Goal: Task Accomplishment & Management: Use online tool/utility

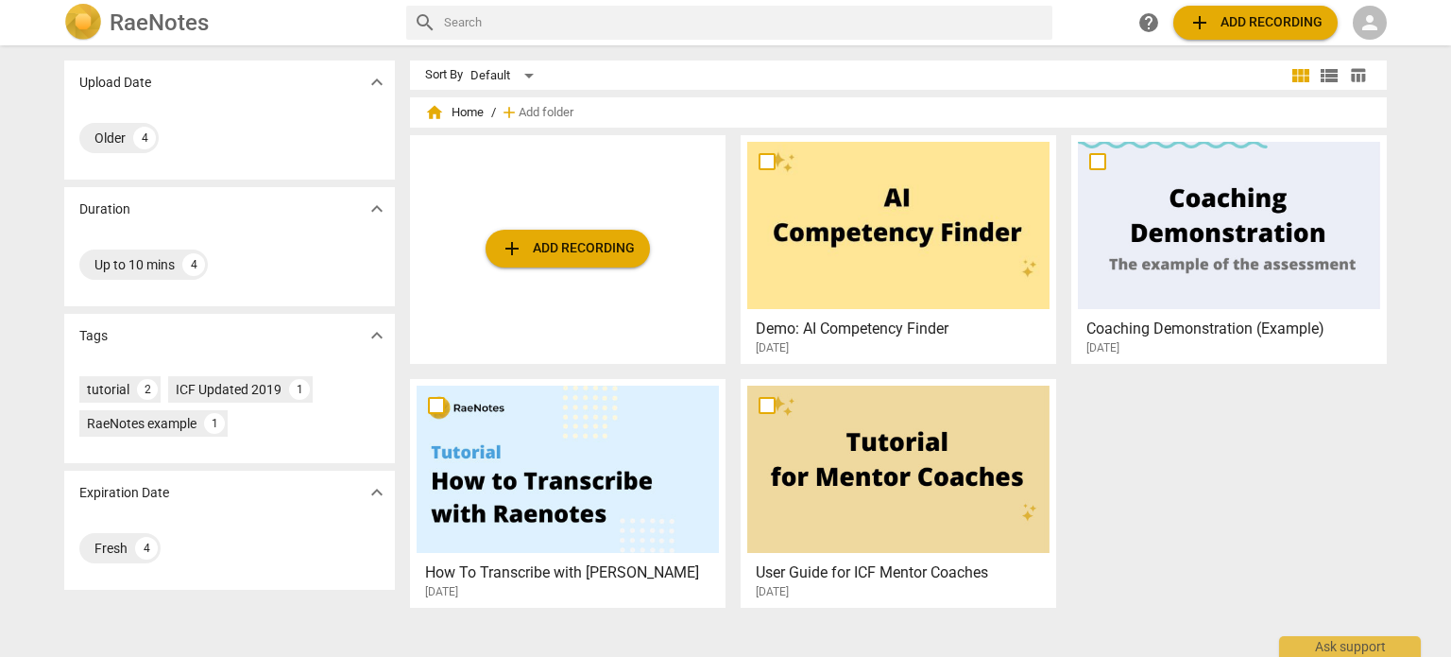
click at [1372, 26] on span "person" at bounding box center [1370, 22] width 23 height 23
click at [1375, 38] on li "Login" at bounding box center [1387, 45] width 68 height 45
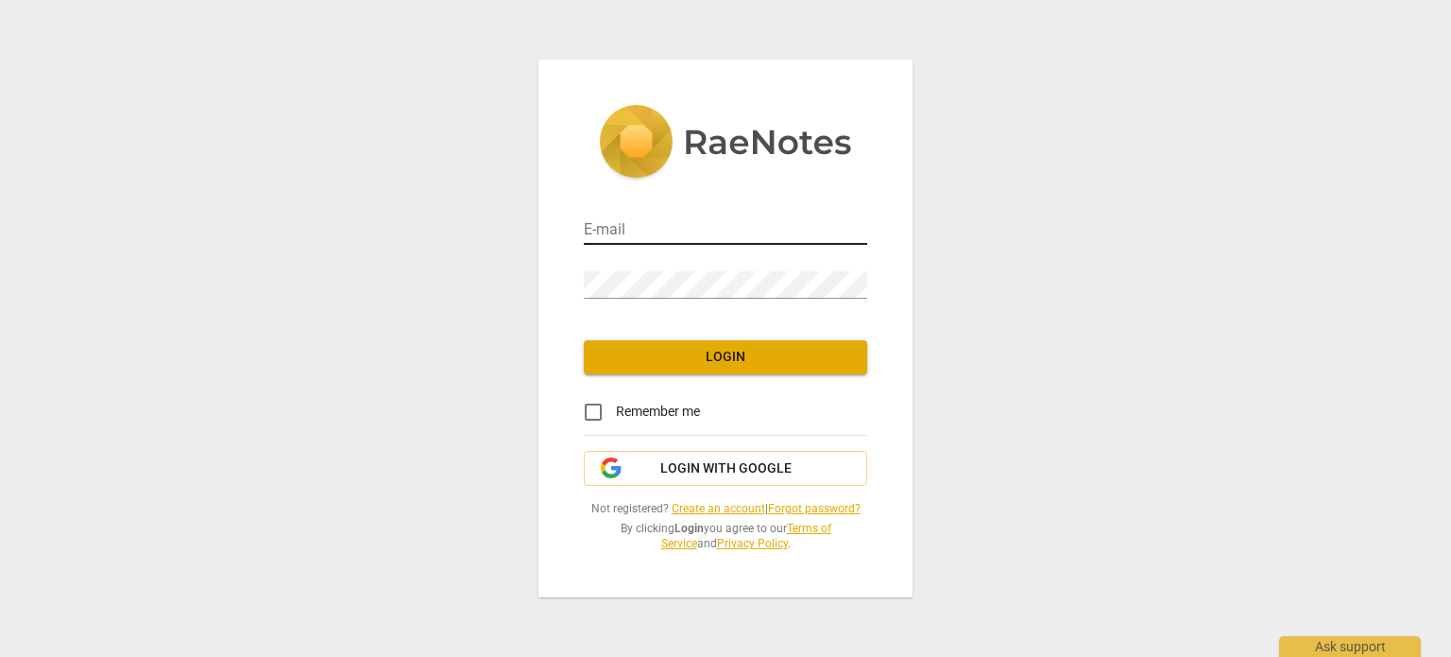
click at [631, 232] on input "email" at bounding box center [725, 230] width 283 height 27
type input "[PERSON_NAME][EMAIL_ADDRESS][PERSON_NAME][DOMAIN_NAME]"
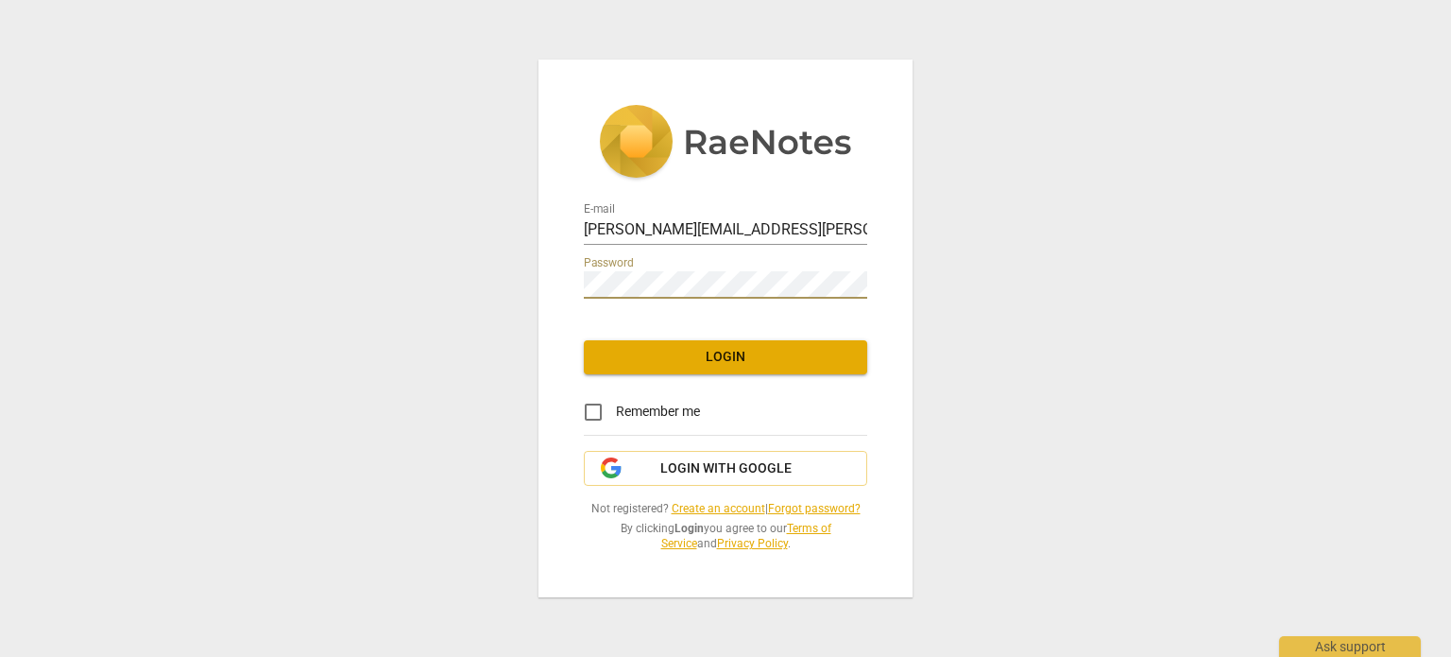
click at [683, 348] on span "Login" at bounding box center [725, 357] width 253 height 19
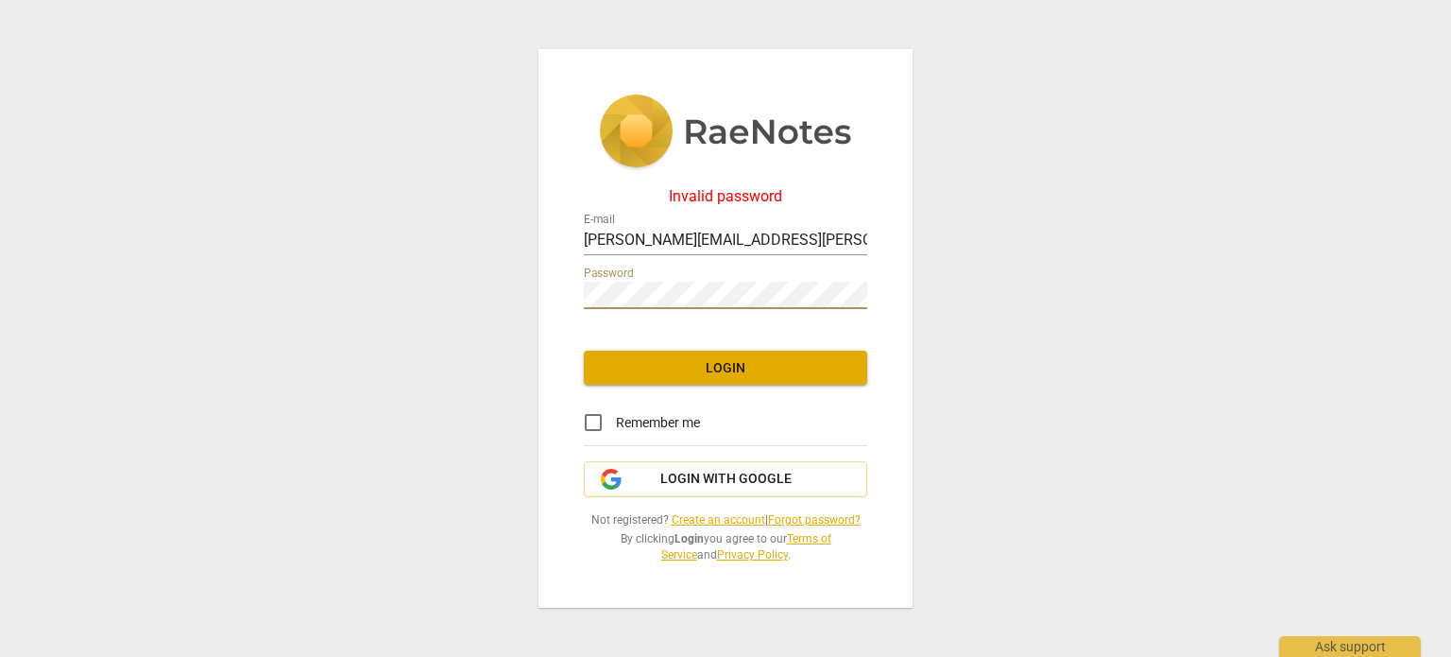
click at [806, 516] on link "Forgot password?" at bounding box center [814, 519] width 93 height 13
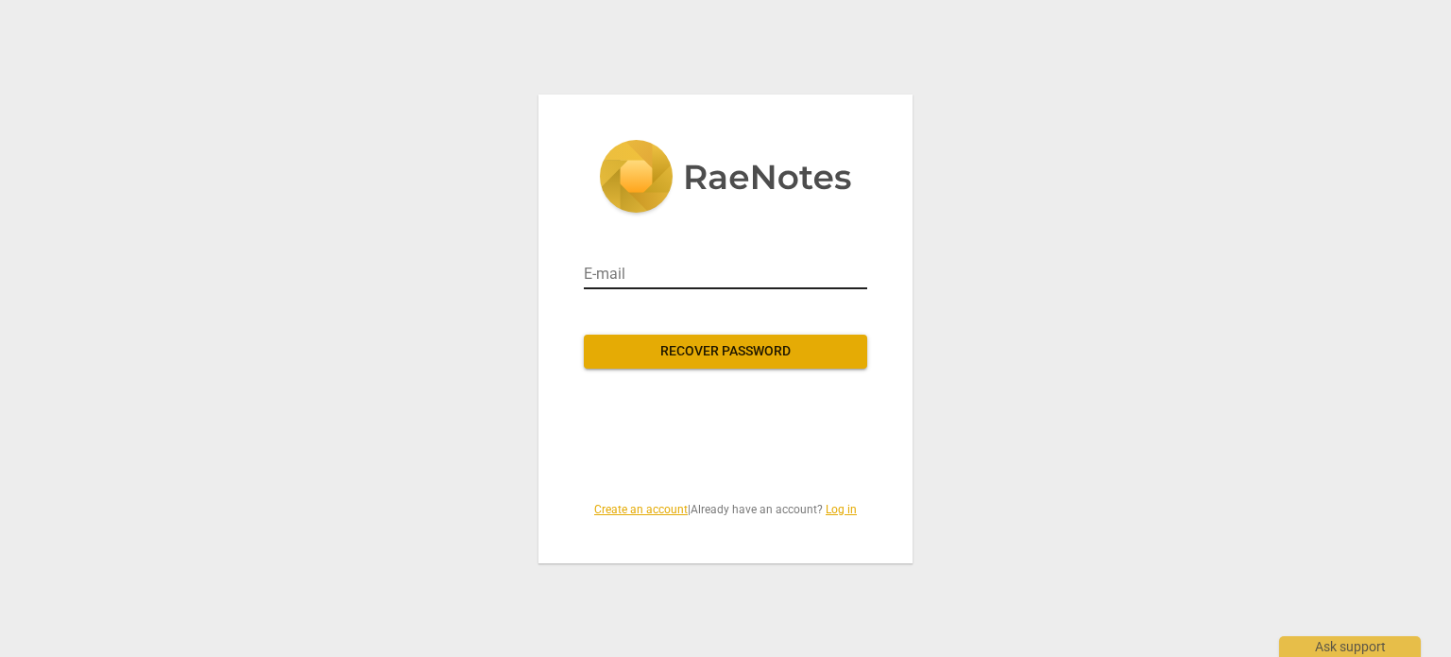
click at [645, 270] on input "email" at bounding box center [725, 274] width 283 height 30
type input "[PERSON_NAME][EMAIL_ADDRESS][PERSON_NAME][DOMAIN_NAME]"
click at [783, 351] on span "Recover password" at bounding box center [725, 351] width 253 height 19
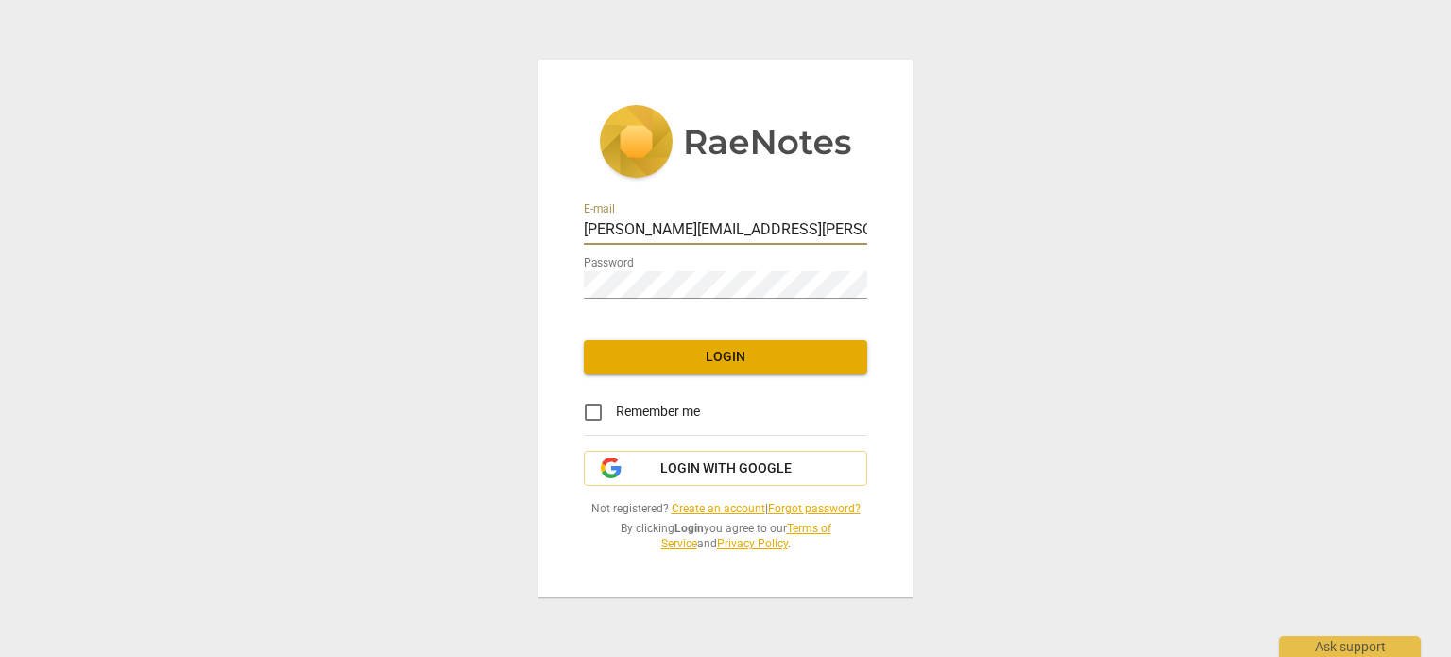
click at [703, 368] on button "Login" at bounding box center [725, 357] width 283 height 34
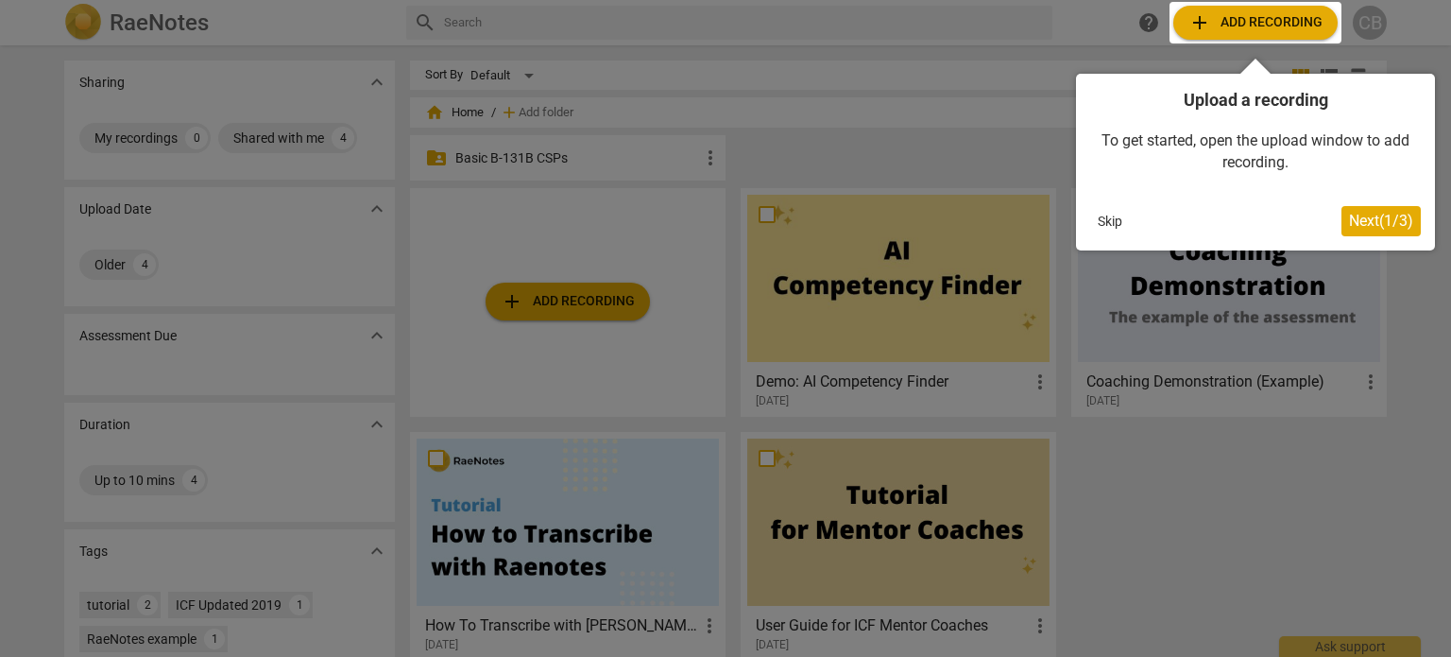
click at [1362, 222] on span "Next ( 1 / 3 )" at bounding box center [1381, 221] width 64 height 18
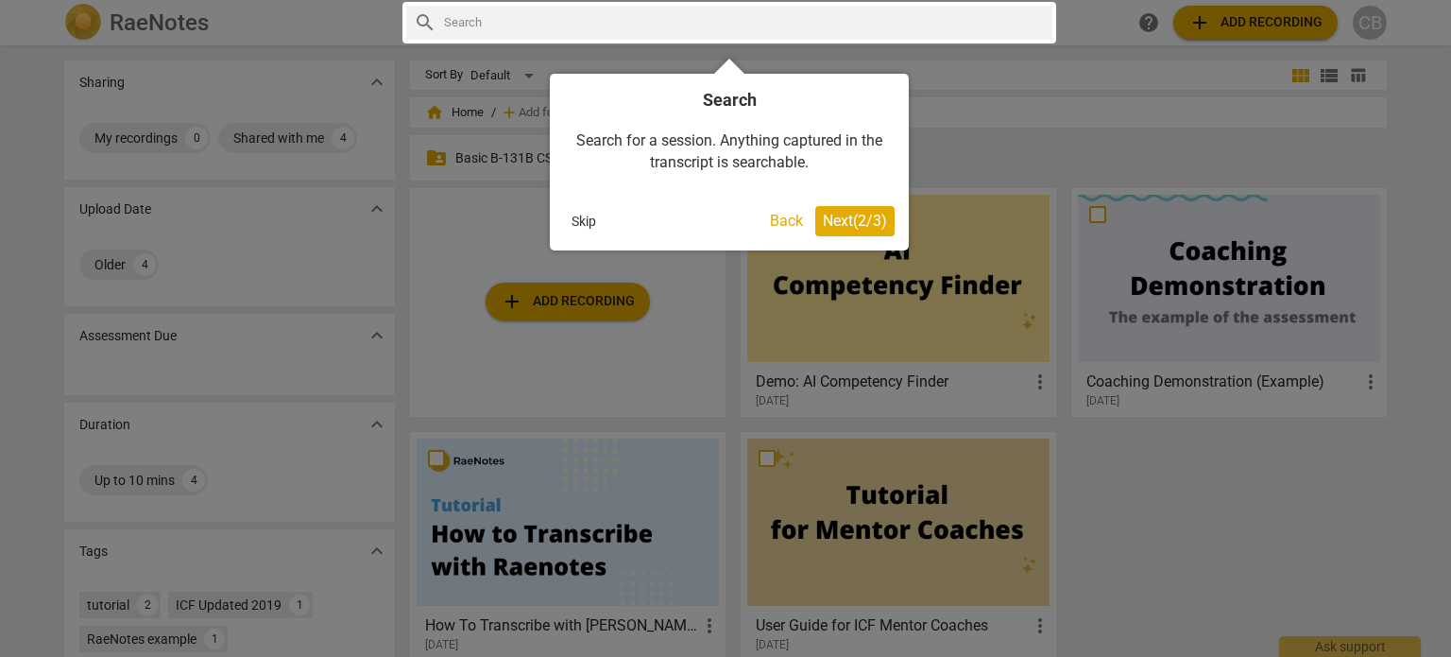
click at [846, 222] on span "Next ( 2 / 3 )" at bounding box center [855, 221] width 64 height 18
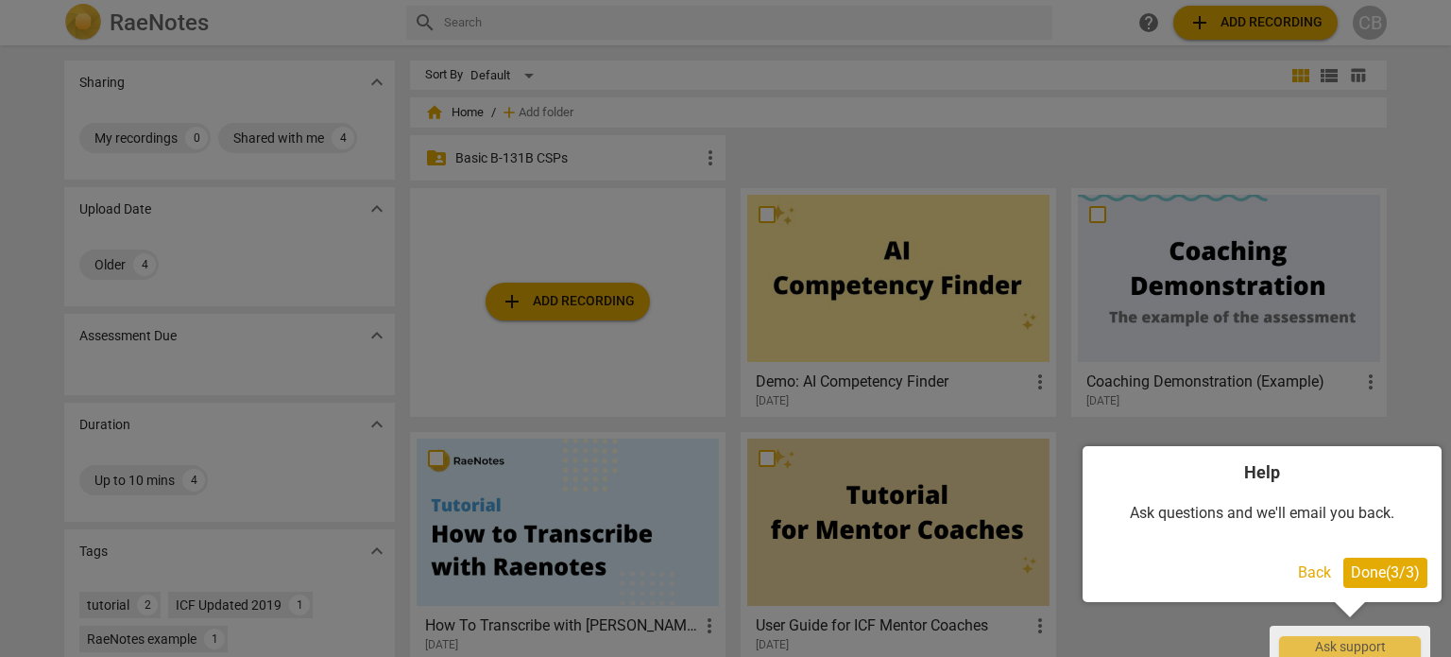
click at [1364, 568] on span "Done ( 3 / 3 )" at bounding box center [1385, 572] width 69 height 18
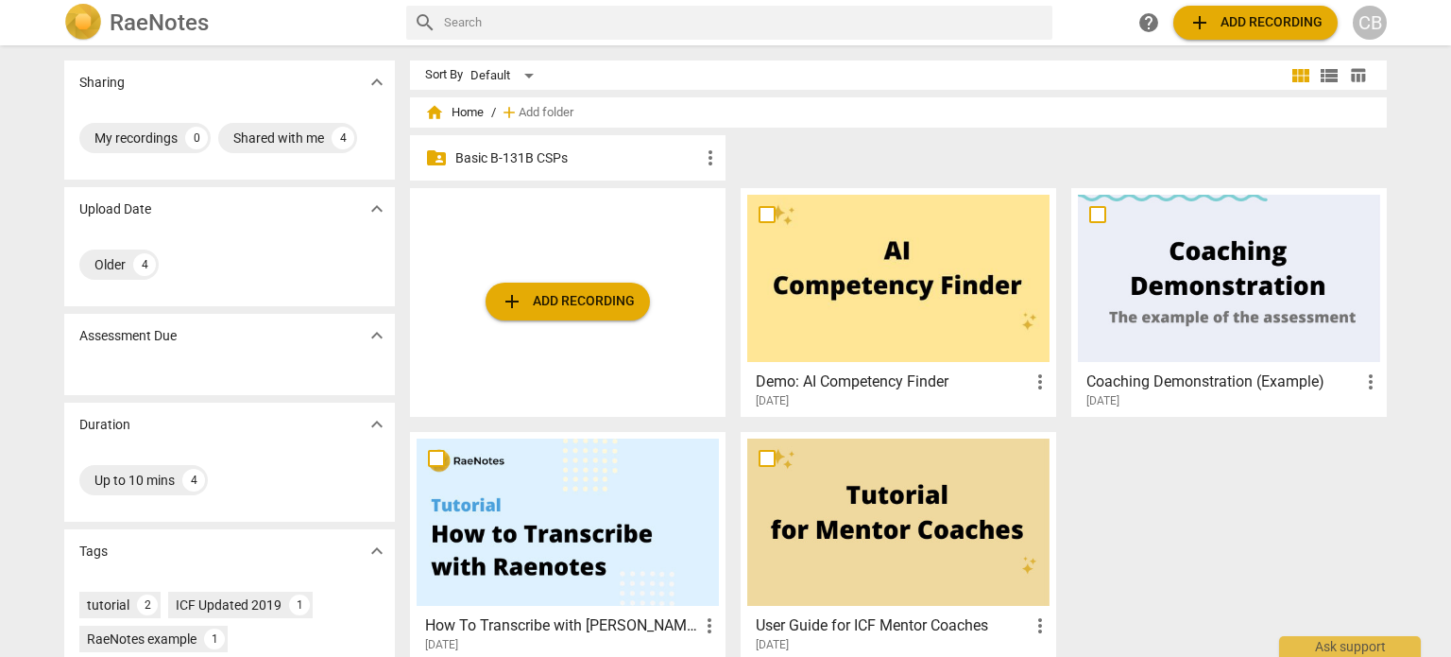
click at [699, 155] on span "more_vert" at bounding box center [710, 157] width 23 height 23
click at [823, 151] on div at bounding box center [725, 328] width 1451 height 657
click at [377, 332] on span "expand_more" at bounding box center [377, 335] width 23 height 23
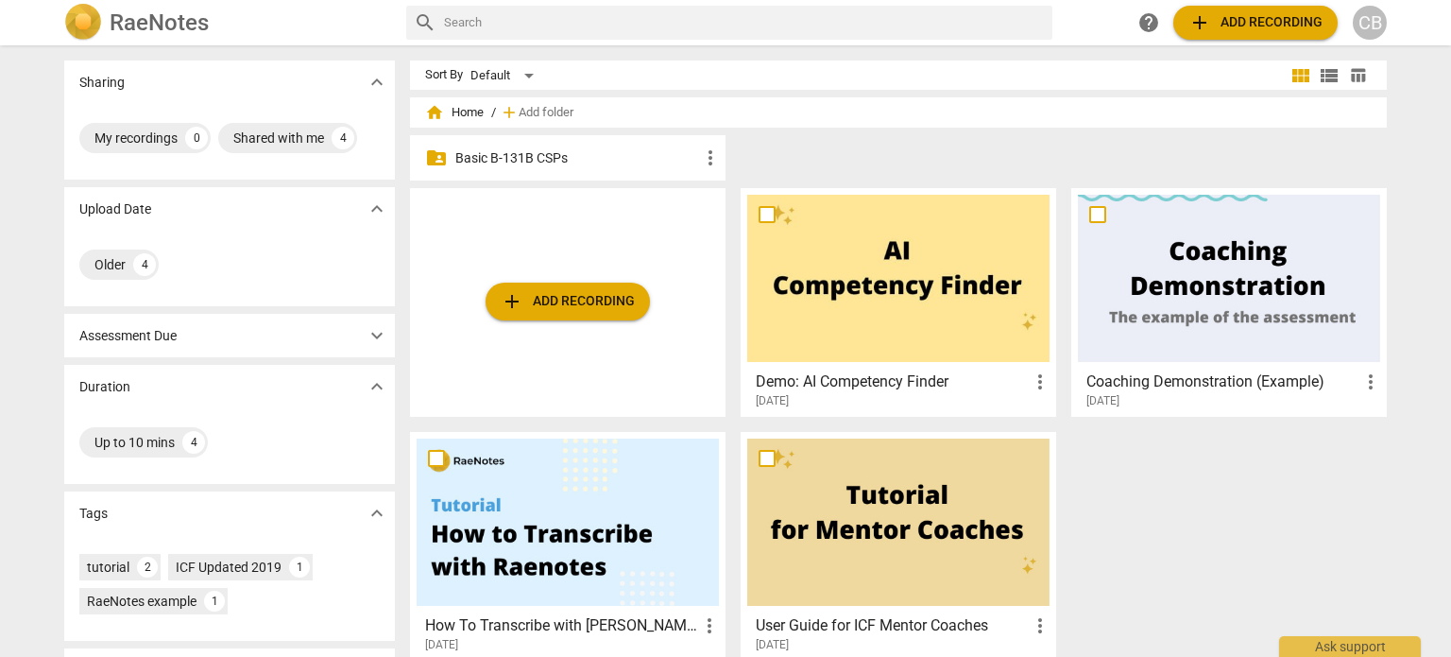
click at [377, 332] on span "expand_more" at bounding box center [377, 335] width 23 height 23
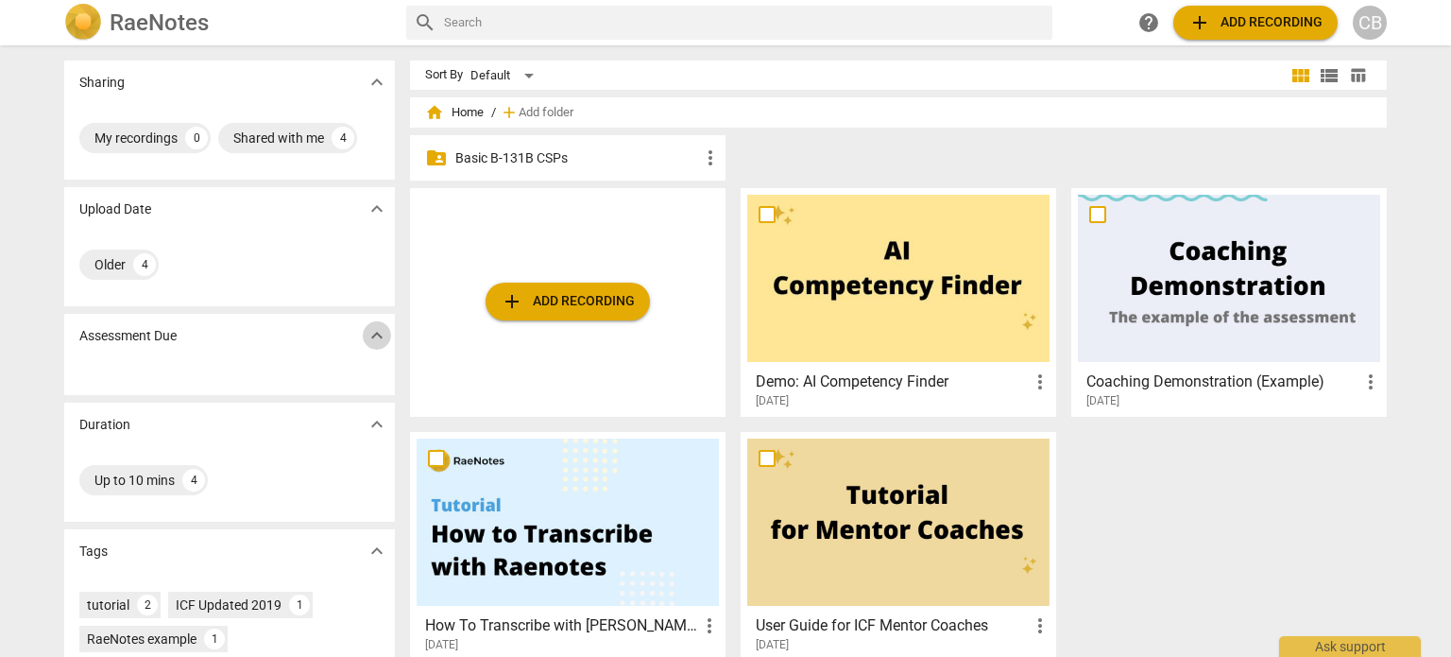
click at [377, 332] on span "expand_more" at bounding box center [377, 335] width 23 height 23
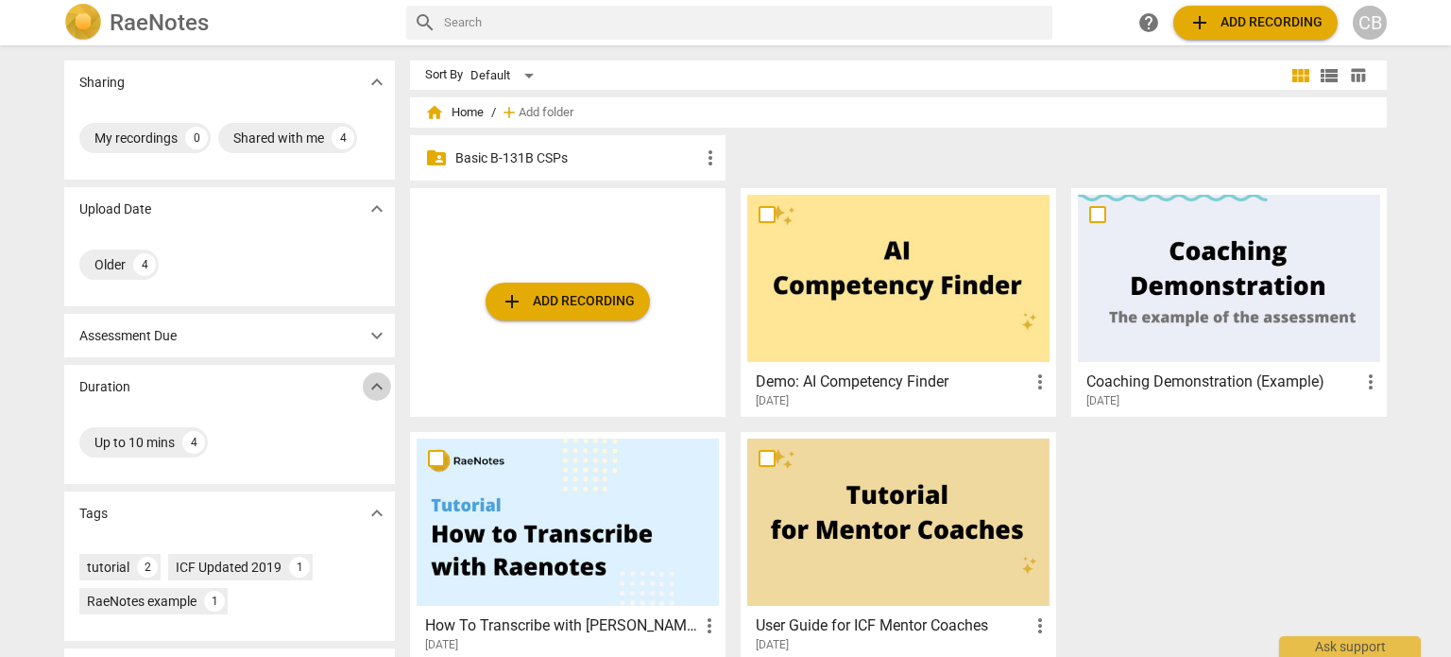
click at [378, 378] on span "expand_more" at bounding box center [377, 386] width 23 height 23
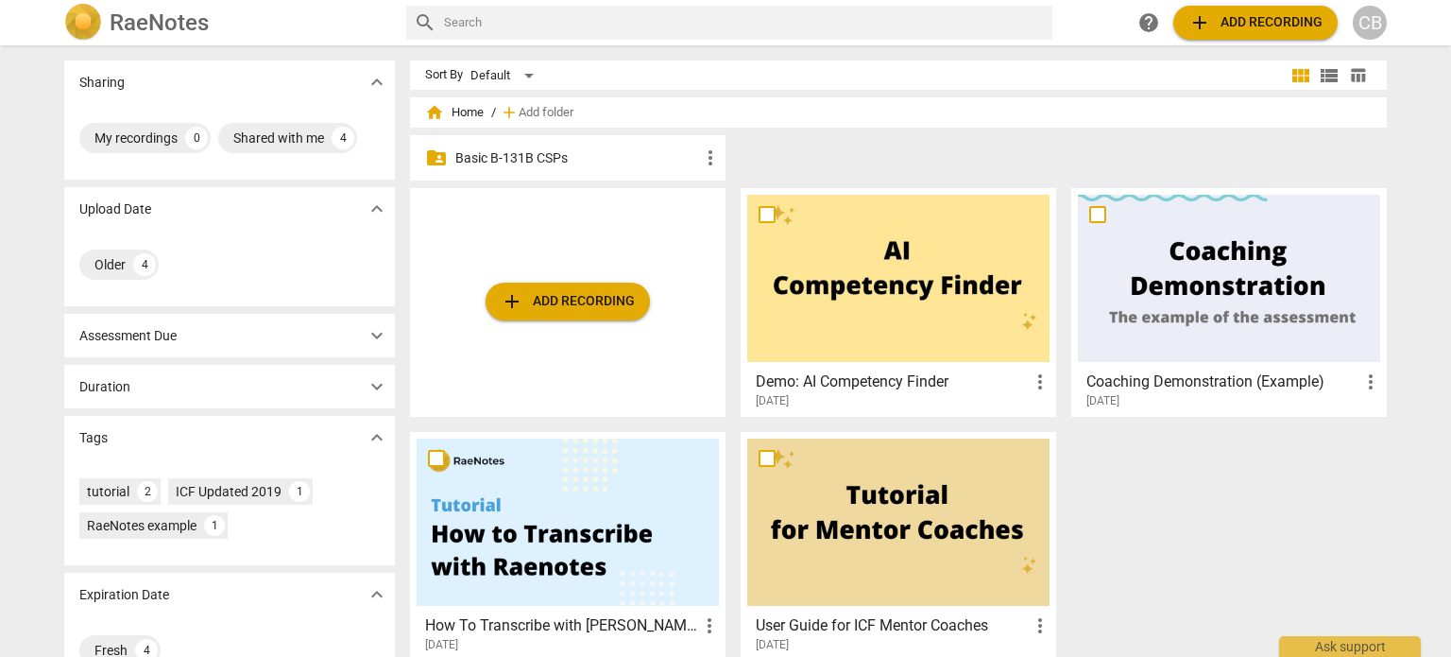
click at [378, 378] on span "expand_more" at bounding box center [377, 386] width 23 height 23
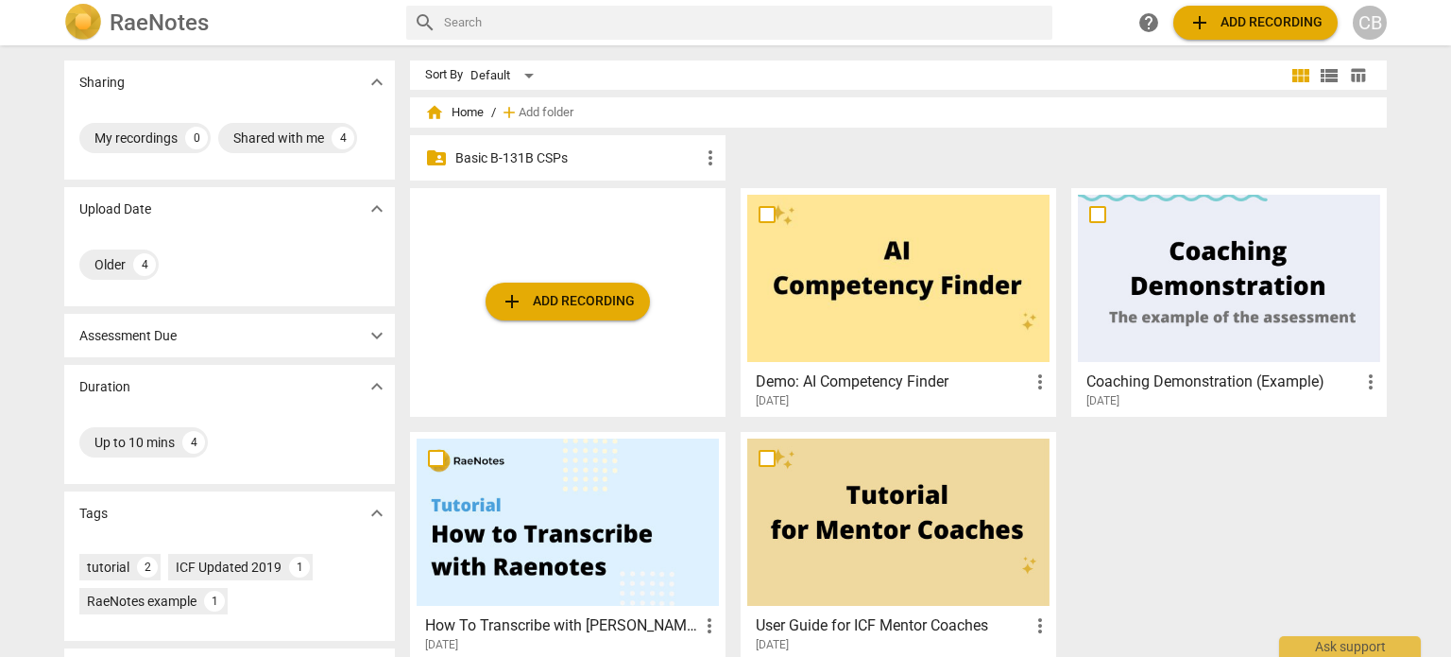
click at [551, 159] on p "Basic B-131B CSPs" at bounding box center [577, 158] width 244 height 20
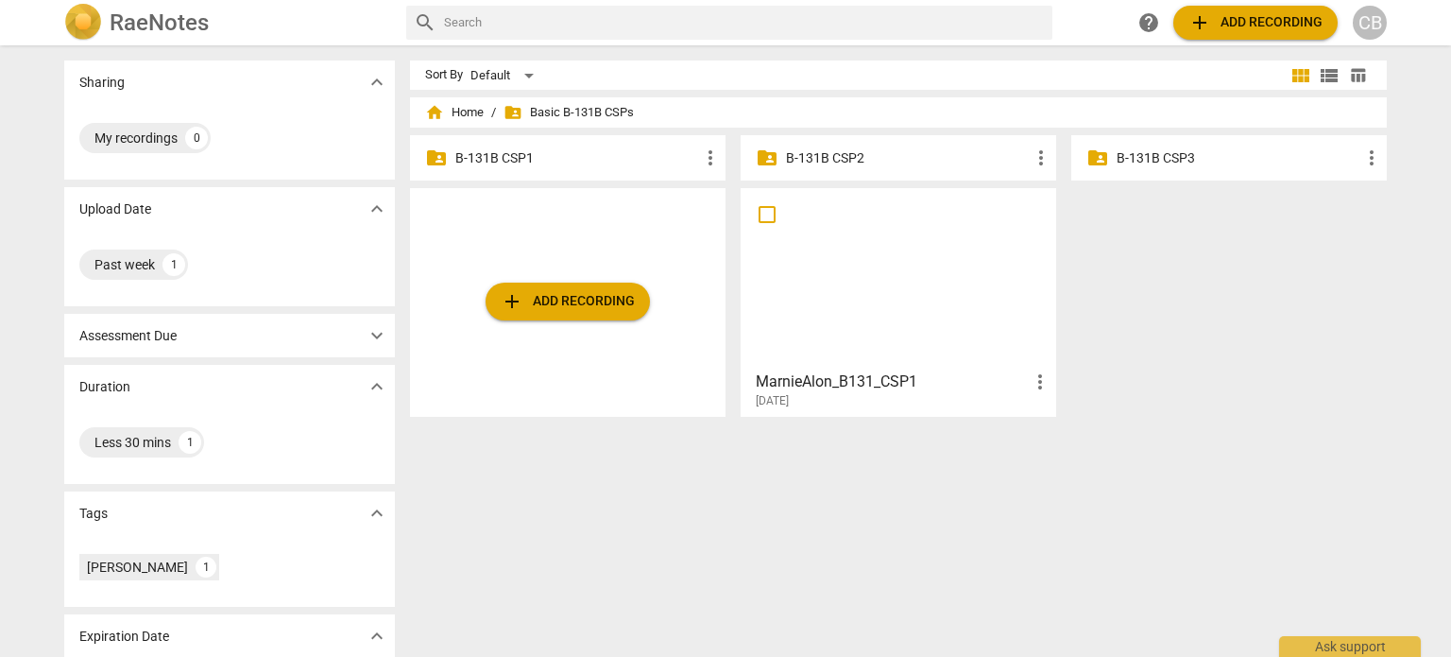
click at [699, 154] on span "more_vert" at bounding box center [710, 157] width 23 height 23
click at [697, 154] on li "Move" at bounding box center [729, 157] width 67 height 45
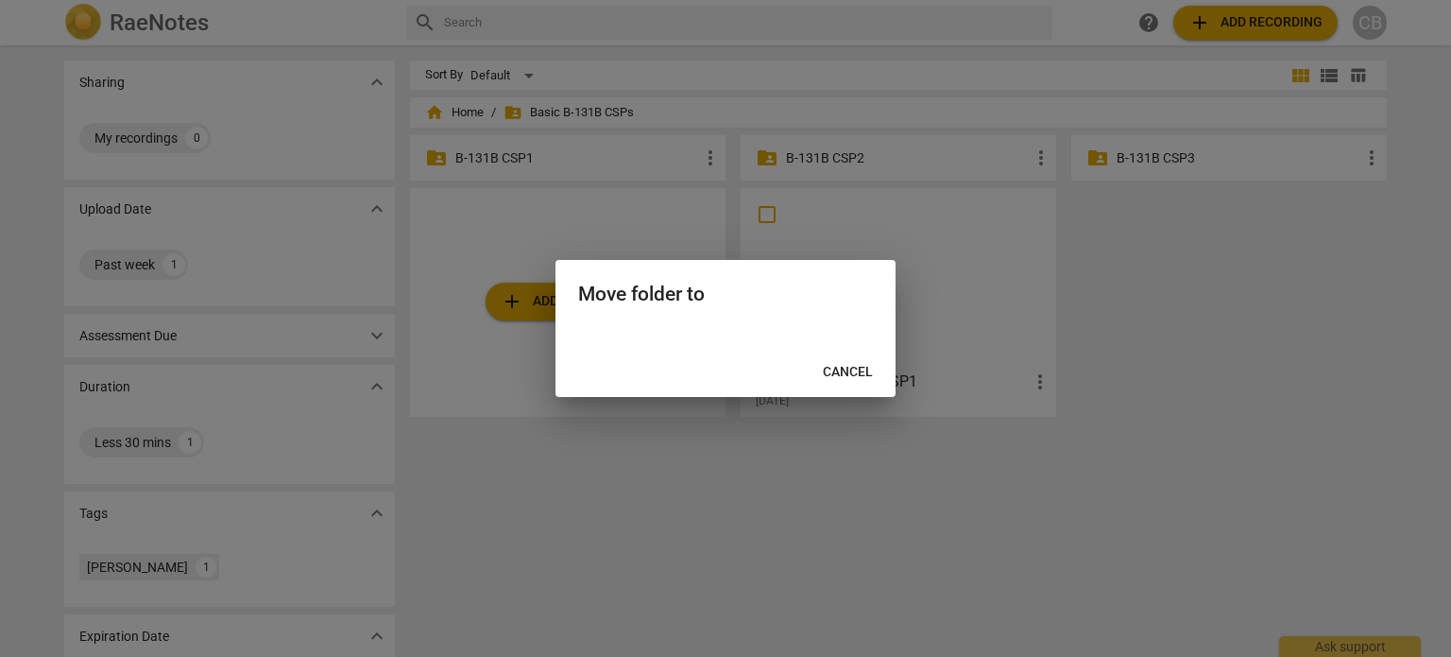
click at [697, 154] on div at bounding box center [725, 328] width 1451 height 657
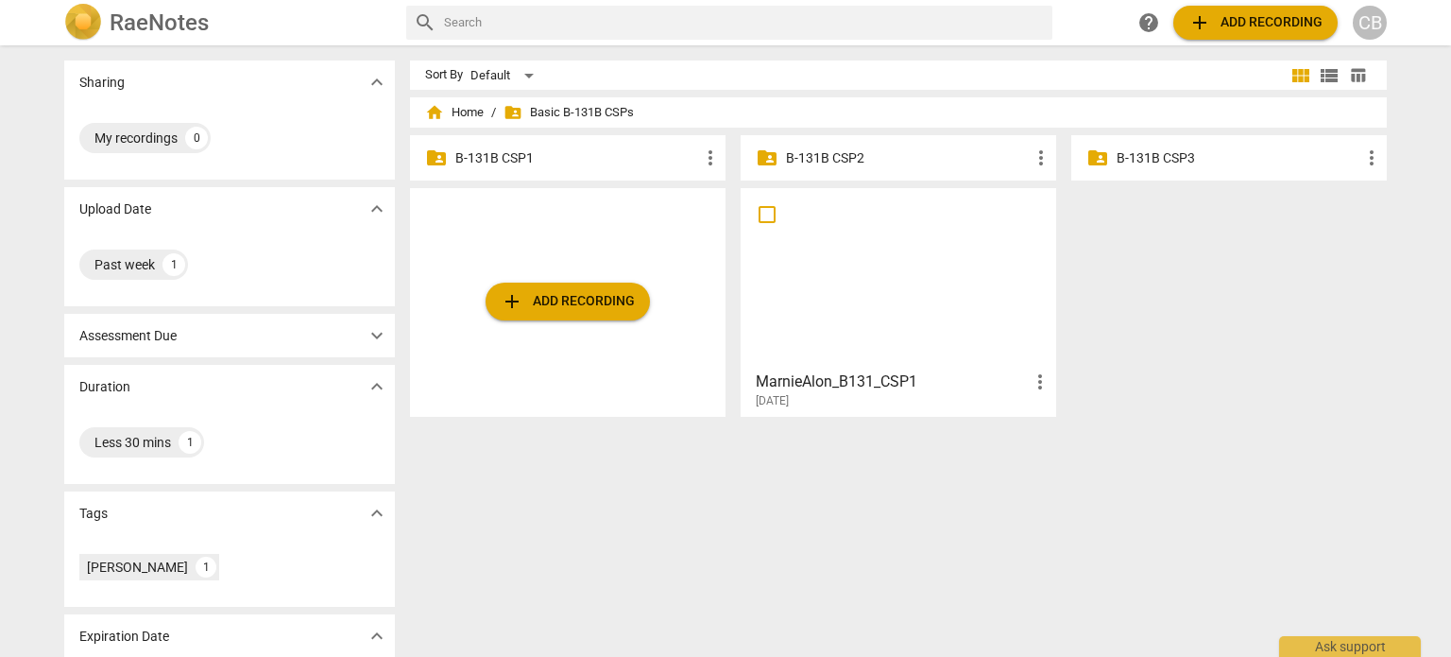
click at [549, 309] on span "add Add recording" at bounding box center [568, 301] width 134 height 23
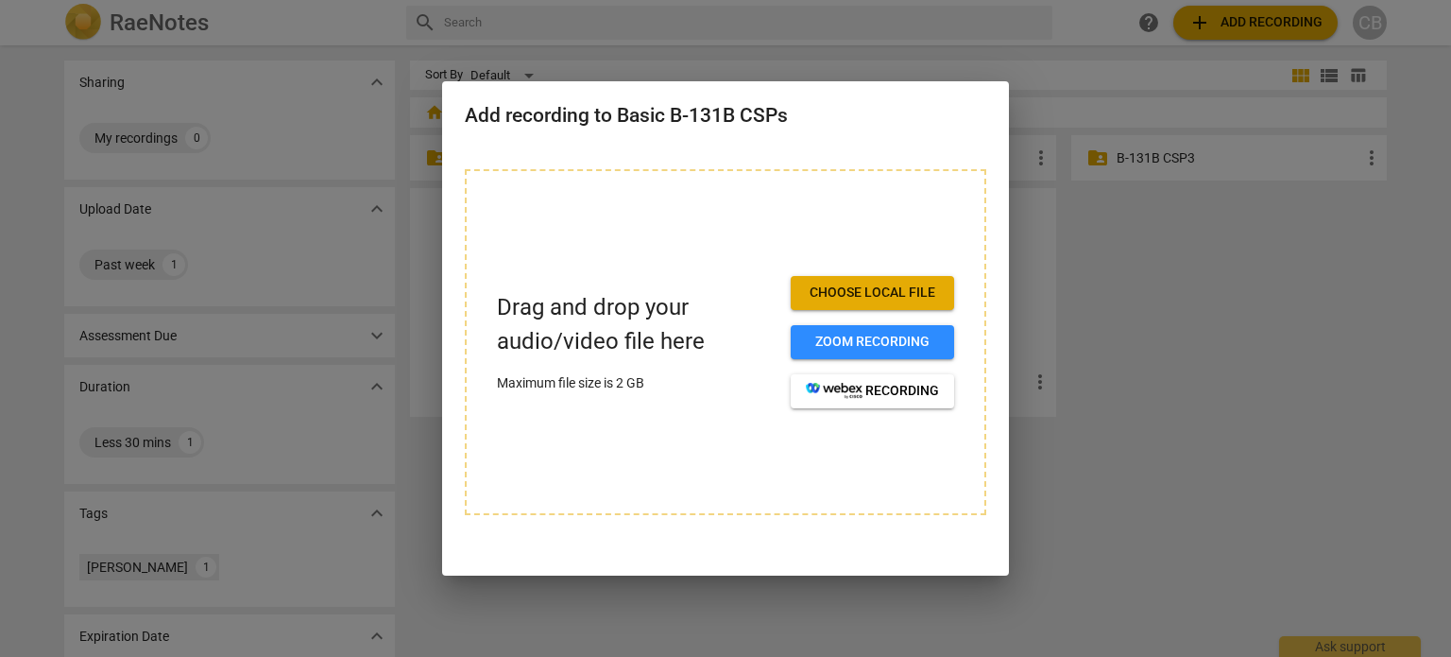
click at [832, 291] on span "Choose local file" at bounding box center [872, 292] width 133 height 19
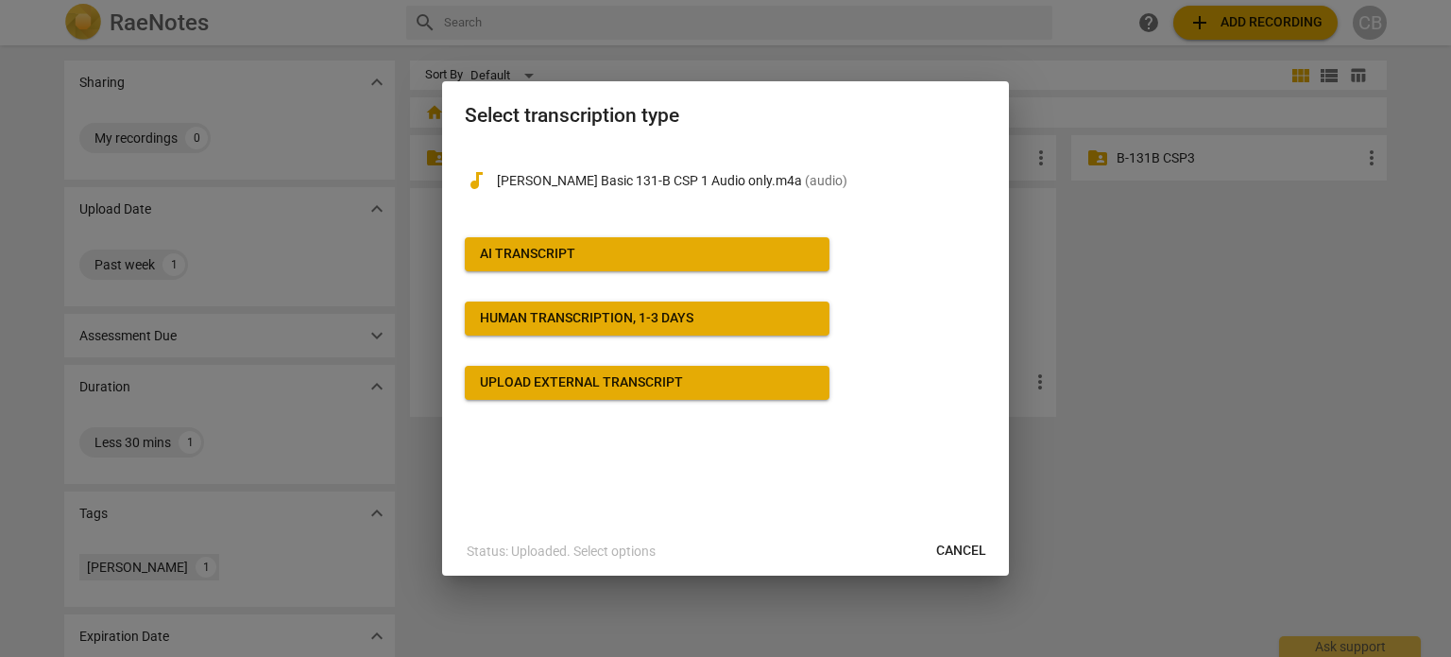
click at [554, 264] on button "AI Transcript" at bounding box center [647, 254] width 365 height 34
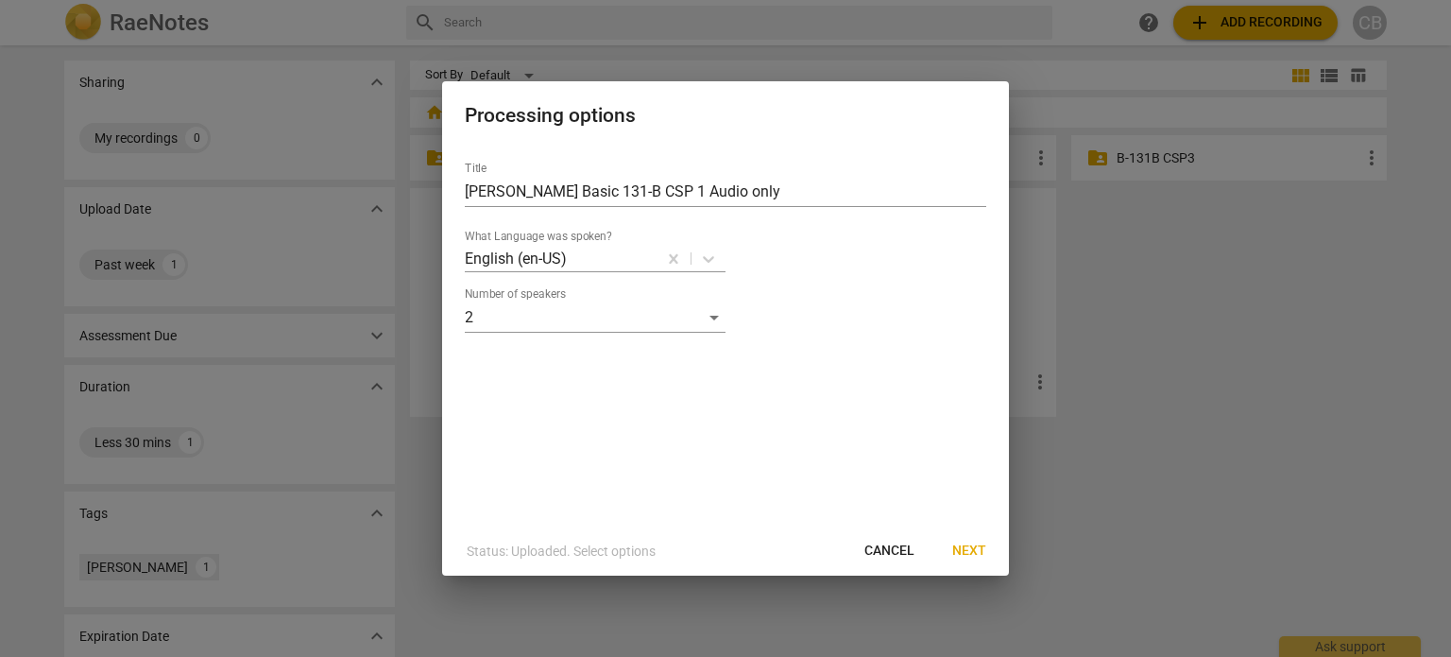
click at [971, 557] on span "Next" at bounding box center [969, 550] width 34 height 19
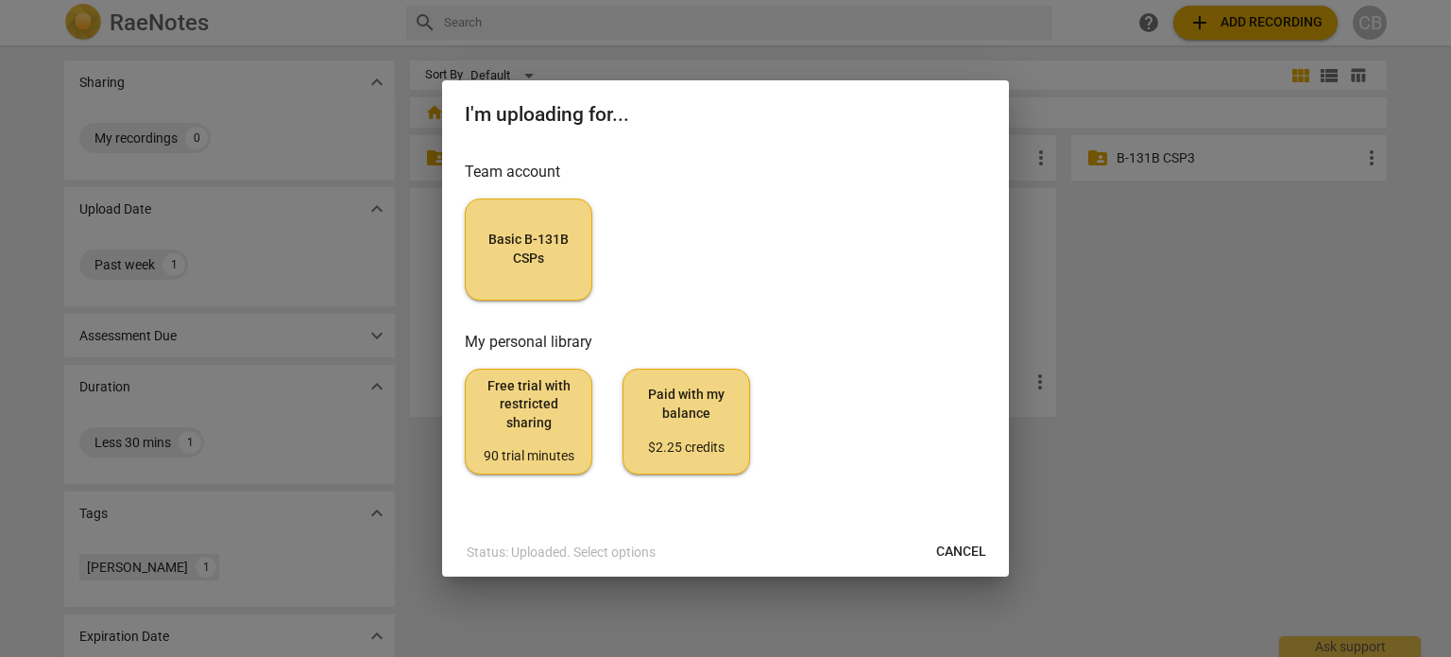
click at [550, 224] on button "Basic B-131B CSPs" at bounding box center [529, 249] width 128 height 102
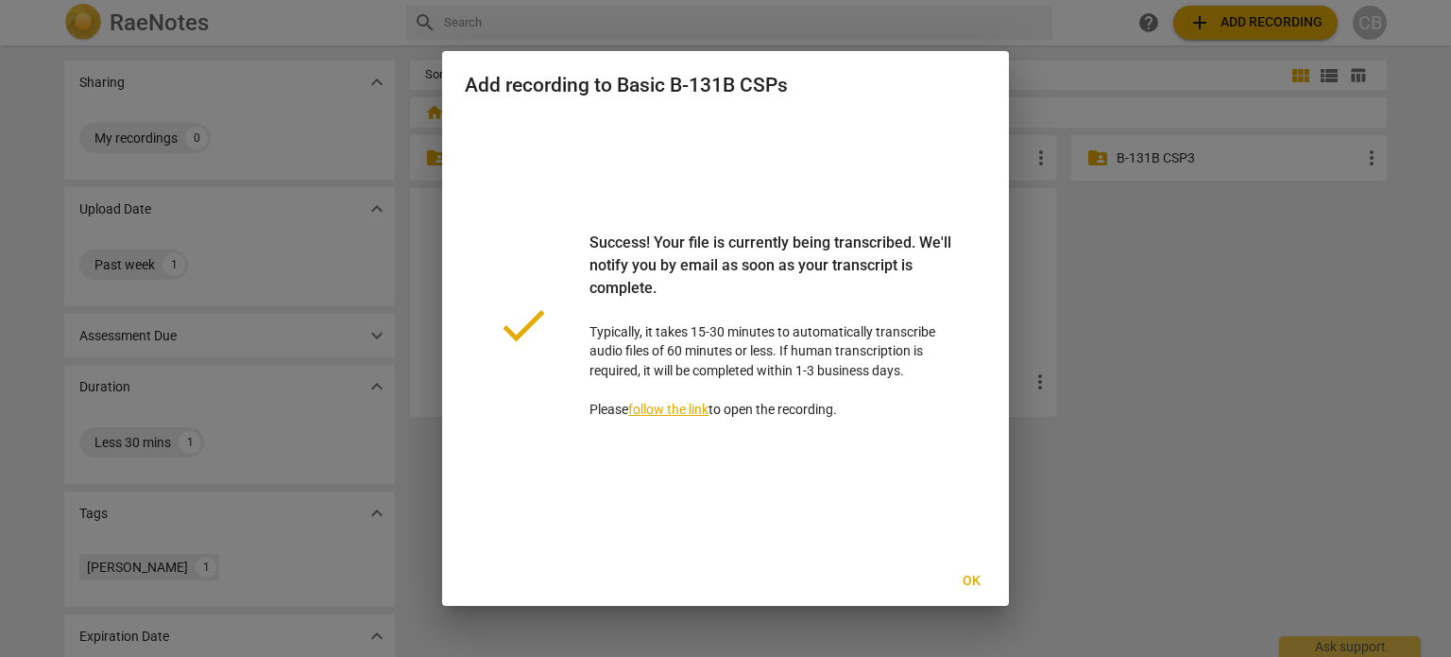
click at [968, 578] on span "Ok" at bounding box center [971, 581] width 30 height 19
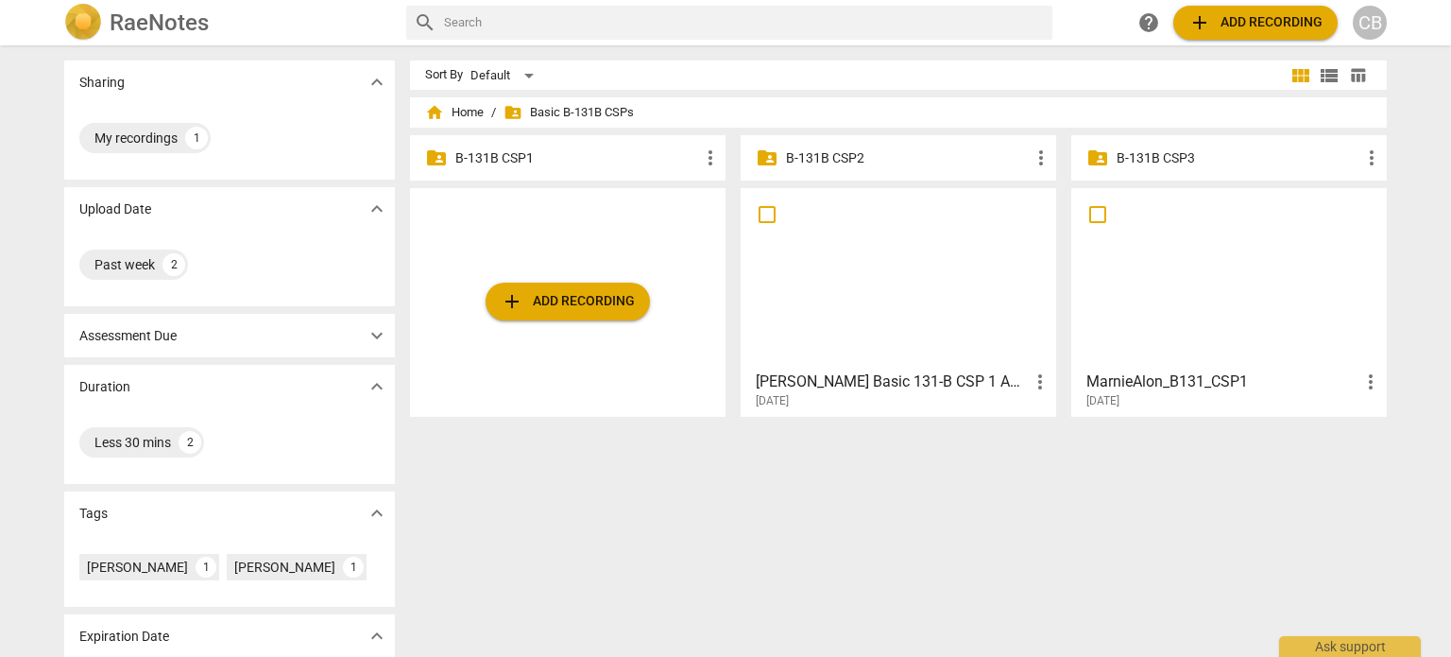
click at [831, 320] on div at bounding box center [898, 278] width 302 height 167
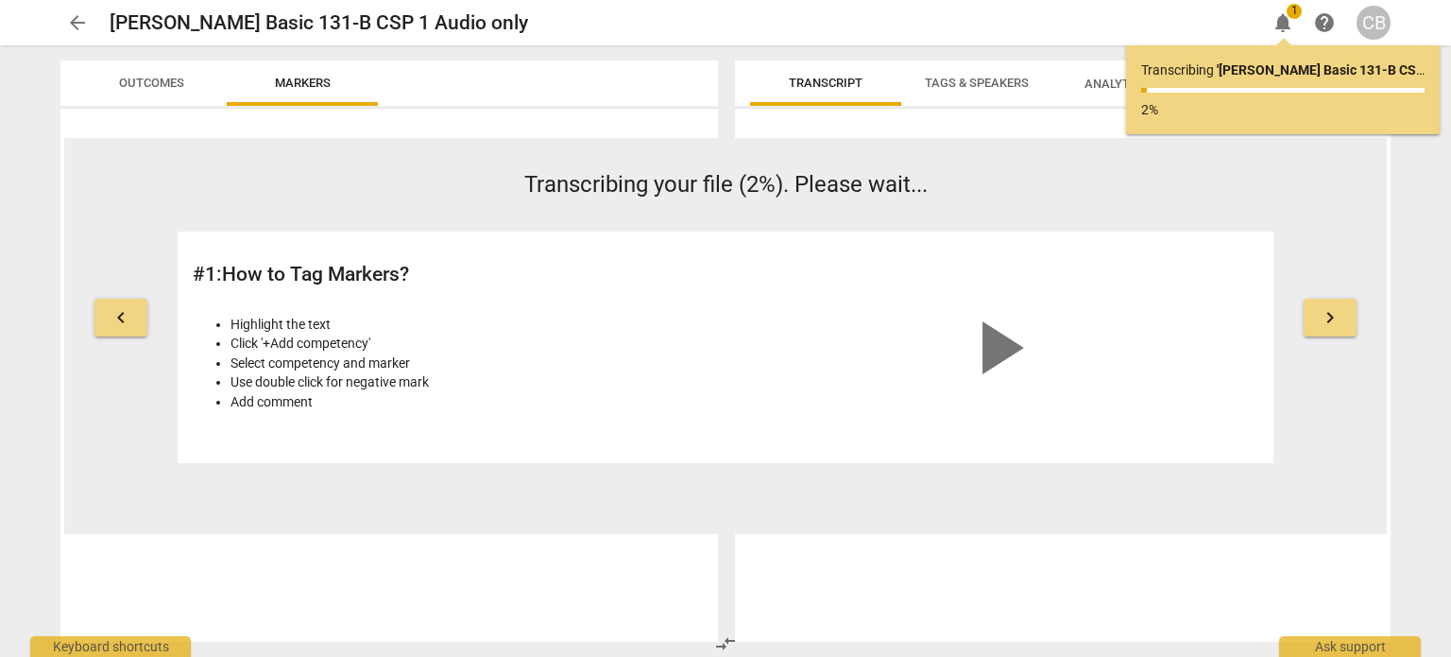
click at [83, 28] on span "arrow_back" at bounding box center [77, 22] width 23 height 23
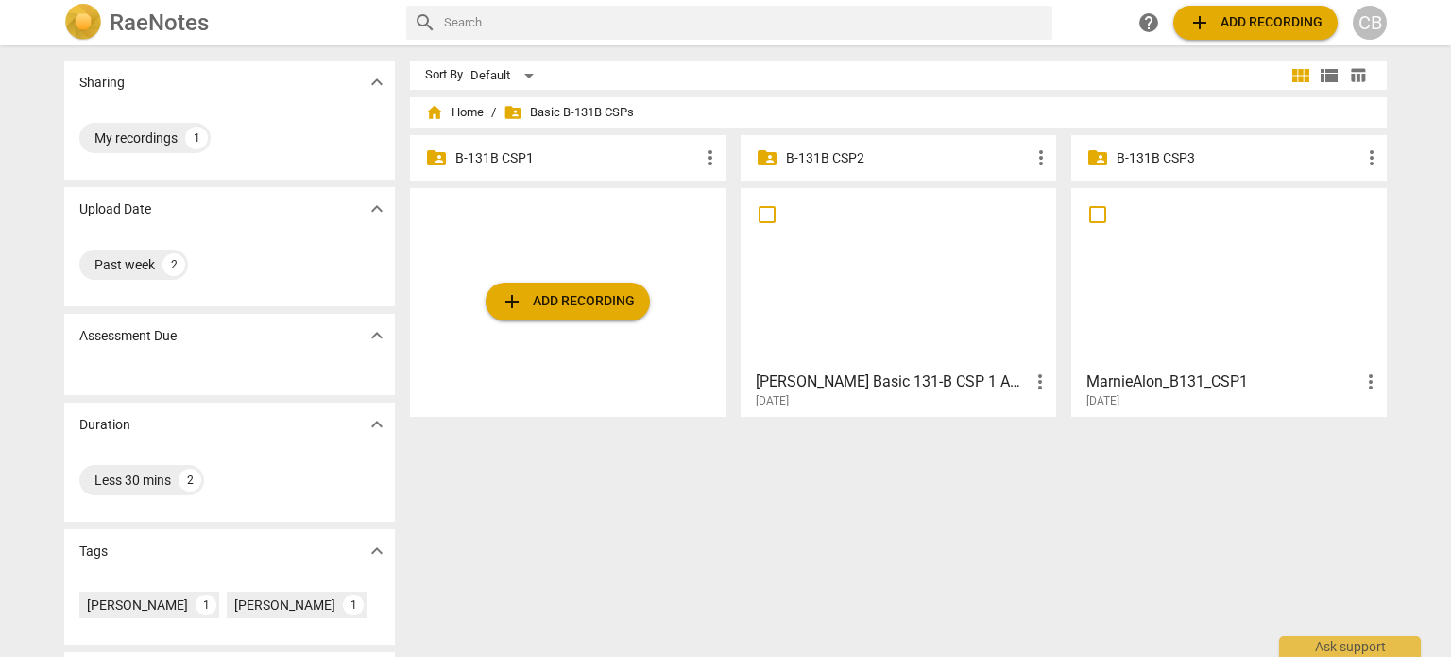
click at [1036, 383] on span "more_vert" at bounding box center [1040, 381] width 23 height 23
click at [1061, 428] on li "Delete" at bounding box center [1062, 426] width 72 height 45
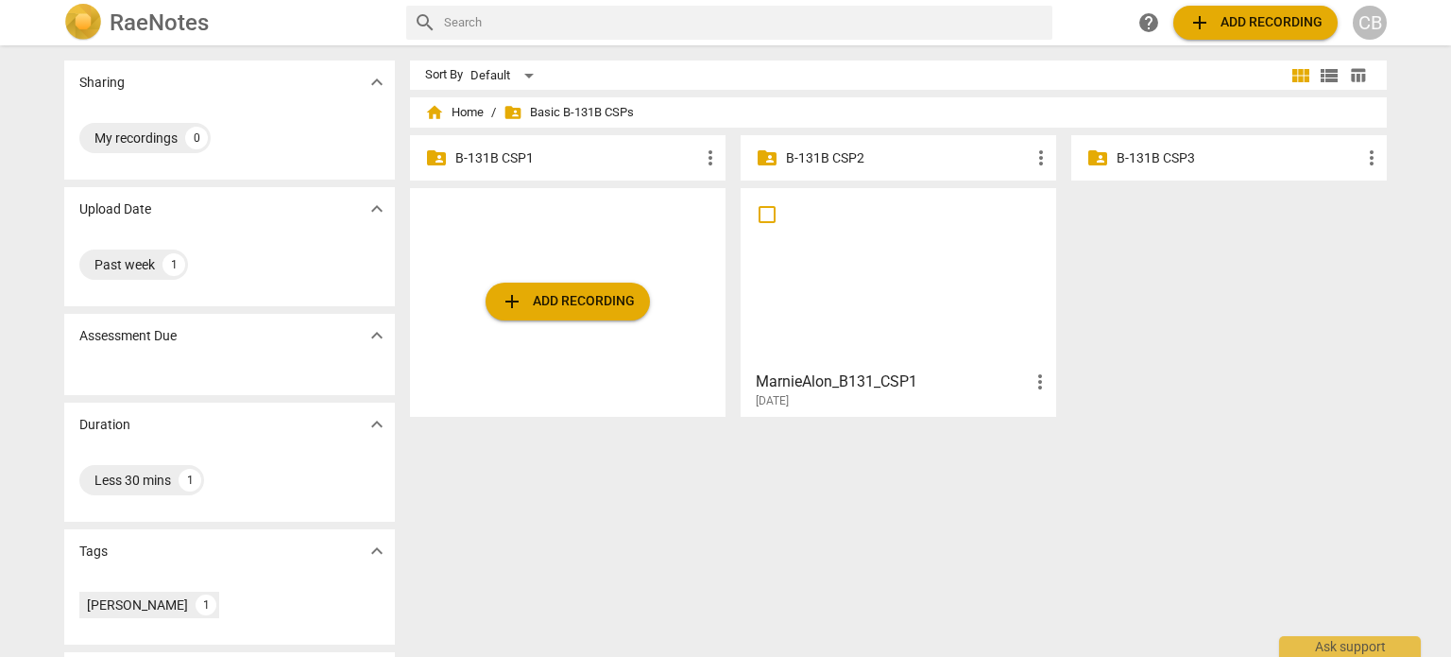
click at [583, 166] on p "B-131B CSP1" at bounding box center [577, 158] width 244 height 20
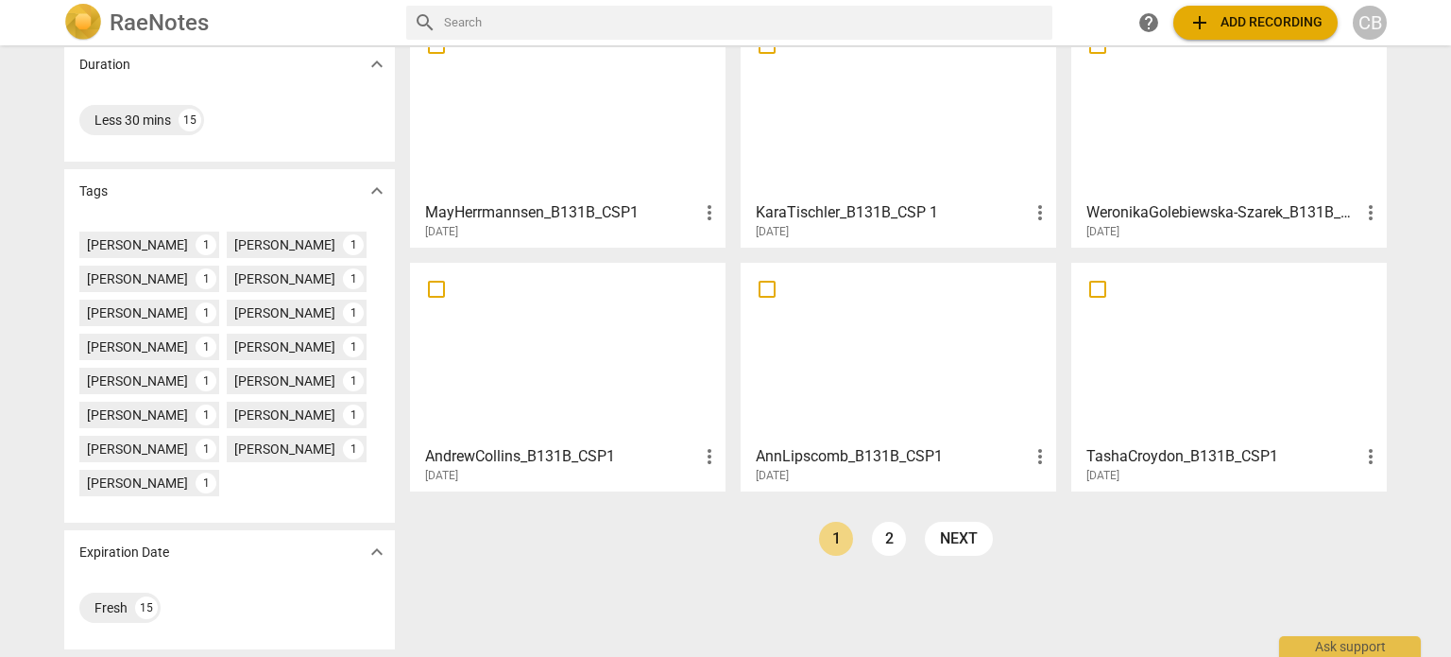
scroll to position [393, 0]
click at [900, 320] on div at bounding box center [898, 352] width 302 height 167
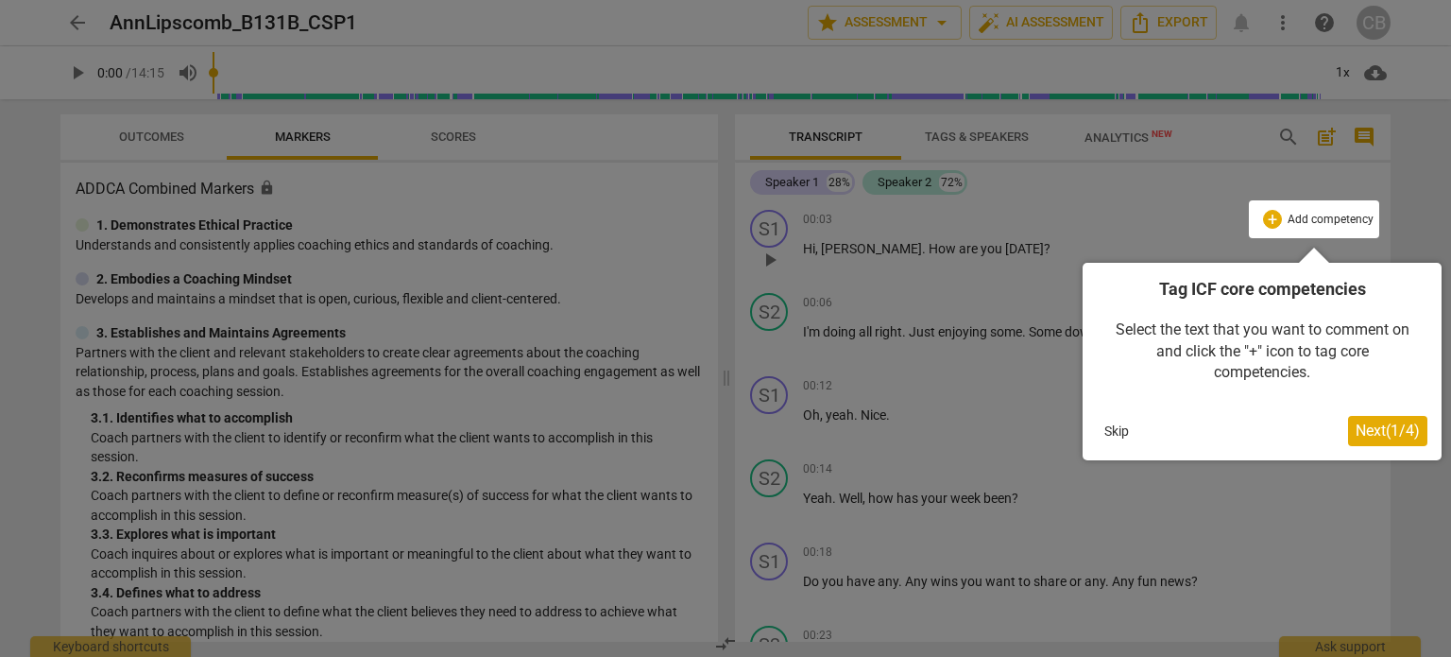
click at [1112, 437] on button "Skip" at bounding box center [1117, 431] width 40 height 28
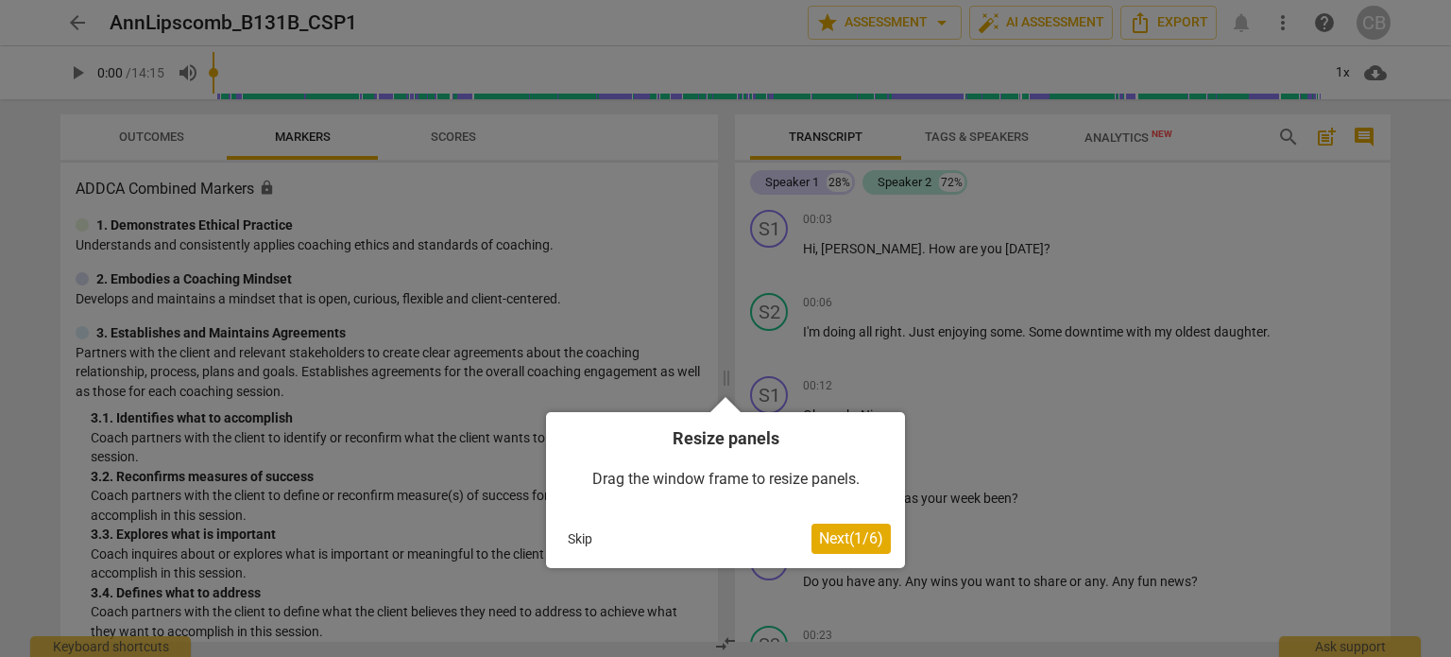
click at [571, 535] on button "Skip" at bounding box center [580, 538] width 40 height 28
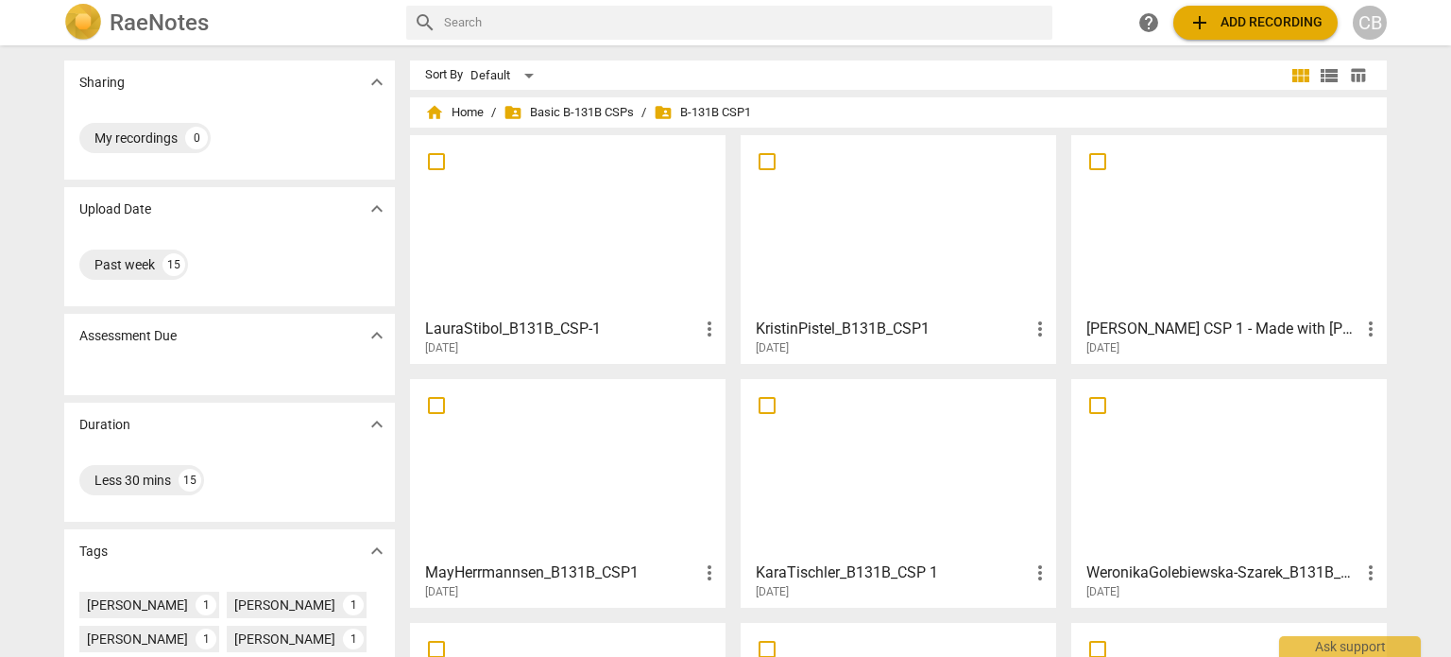
scroll to position [393, 0]
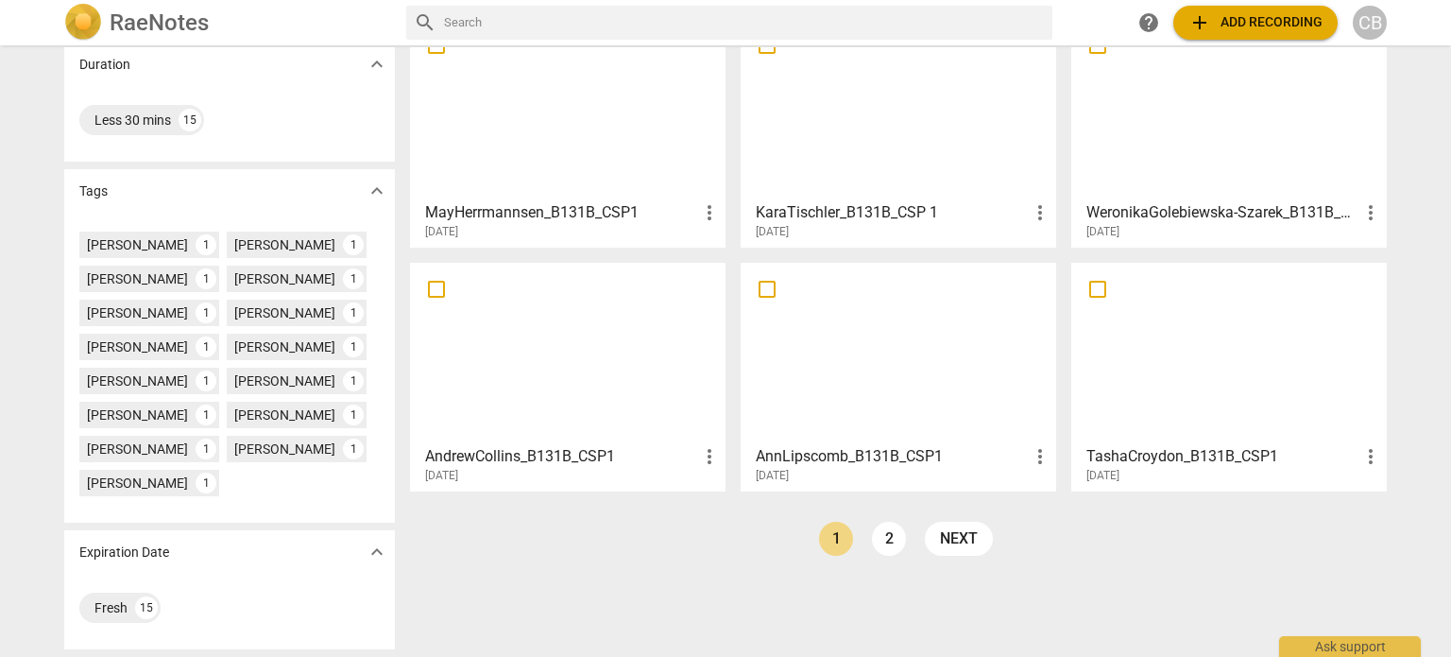
click at [1194, 330] on div at bounding box center [1229, 352] width 302 height 167
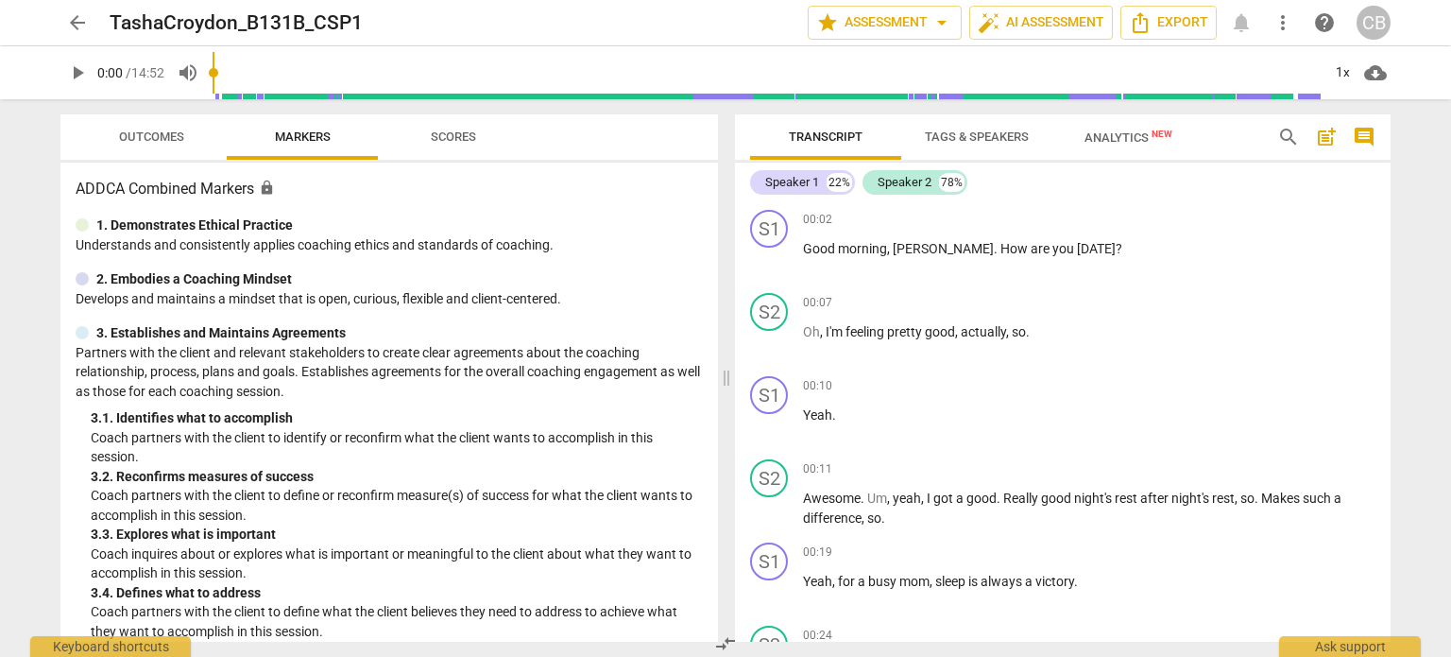
click at [67, 22] on span "arrow_back" at bounding box center [77, 22] width 23 height 23
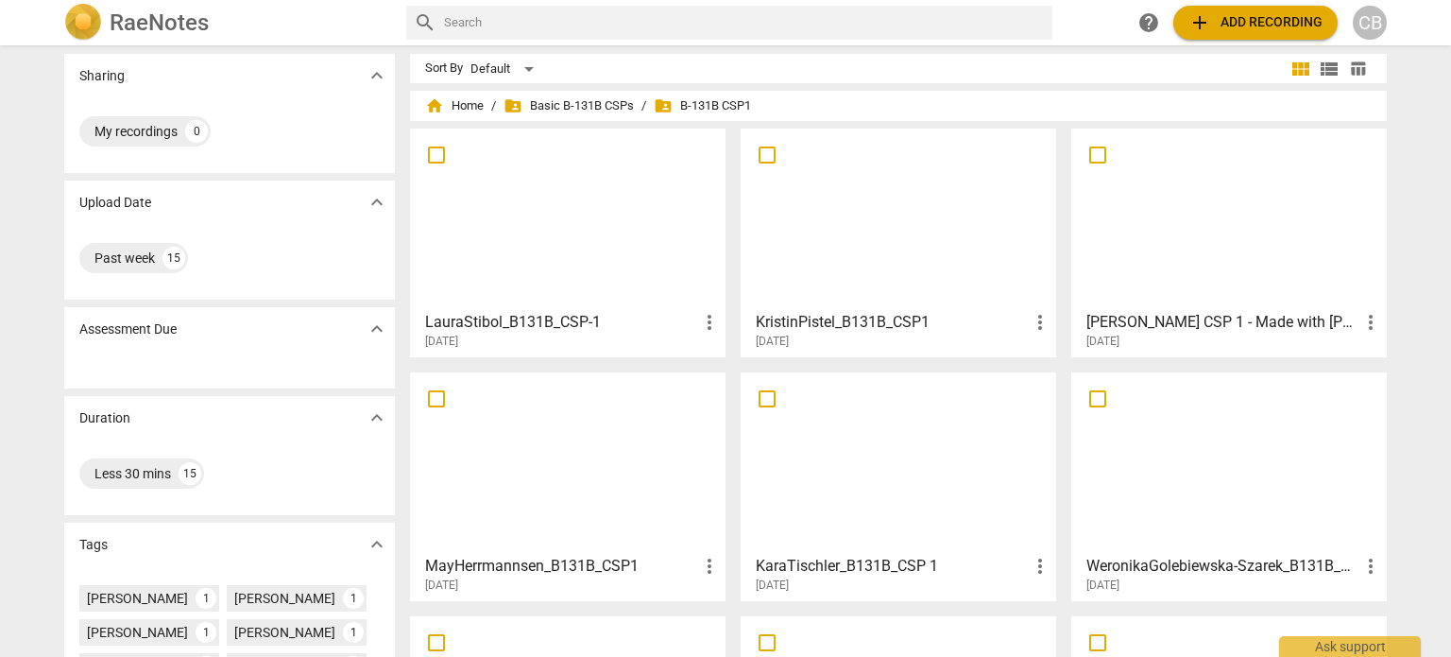
scroll to position [393, 0]
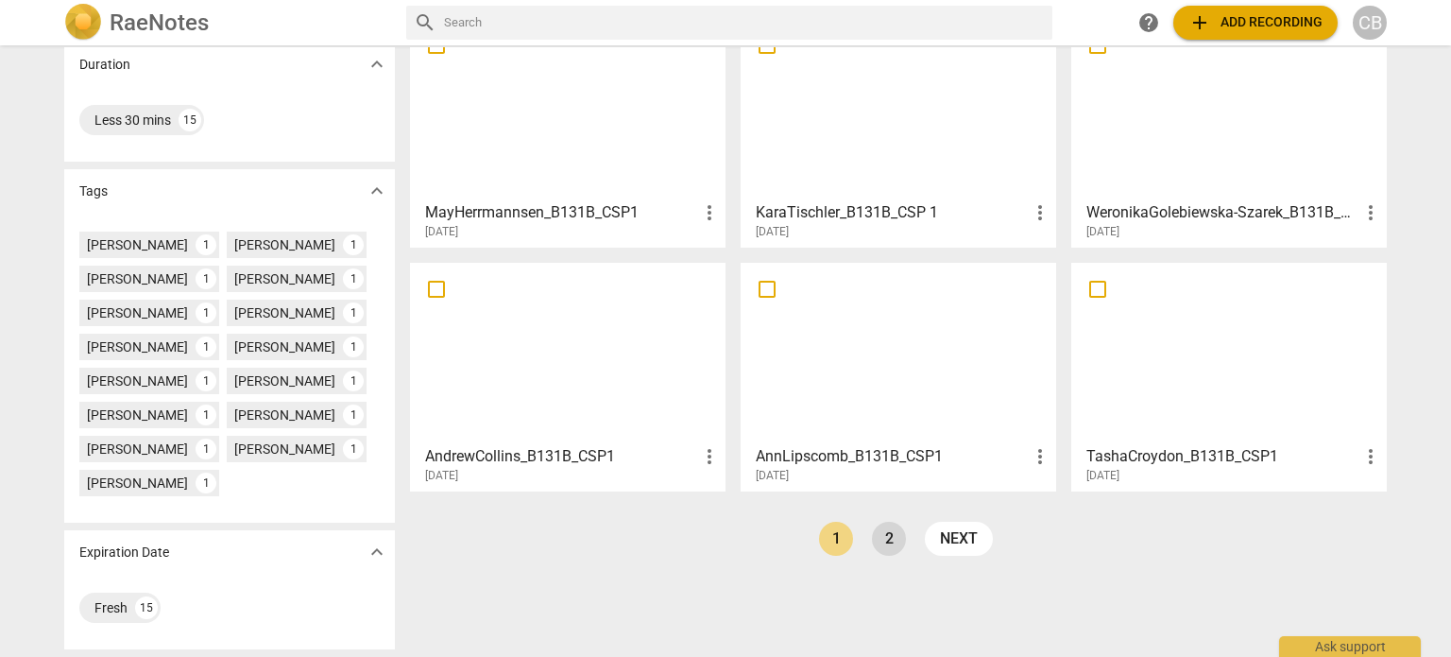
click at [890, 522] on link "2" at bounding box center [889, 539] width 34 height 34
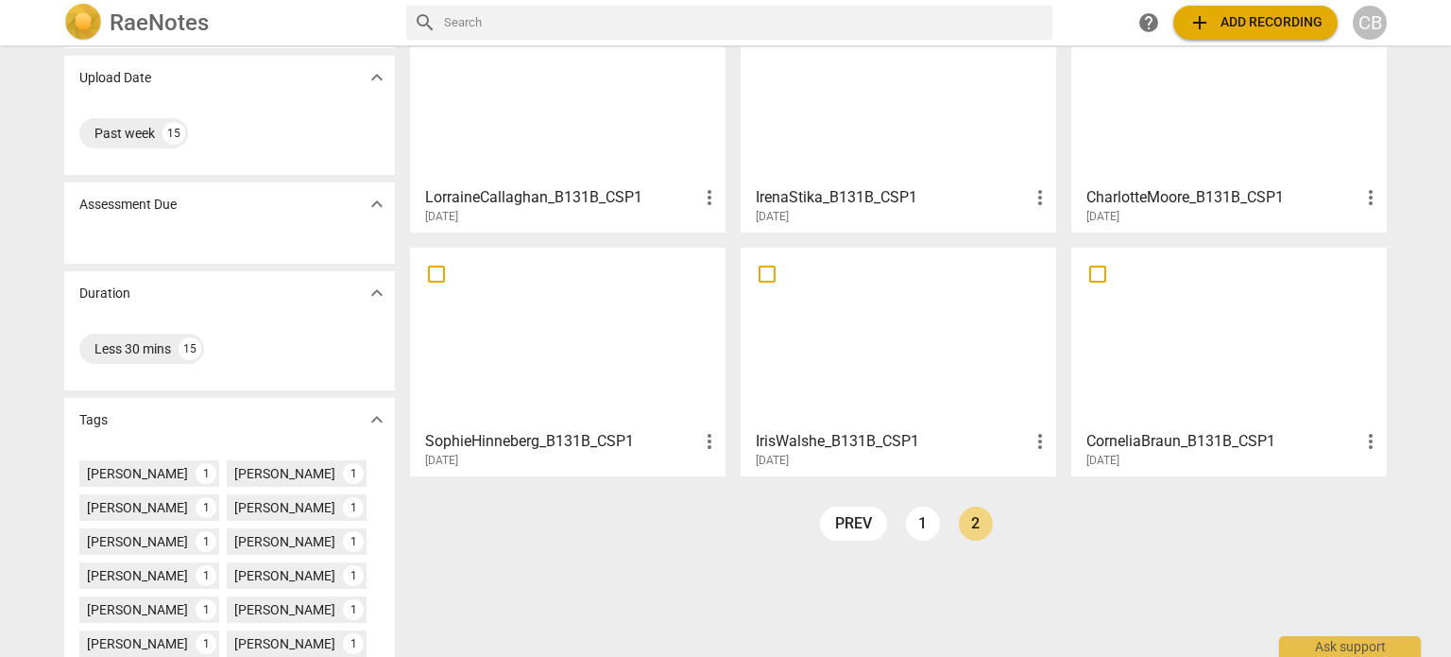
scroll to position [134, 0]
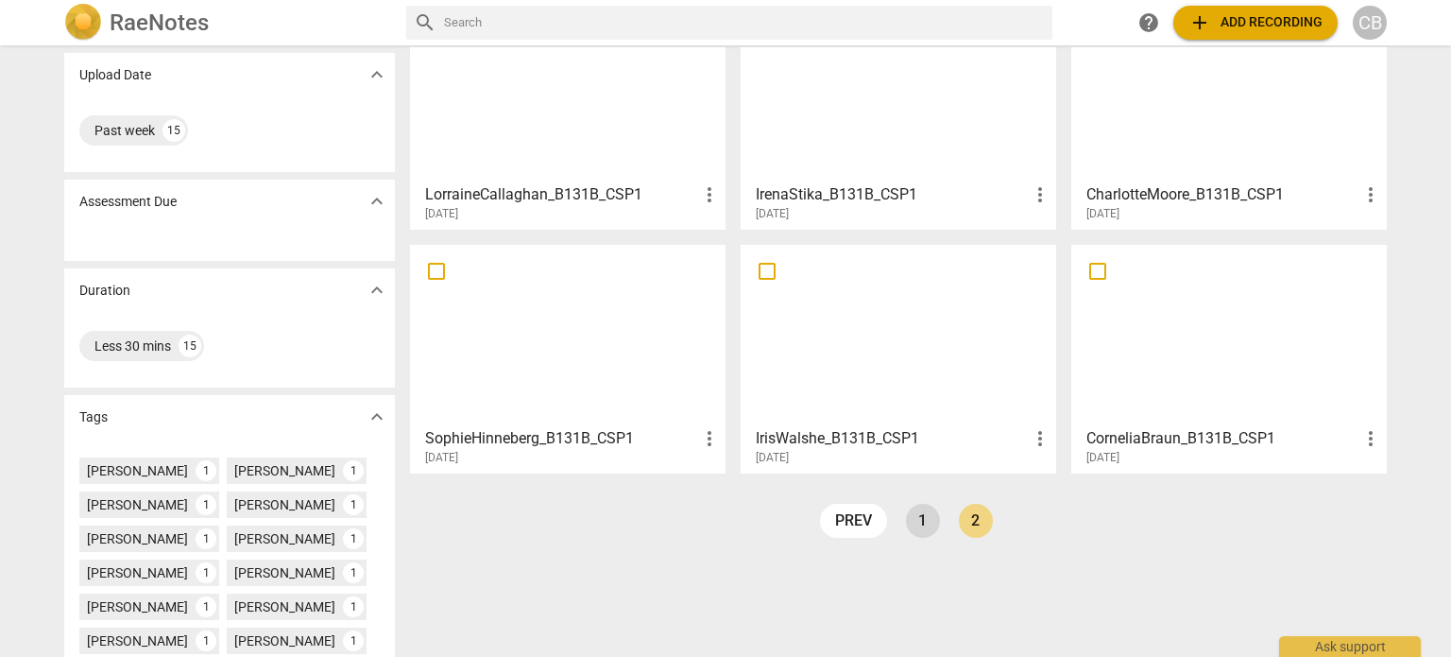
click at [924, 517] on link "1" at bounding box center [923, 521] width 34 height 34
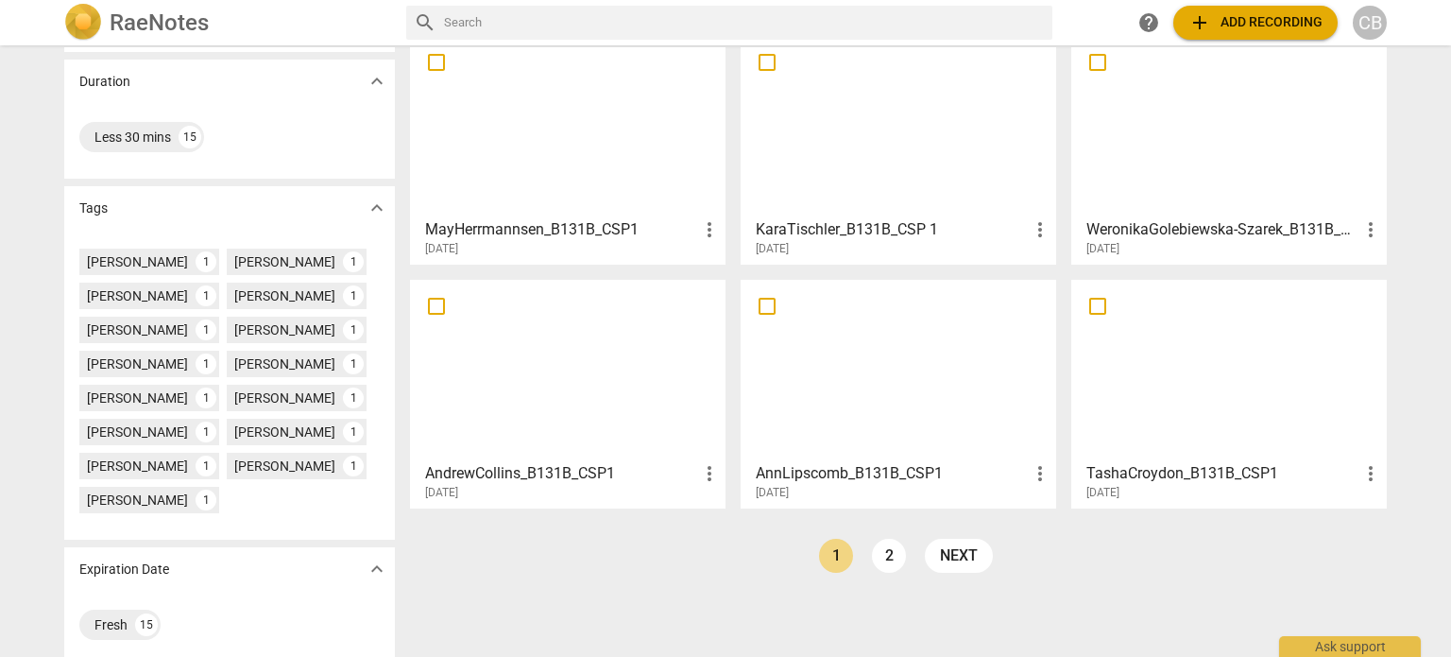
scroll to position [359, 0]
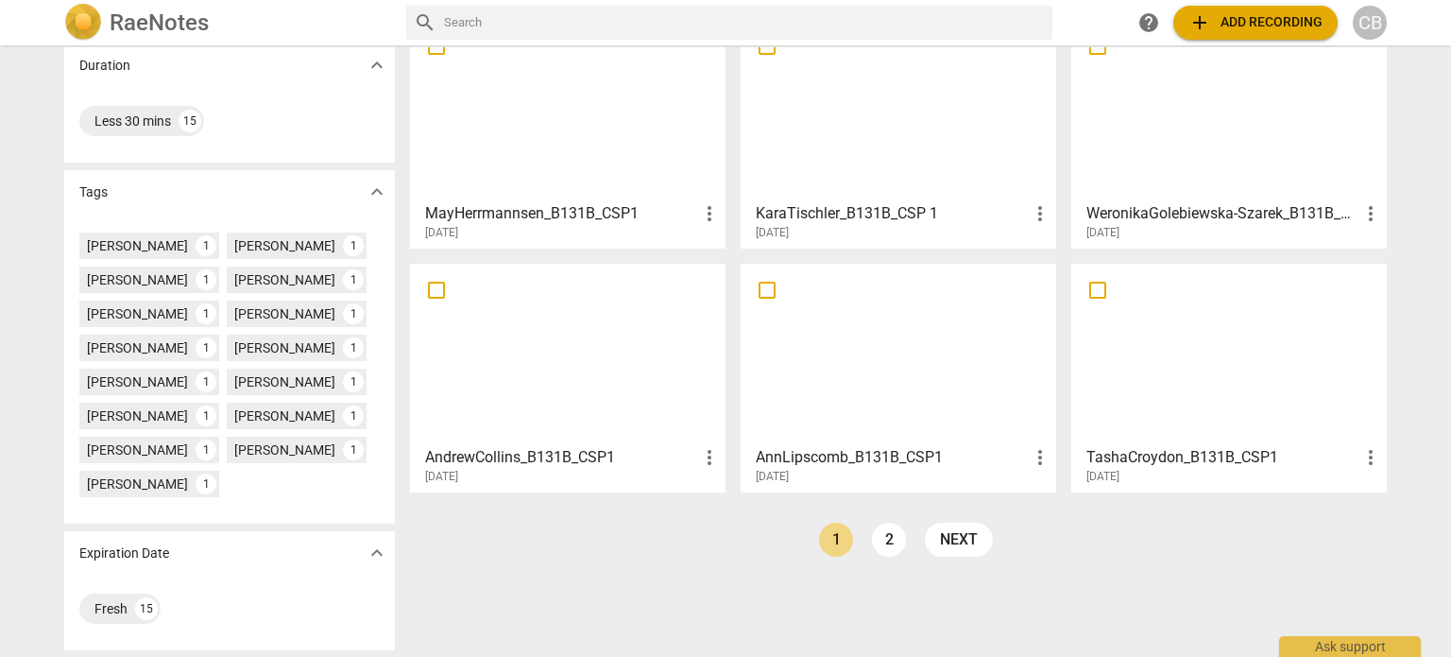
click at [627, 312] on div at bounding box center [568, 353] width 302 height 167
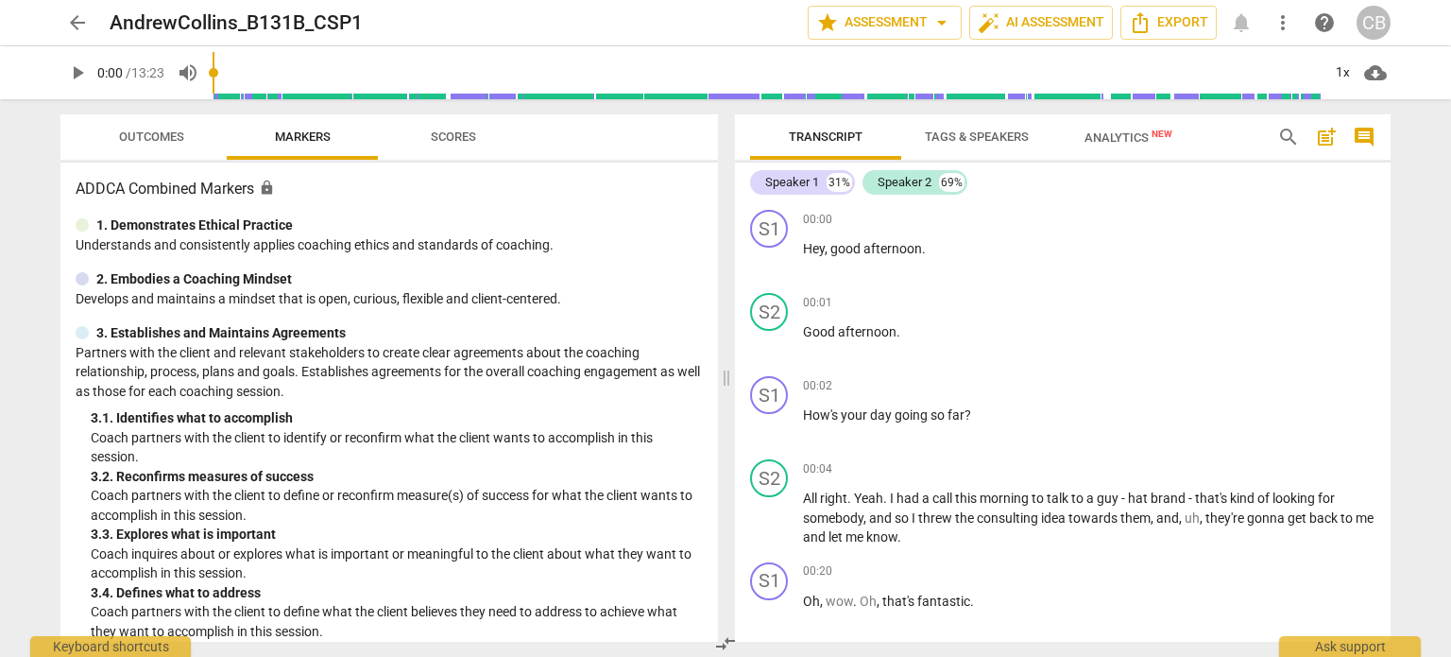
click at [77, 26] on span "arrow_back" at bounding box center [77, 22] width 23 height 23
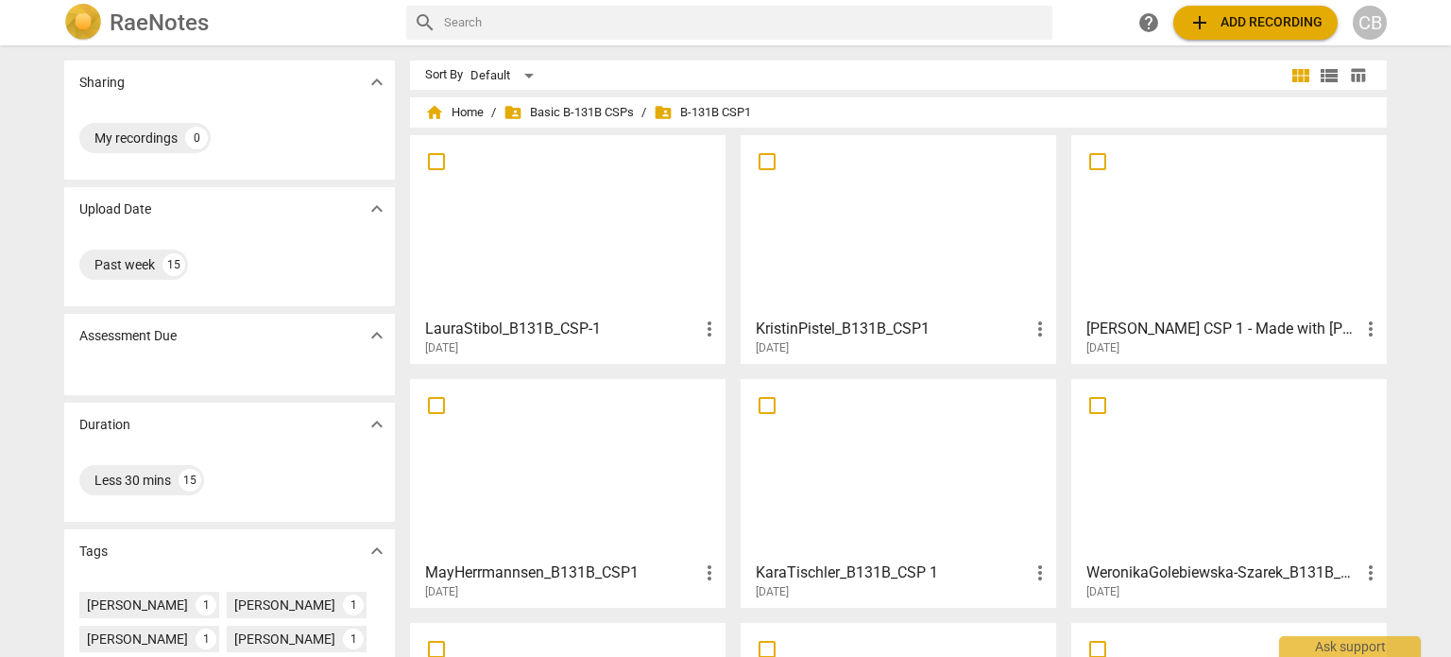
scroll to position [393, 0]
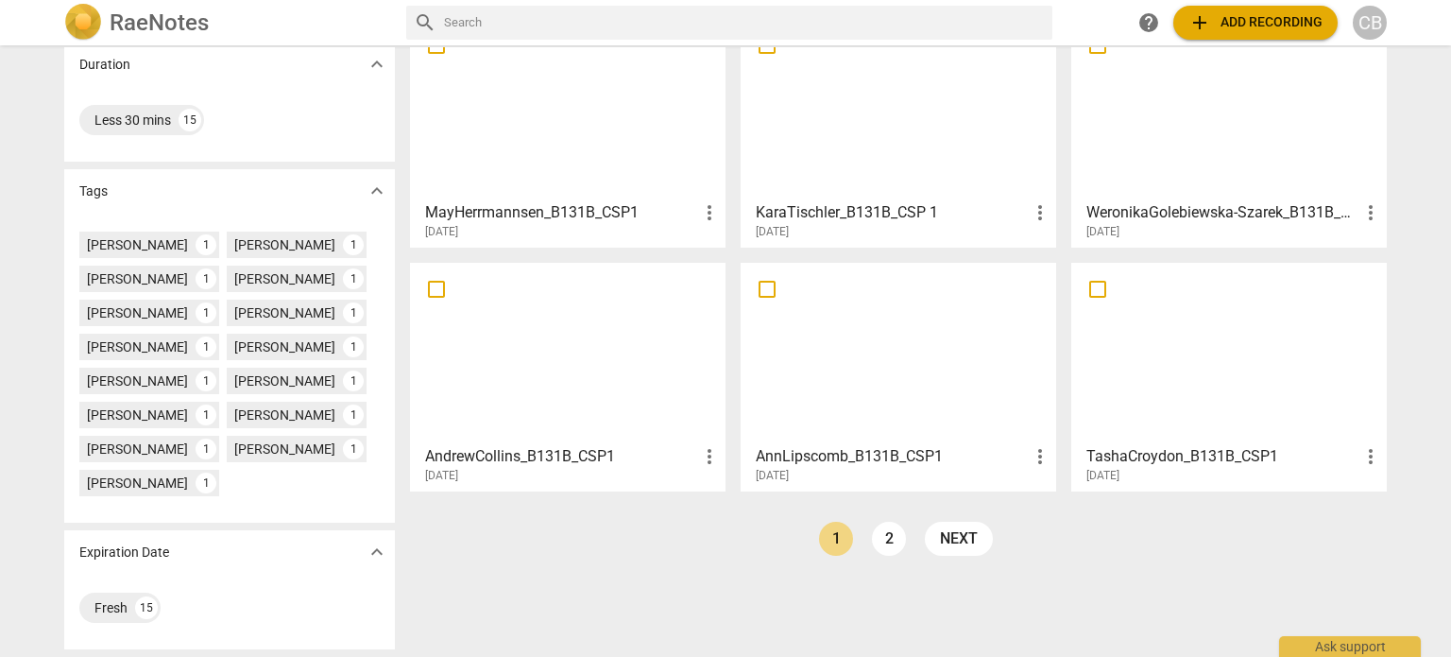
click at [863, 298] on div at bounding box center [898, 352] width 302 height 167
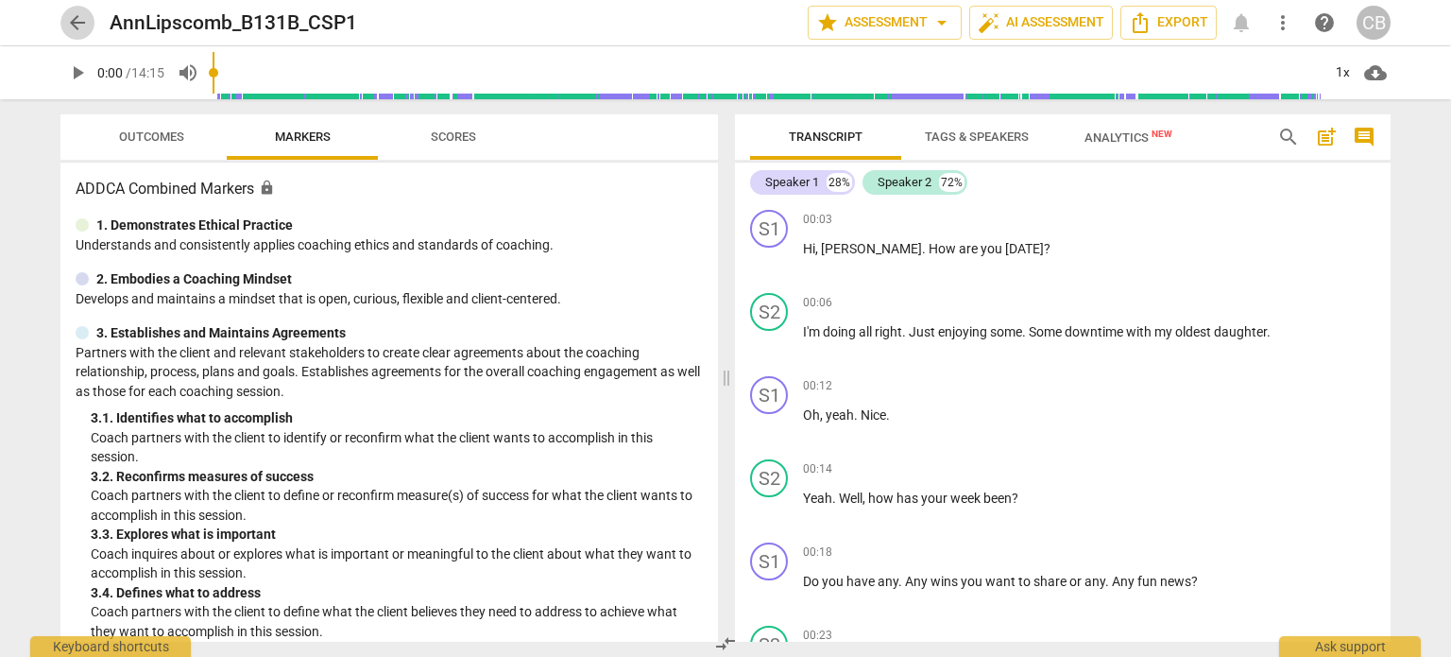
click at [82, 22] on span "arrow_back" at bounding box center [77, 22] width 23 height 23
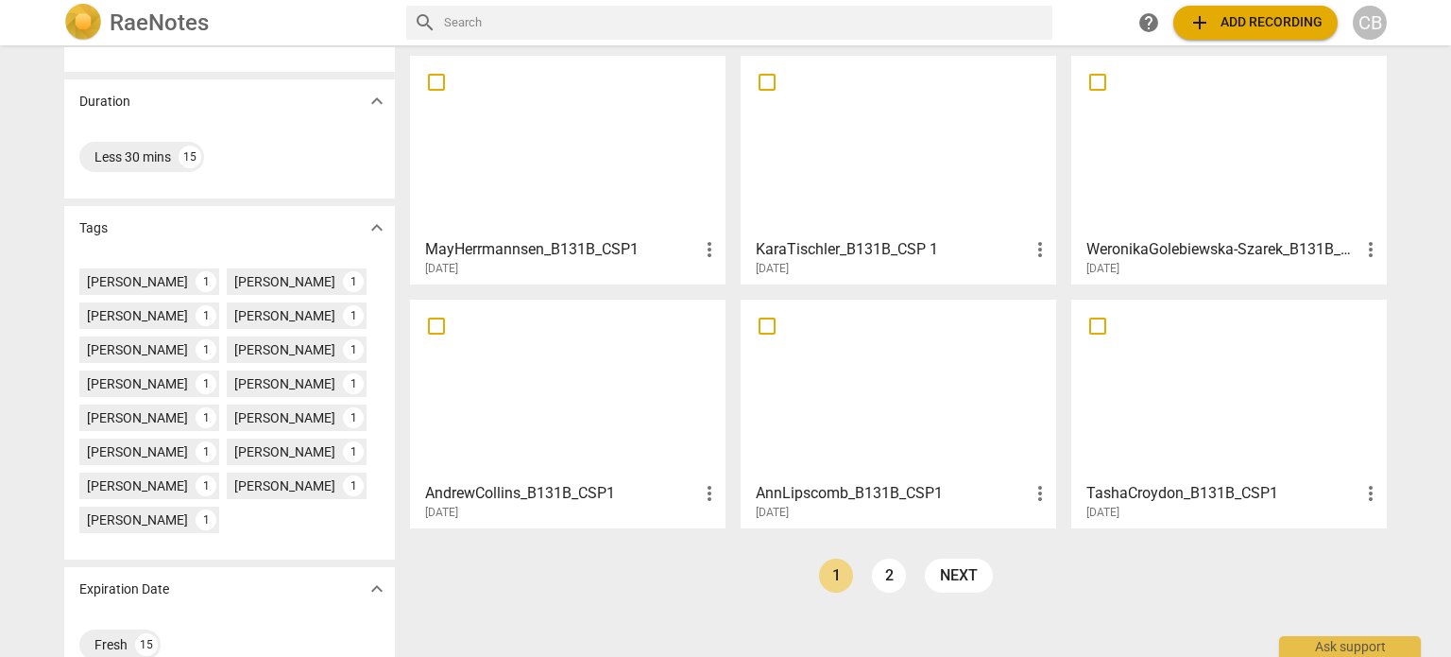
scroll to position [339, 0]
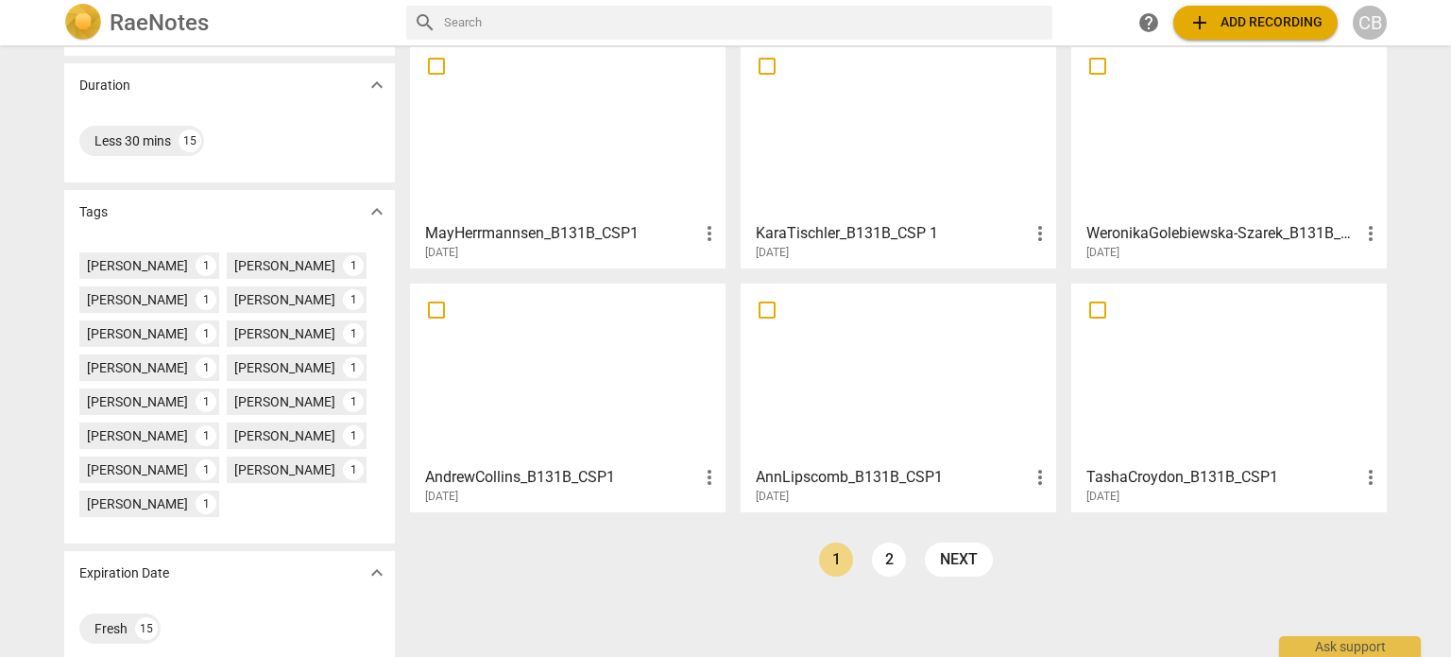
click at [1153, 407] on div at bounding box center [1229, 373] width 302 height 167
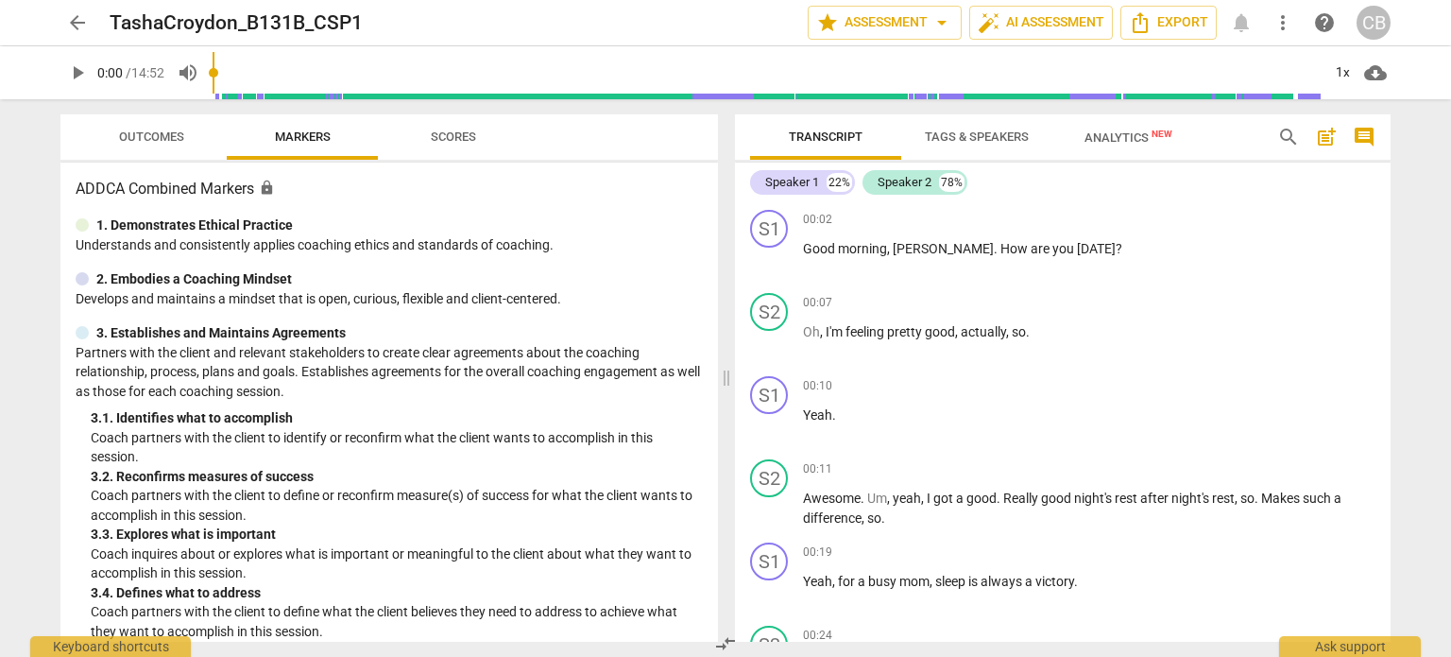
click at [70, 18] on span "arrow_back" at bounding box center [77, 22] width 23 height 23
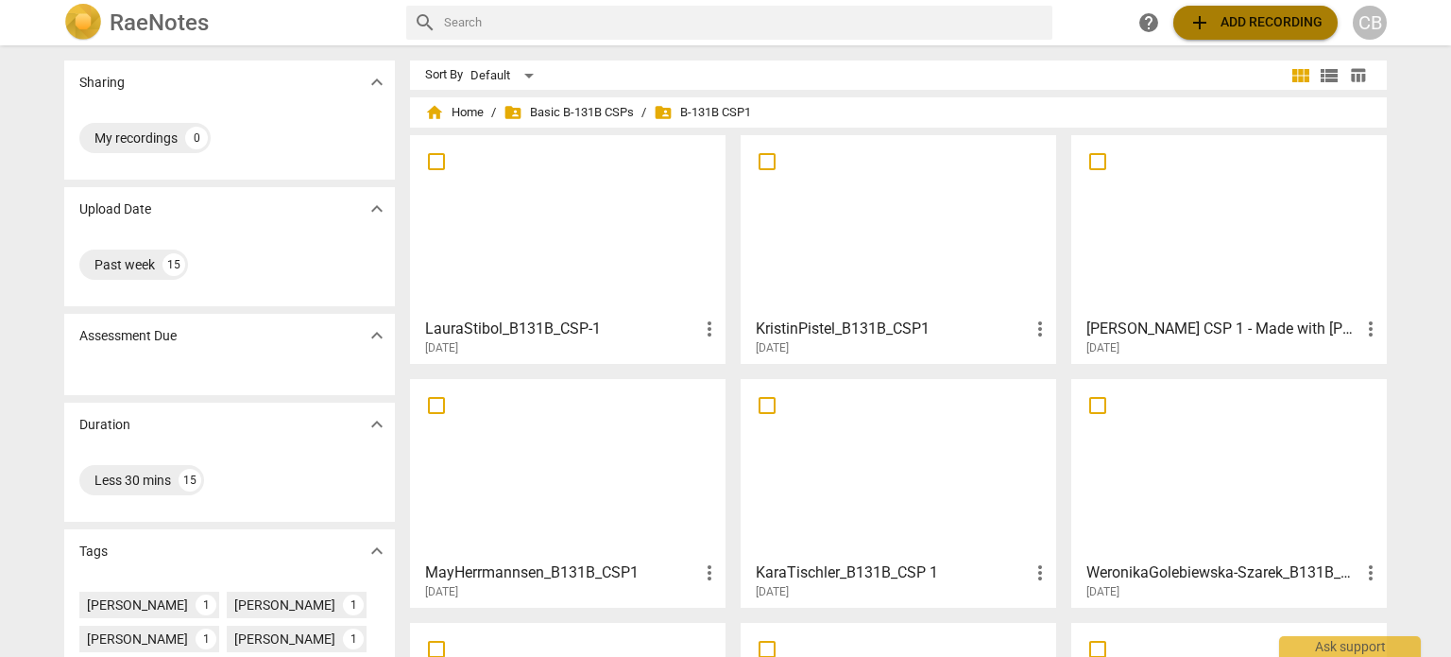
click at [1227, 32] on span "add Add recording" at bounding box center [1256, 22] width 134 height 23
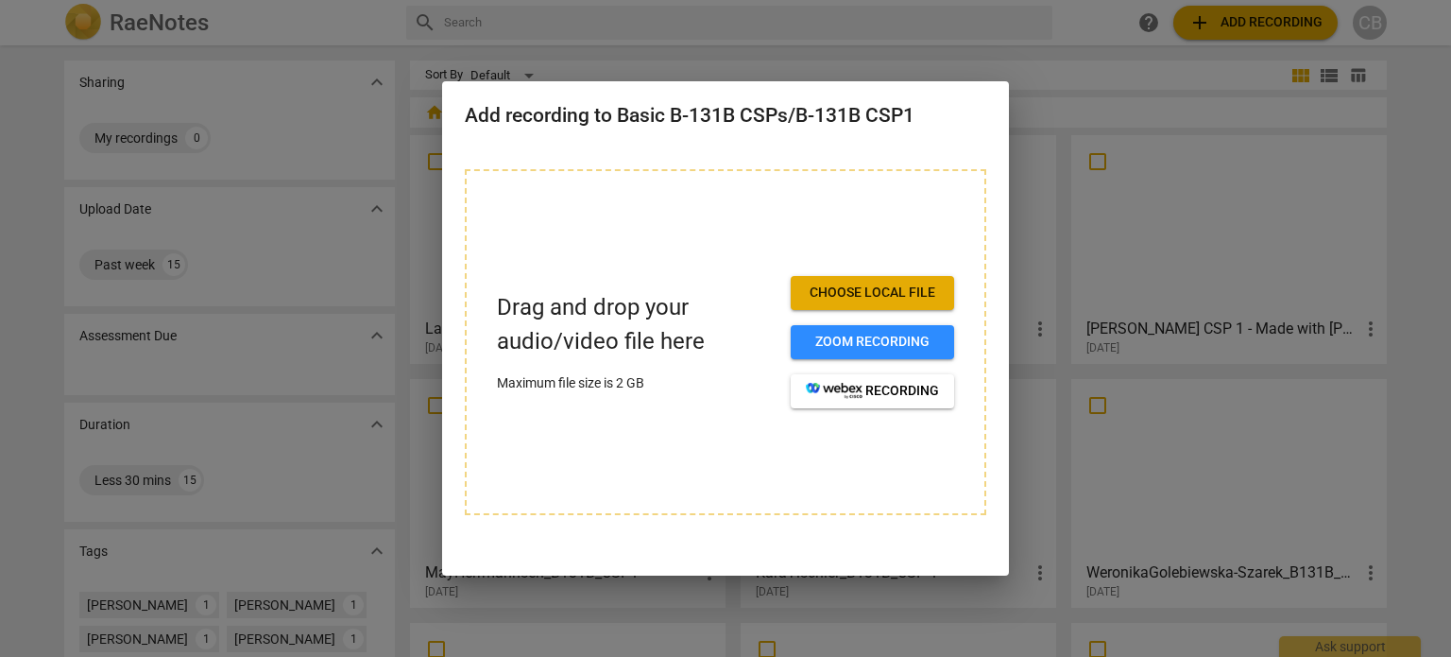
click at [850, 293] on span "Choose local file" at bounding box center [872, 292] width 133 height 19
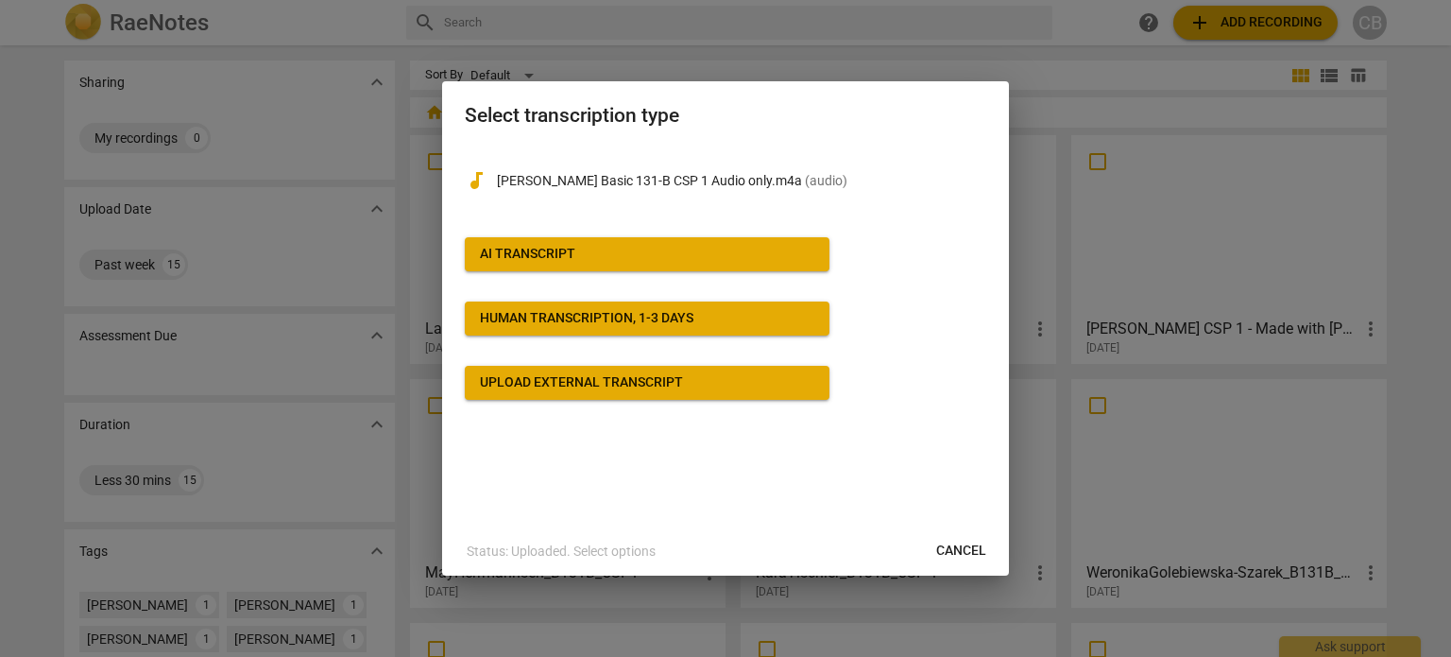
click at [629, 248] on span "AI Transcript" at bounding box center [647, 254] width 334 height 19
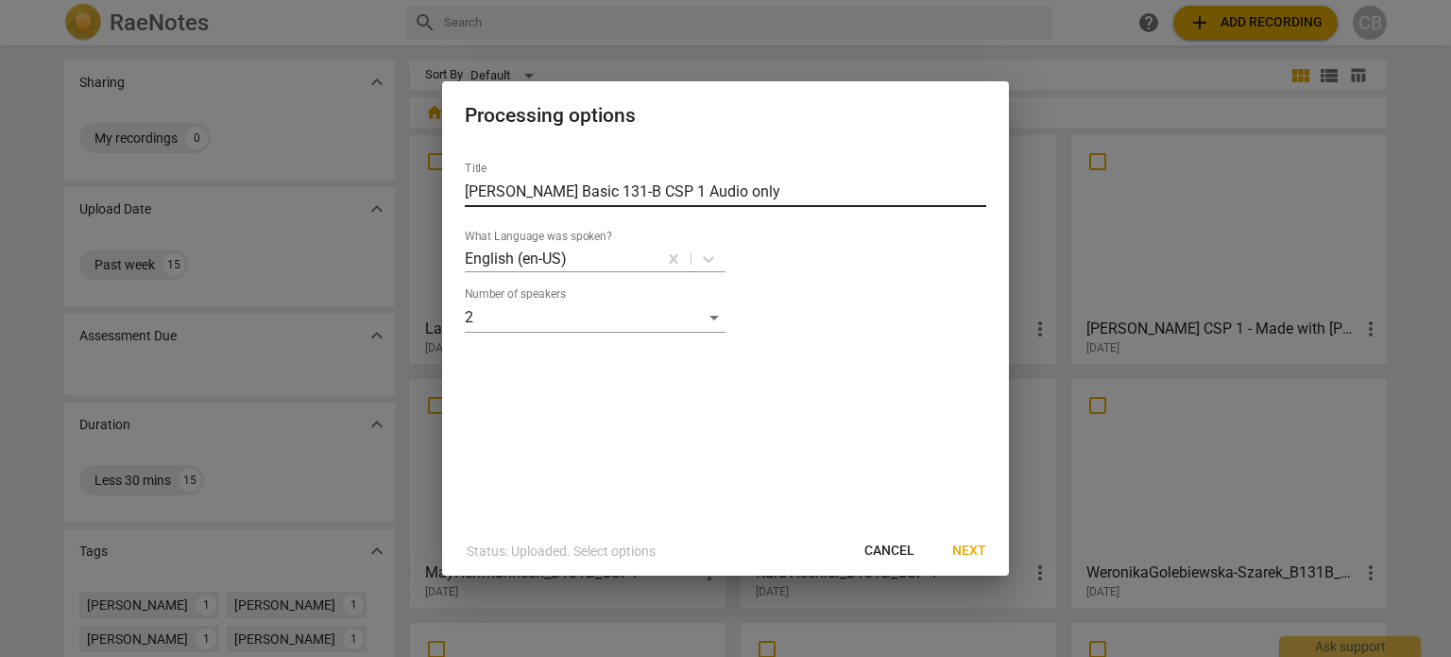
click at [797, 192] on input "[PERSON_NAME] Basic 131-B CSP 1 Audio only" at bounding box center [726, 192] width 522 height 30
type input "CharleneBronson_B131B_CSP1"
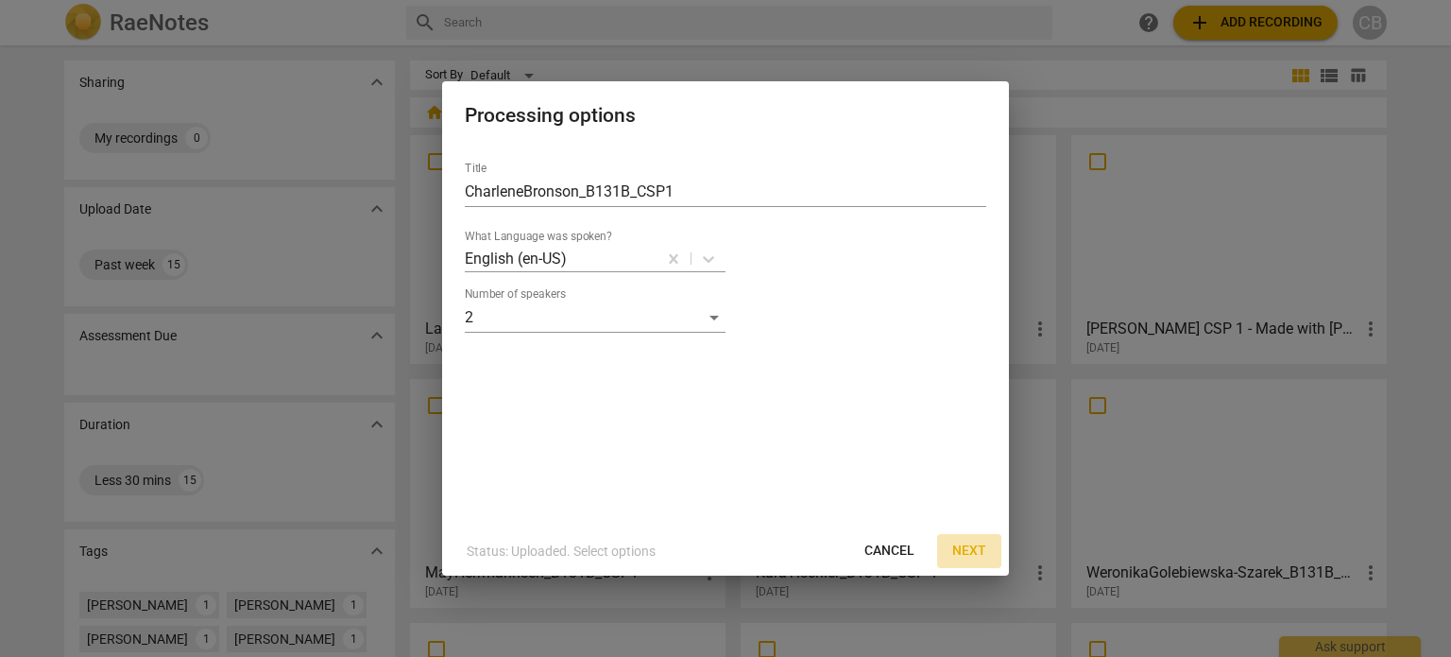
click at [959, 543] on span "Next" at bounding box center [969, 550] width 34 height 19
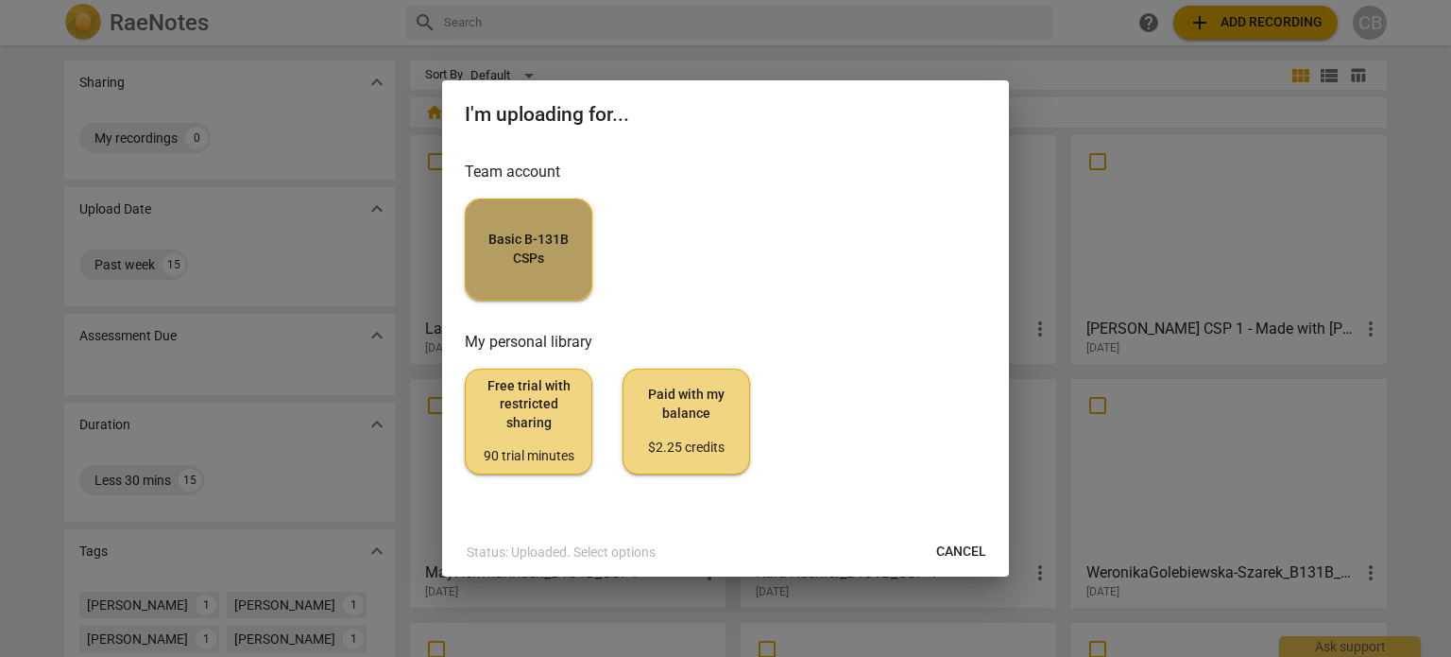
click at [508, 232] on span "Basic B-131B CSPs" at bounding box center [528, 249] width 95 height 37
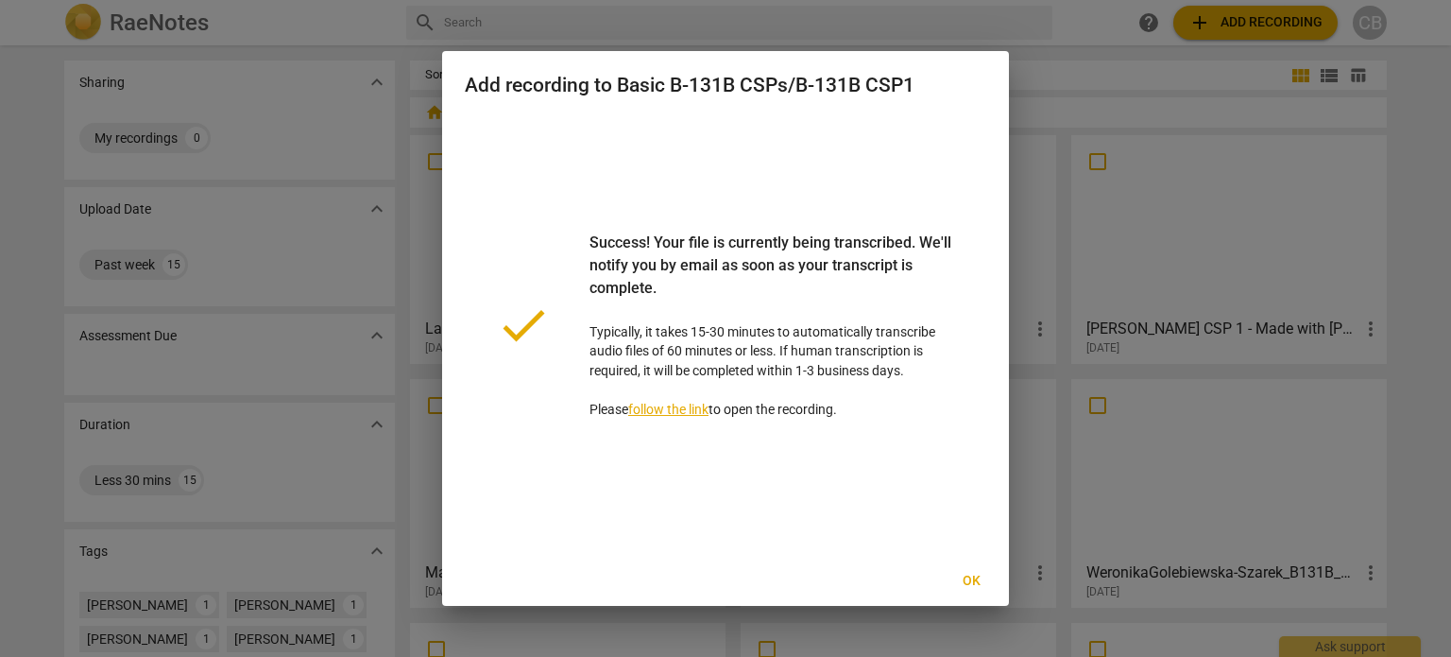
click at [977, 572] on span "Ok" at bounding box center [971, 581] width 30 height 19
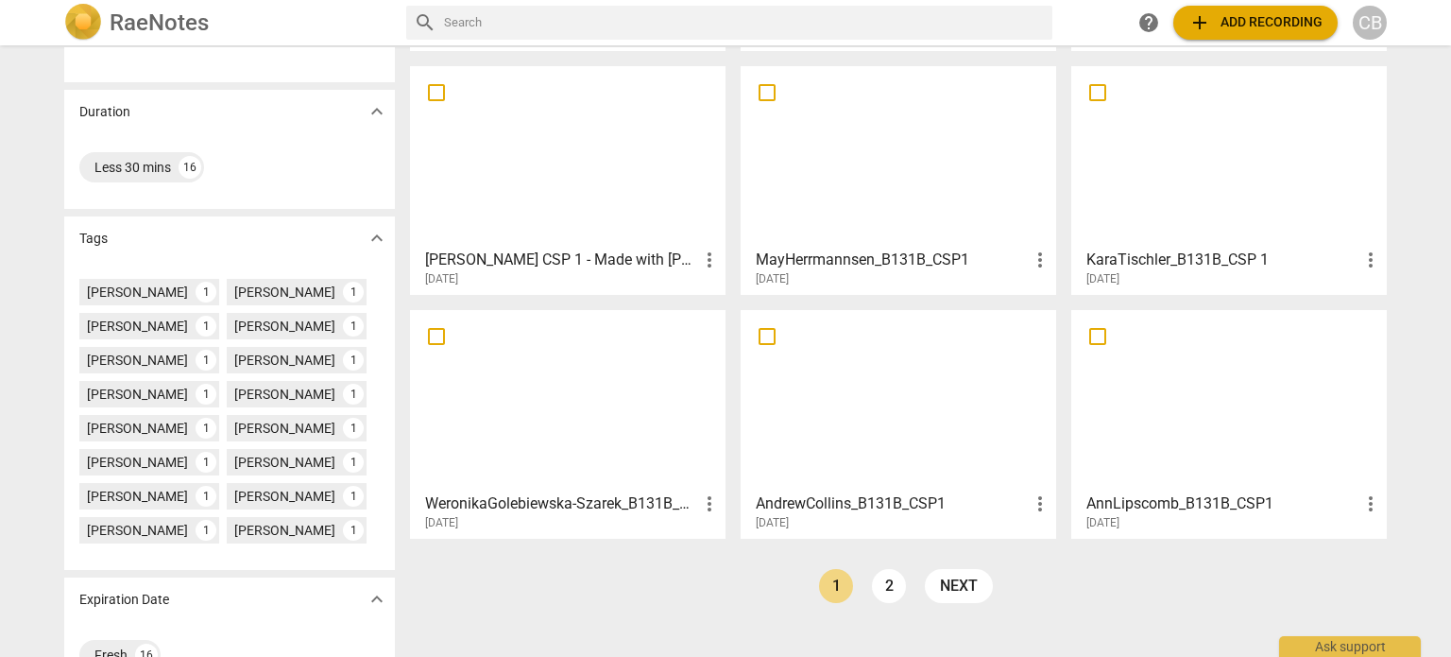
scroll to position [314, 0]
click at [891, 576] on link "2" at bounding box center [889, 585] width 34 height 34
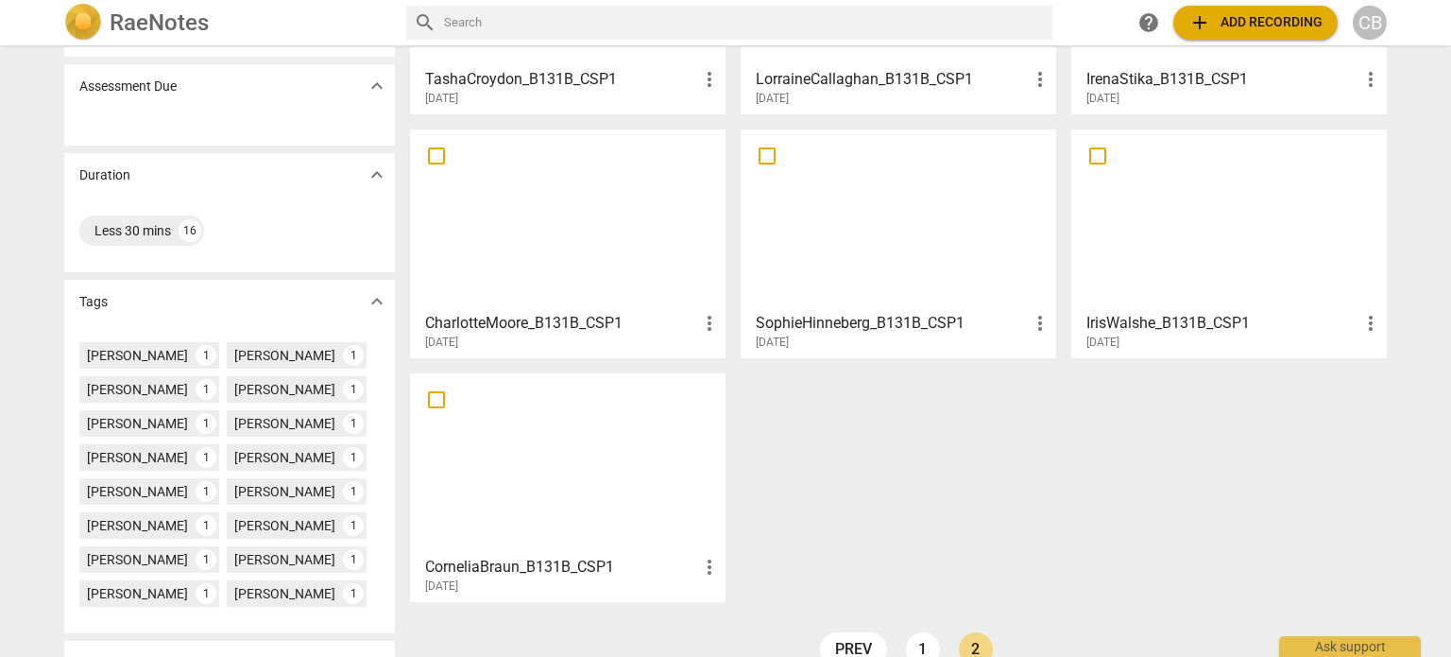
scroll to position [268, 0]
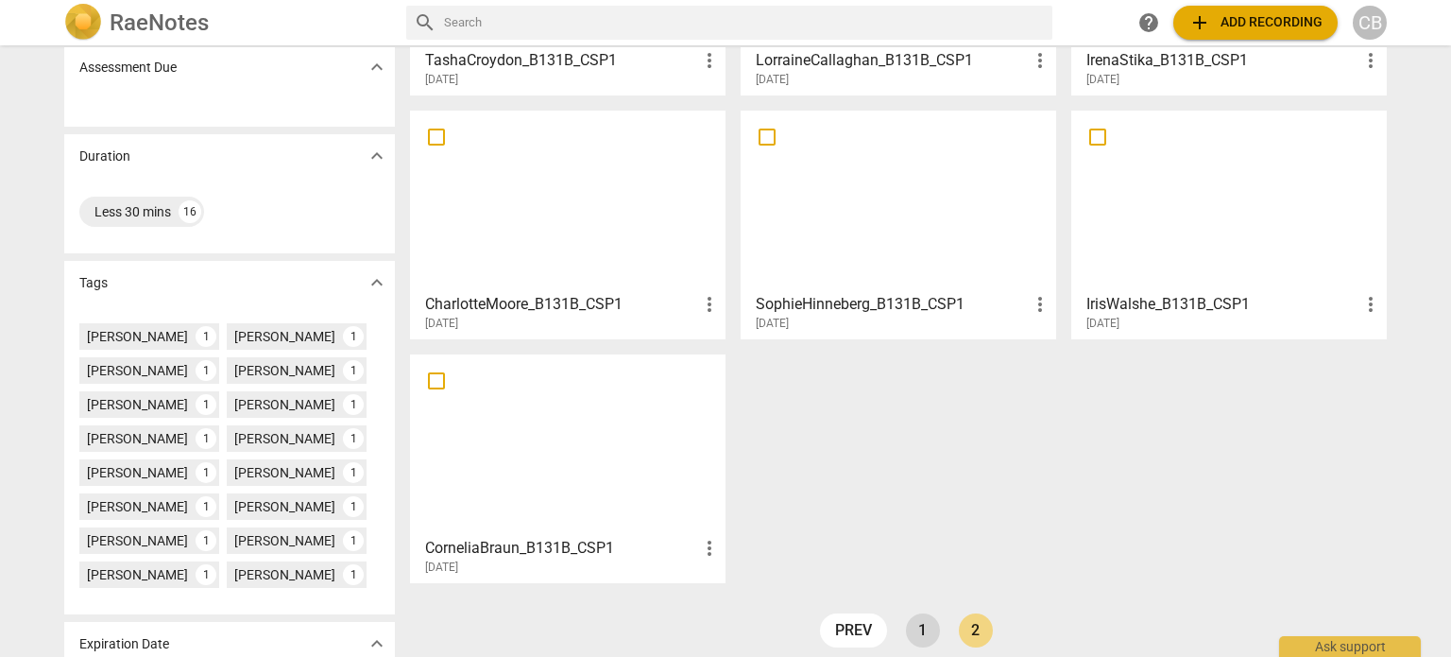
click at [916, 630] on link "1" at bounding box center [923, 630] width 34 height 34
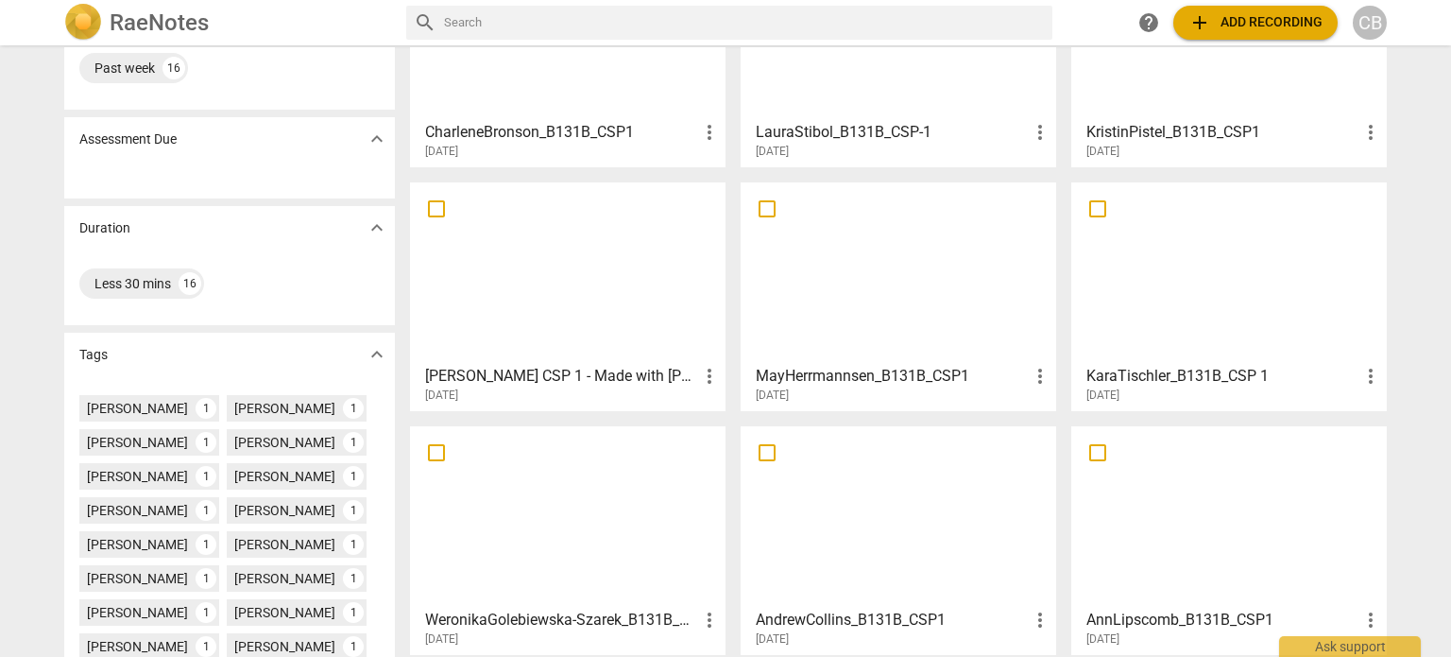
scroll to position [248, 0]
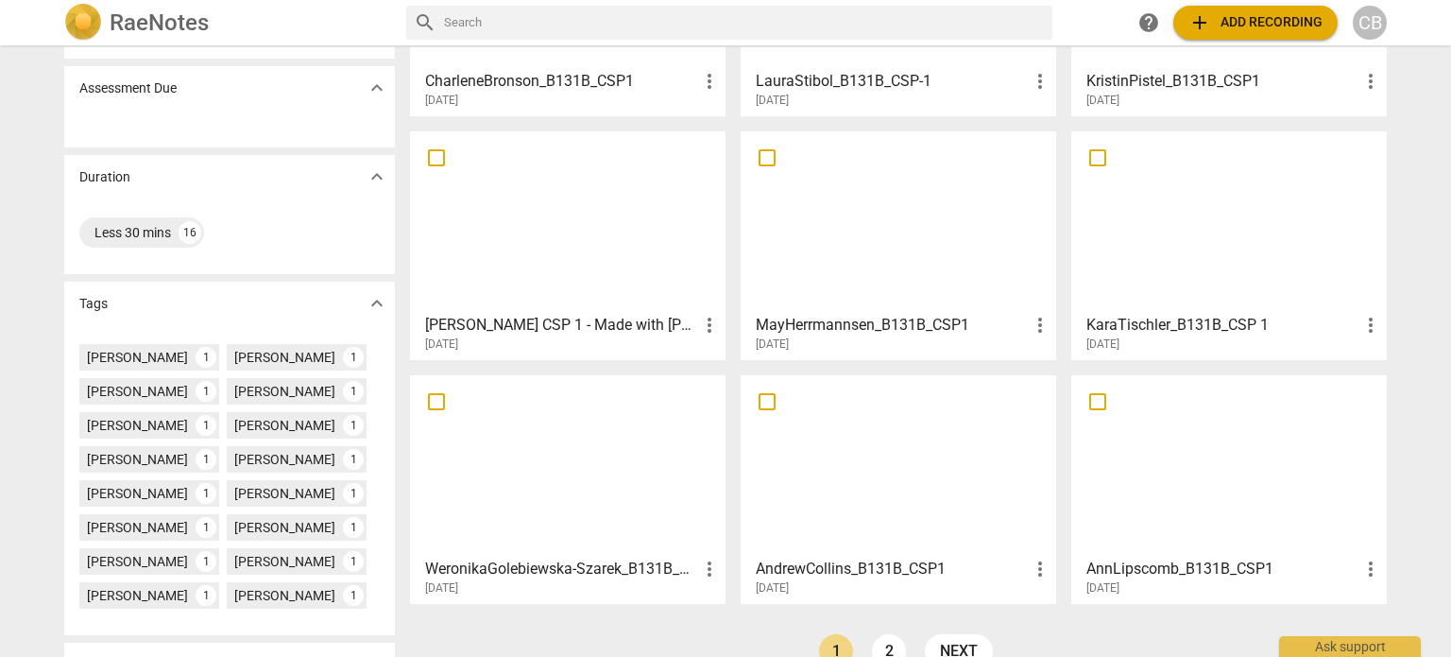
click at [902, 244] on div at bounding box center [898, 221] width 302 height 167
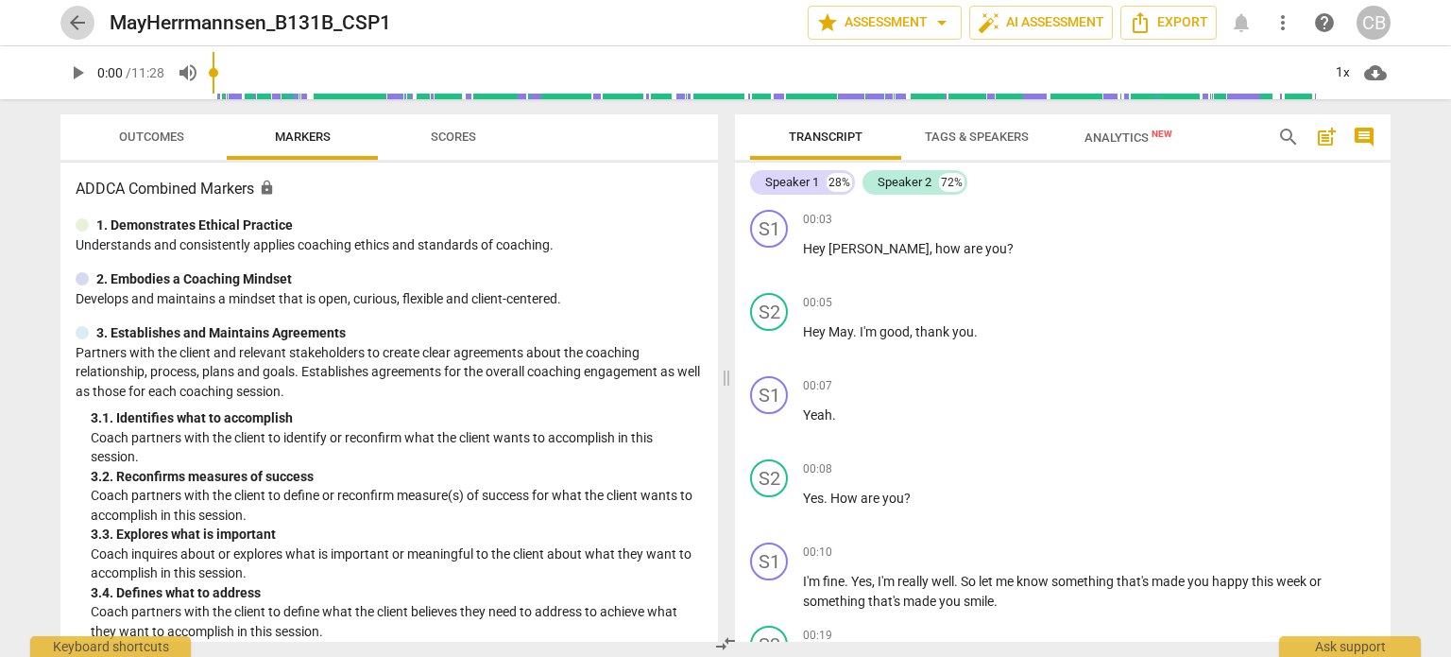
click at [76, 25] on span "arrow_back" at bounding box center [77, 22] width 23 height 23
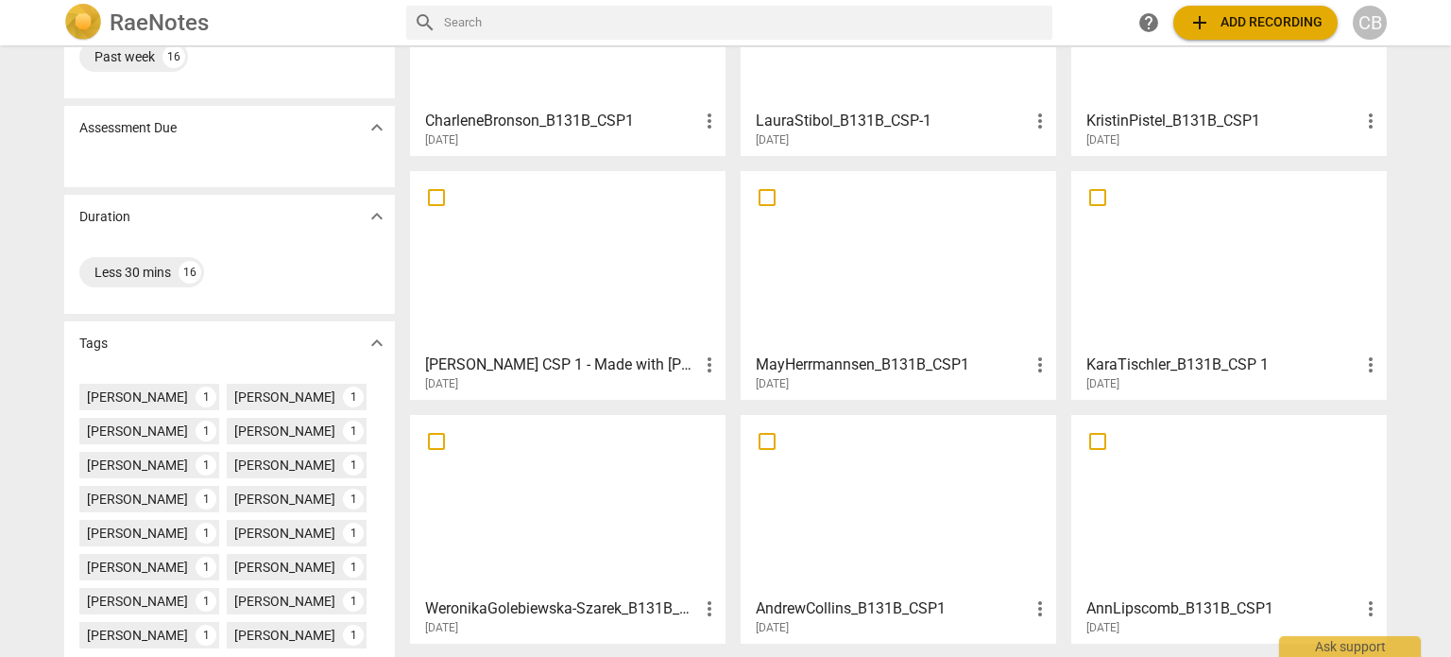
scroll to position [208, 0]
click at [585, 339] on div at bounding box center [568, 261] width 302 height 167
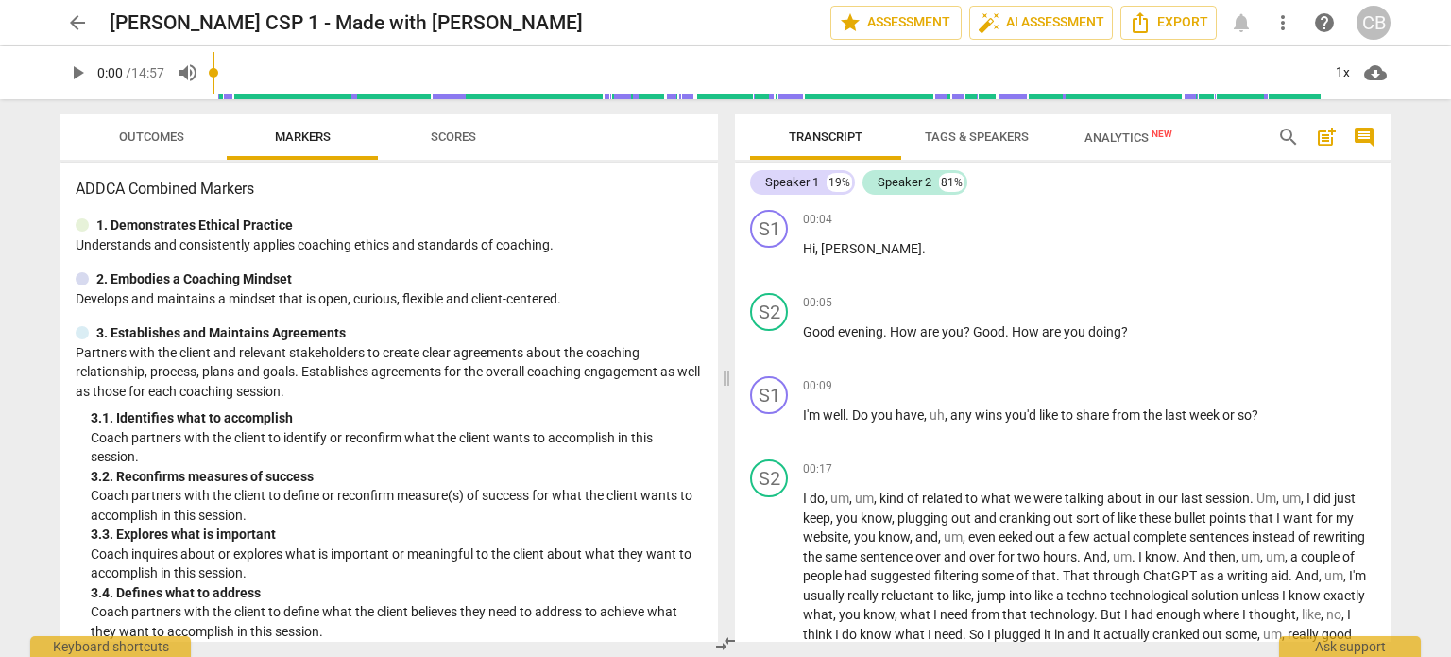
click at [85, 28] on span "arrow_back" at bounding box center [77, 22] width 23 height 23
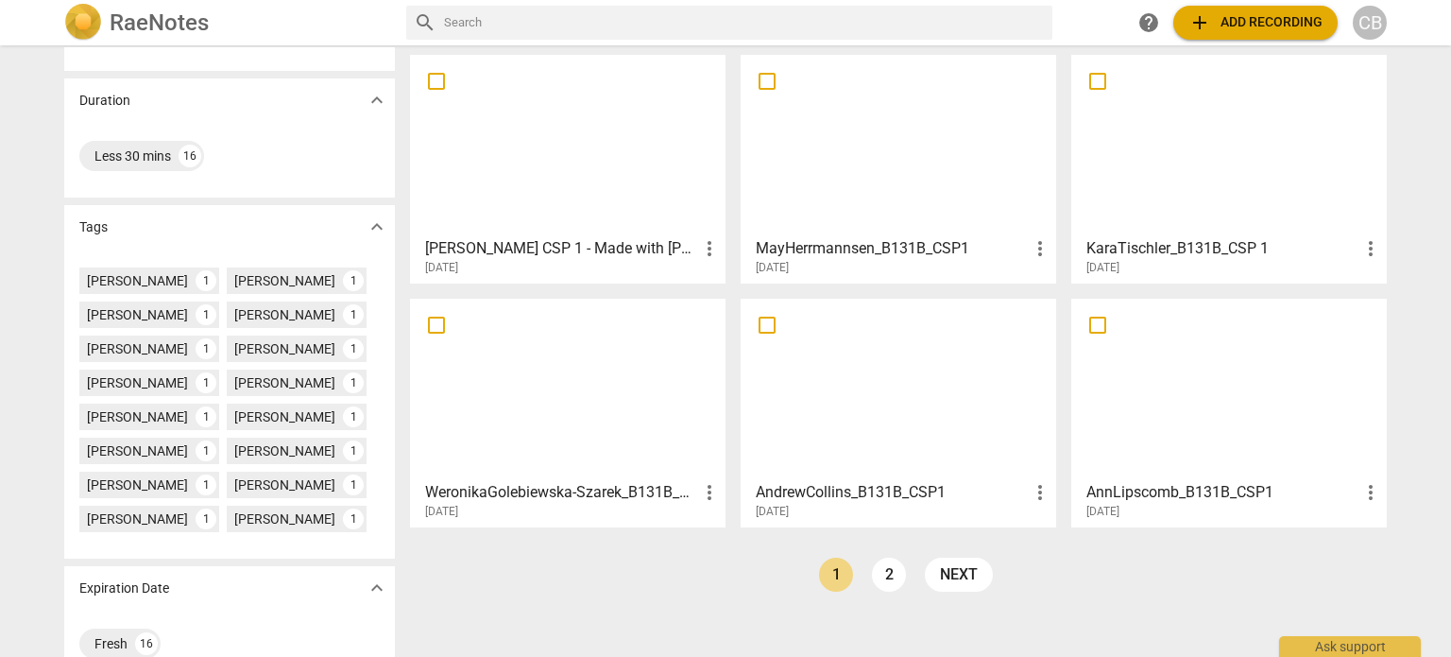
scroll to position [325, 0]
click at [832, 412] on div at bounding box center [898, 387] width 302 height 167
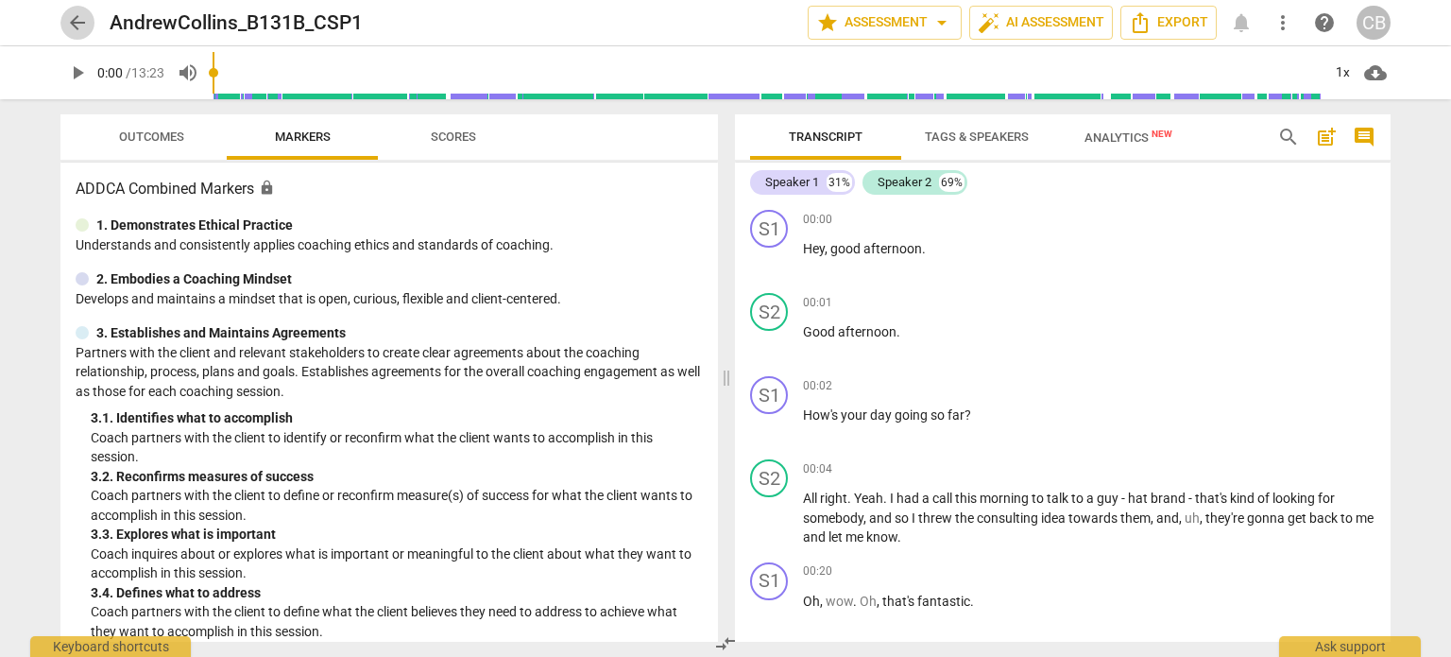
click at [80, 26] on span "arrow_back" at bounding box center [77, 22] width 23 height 23
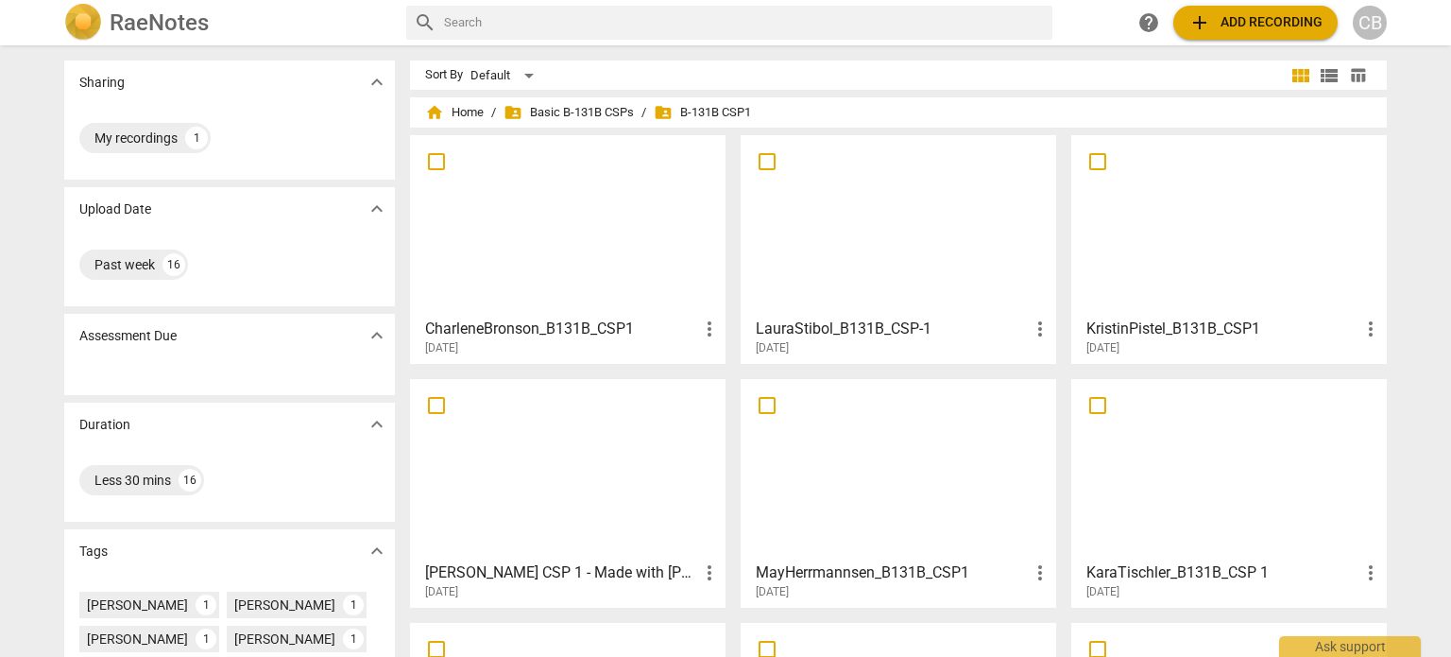
click at [845, 202] on div at bounding box center [898, 225] width 302 height 167
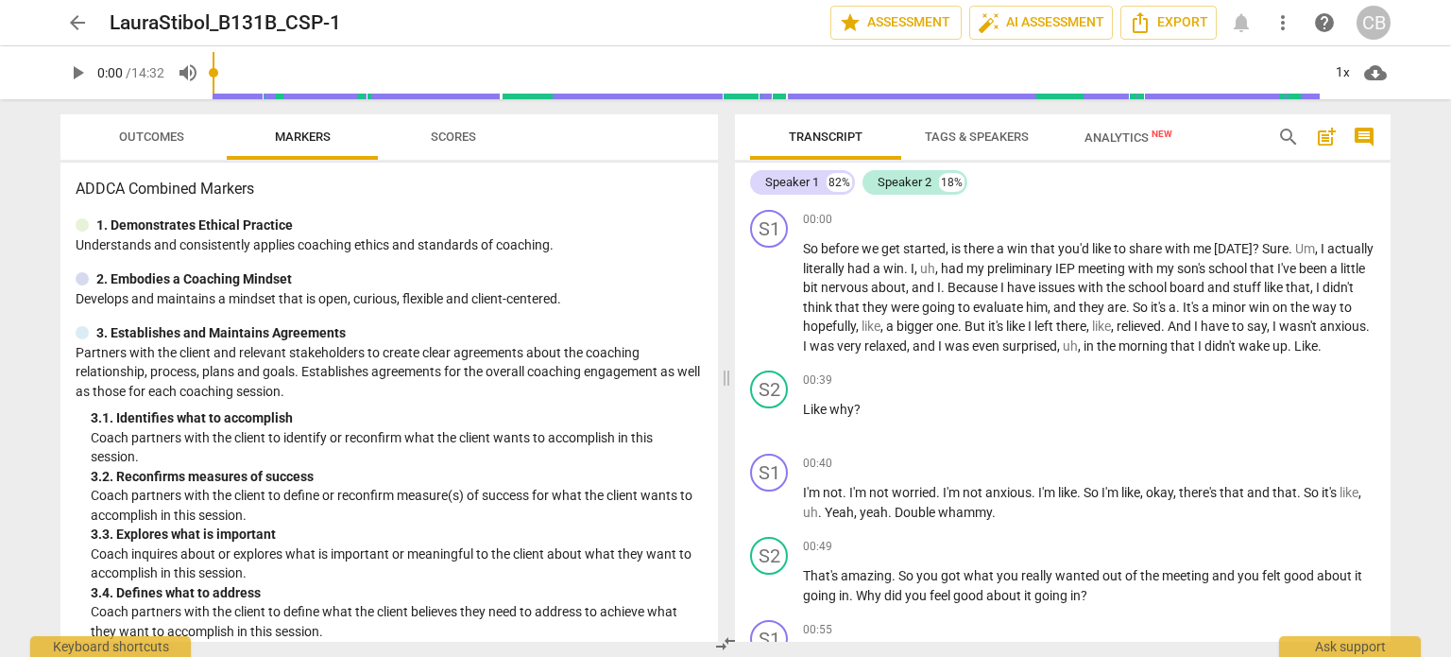
click at [84, 22] on span "arrow_back" at bounding box center [77, 22] width 23 height 23
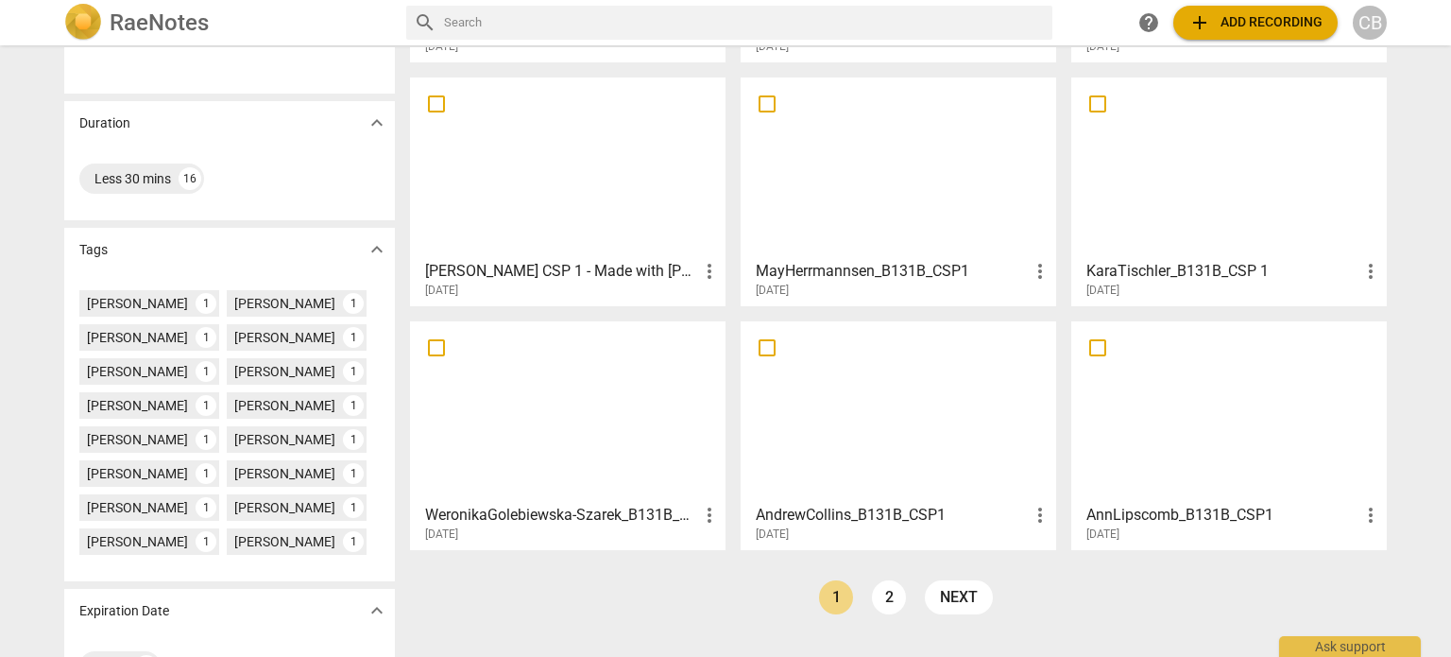
scroll to position [302, 0]
click at [891, 605] on link "2" at bounding box center [889, 596] width 34 height 34
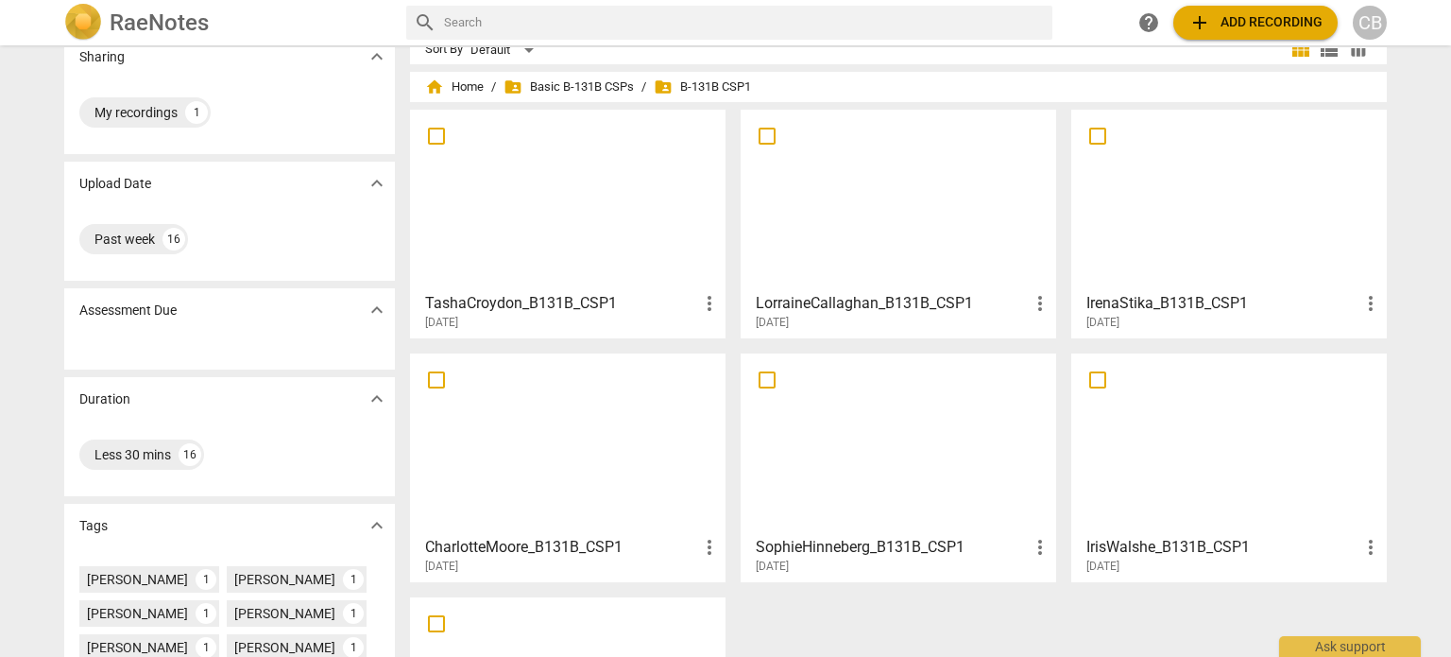
scroll to position [11, 0]
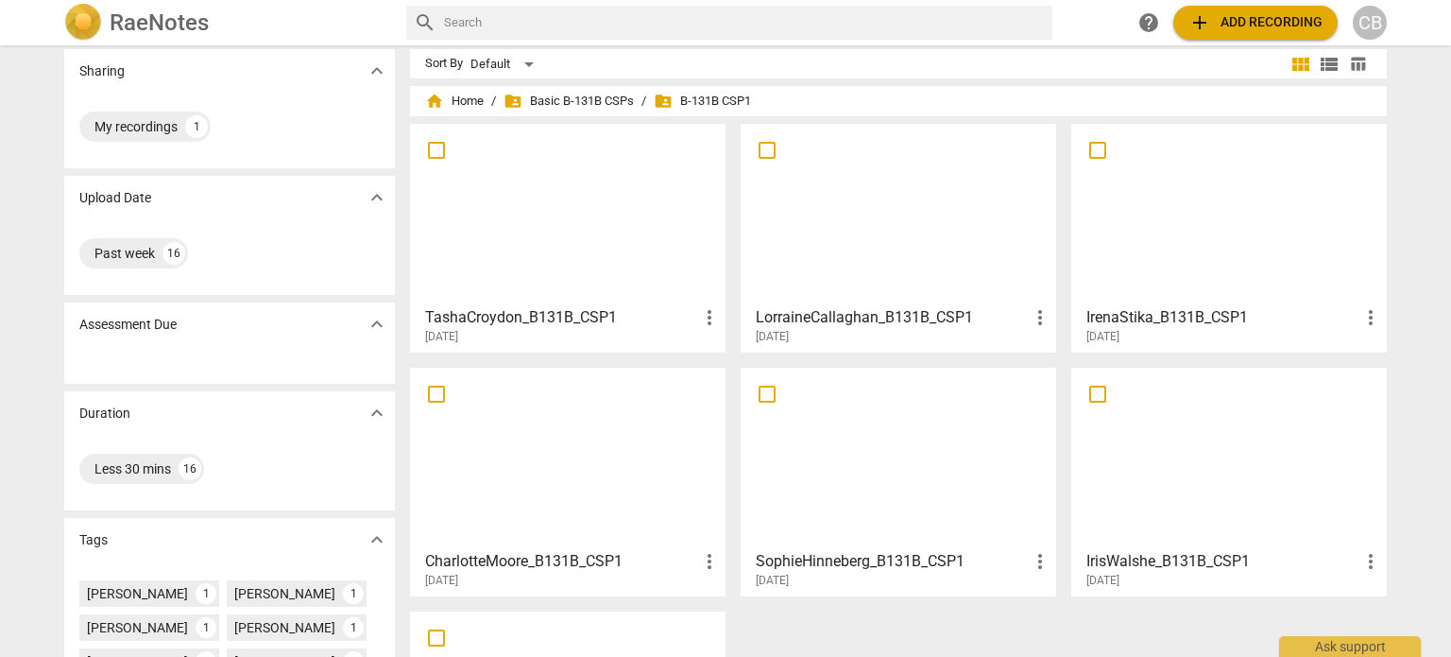
click at [852, 212] on div at bounding box center [898, 213] width 302 height 167
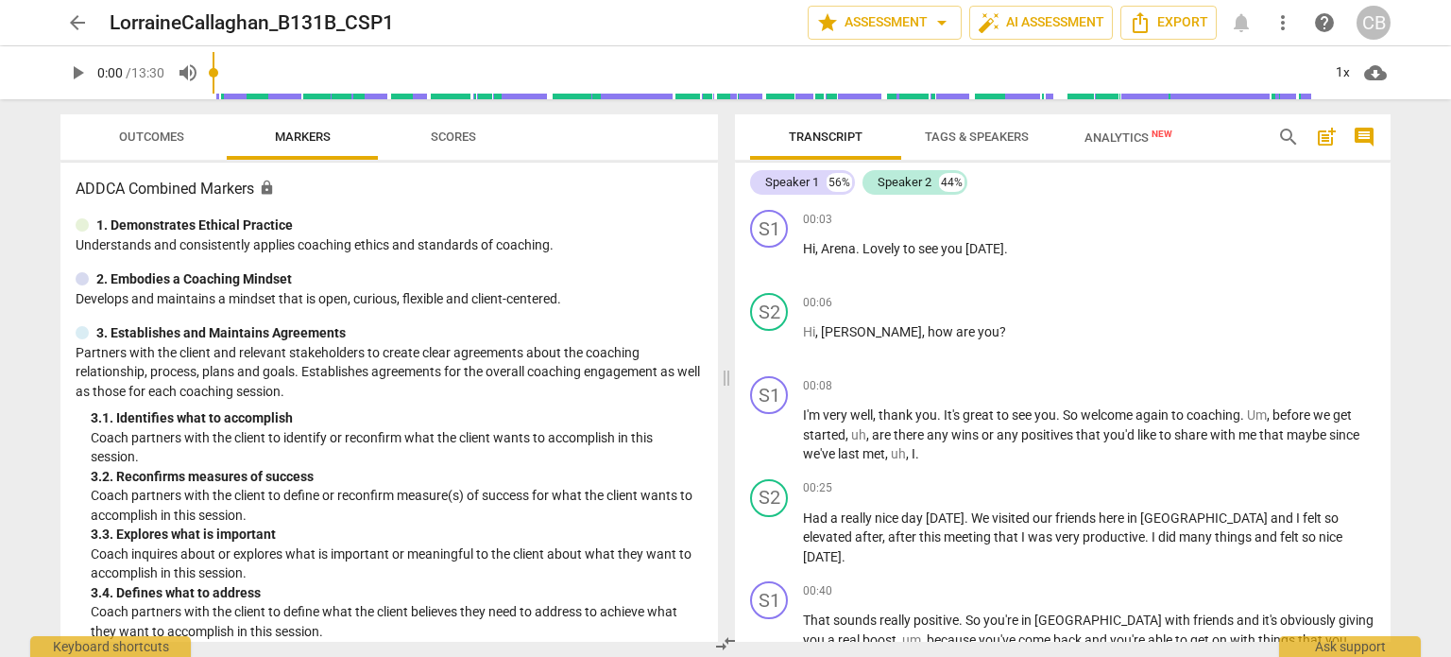
click at [82, 22] on span "arrow_back" at bounding box center [77, 22] width 23 height 23
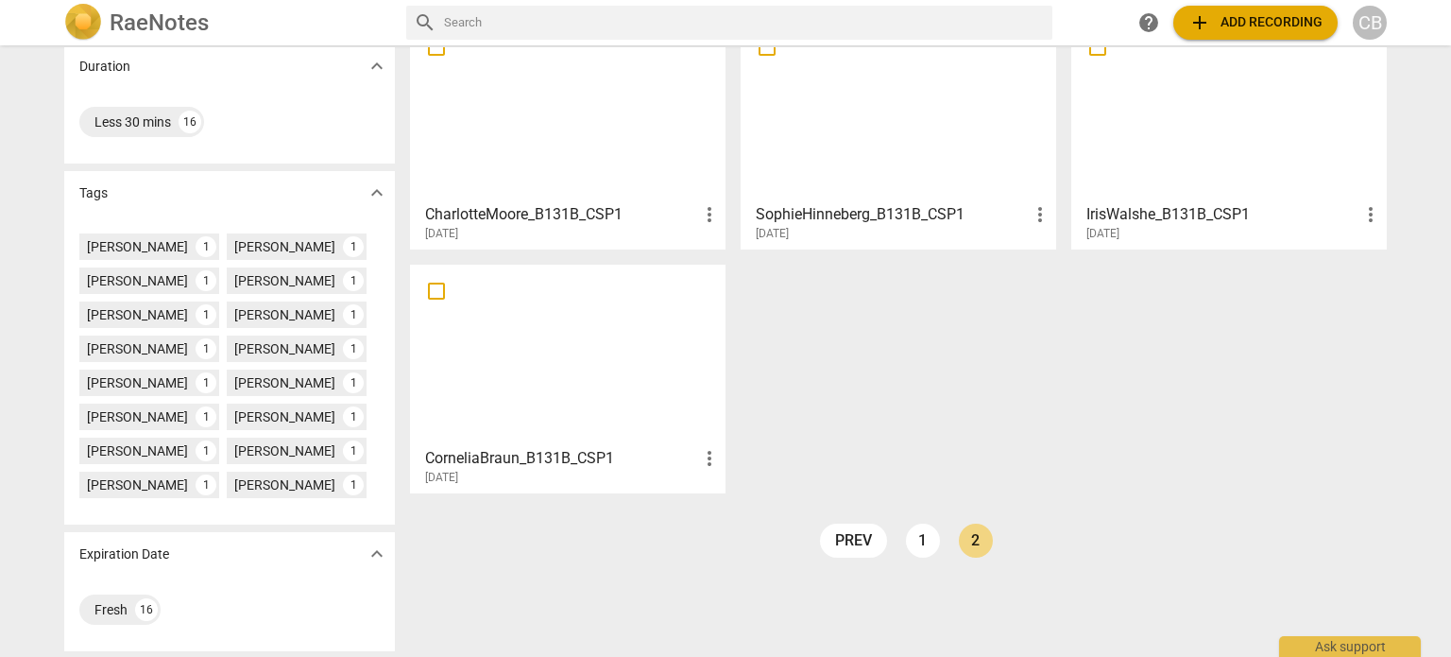
scroll to position [358, 0]
click at [934, 537] on link "1" at bounding box center [923, 540] width 34 height 34
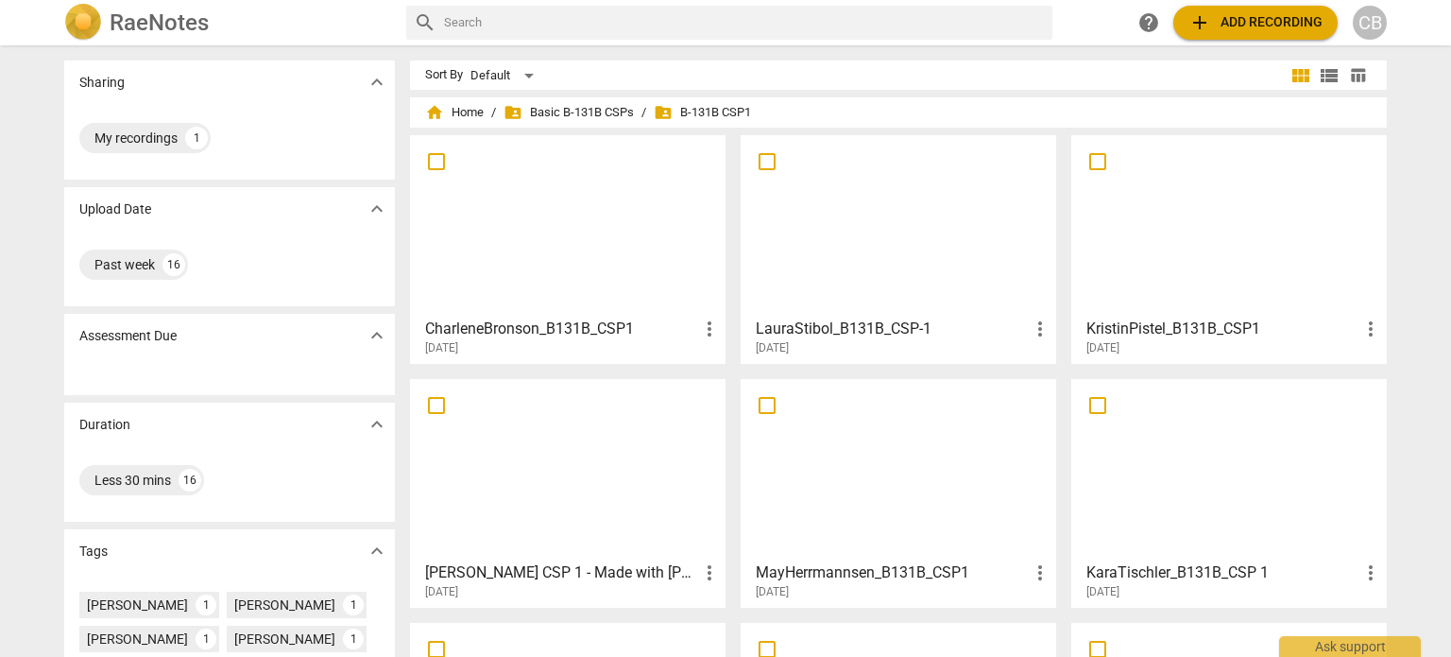
click at [547, 243] on div at bounding box center [568, 225] width 302 height 167
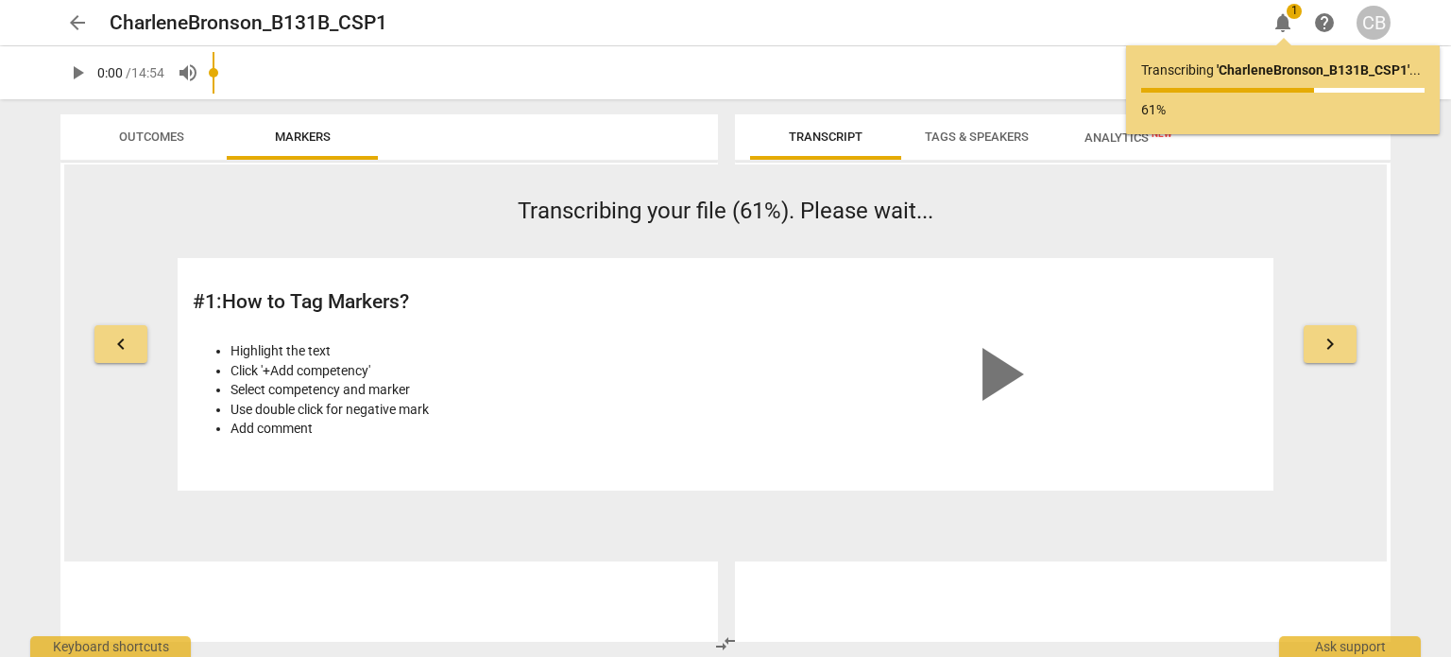
click at [66, 15] on span "arrow_back" at bounding box center [77, 22] width 23 height 23
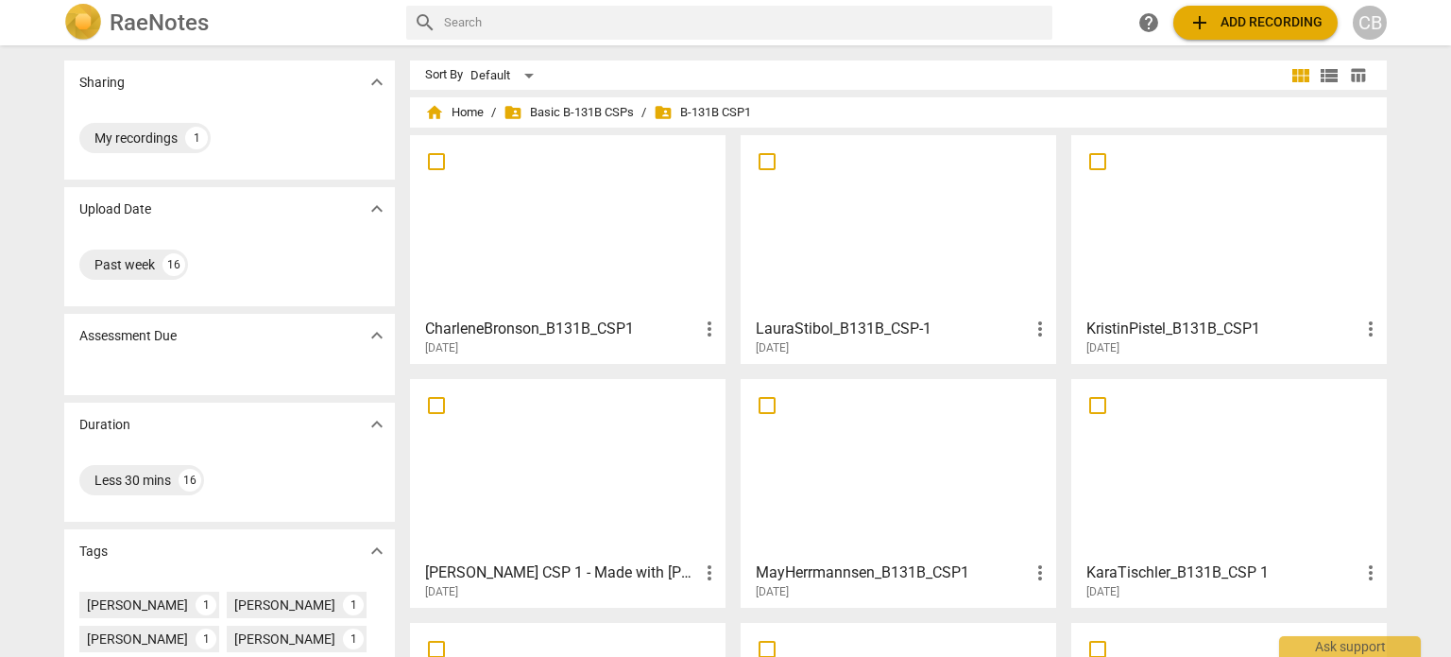
click at [1166, 178] on div at bounding box center [1229, 225] width 302 height 167
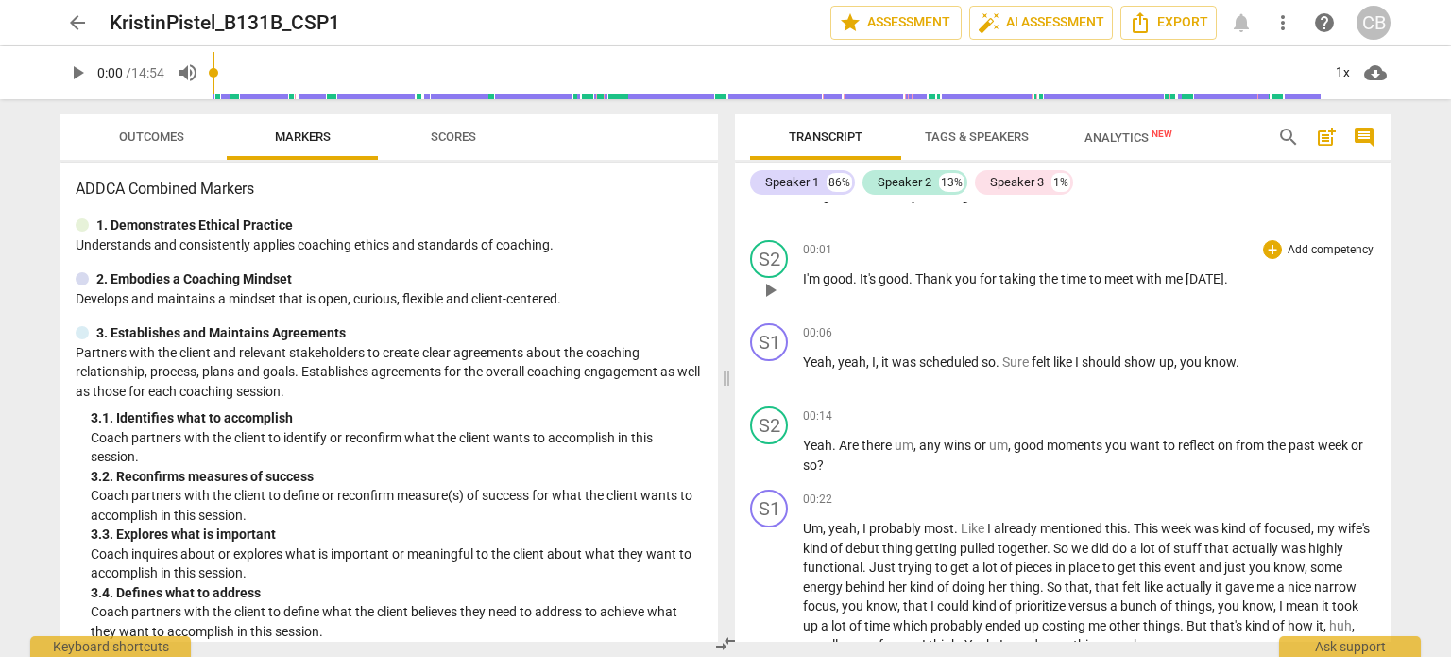
scroll to position [53, 0]
click at [85, 77] on span "play_arrow" at bounding box center [77, 72] width 23 height 23
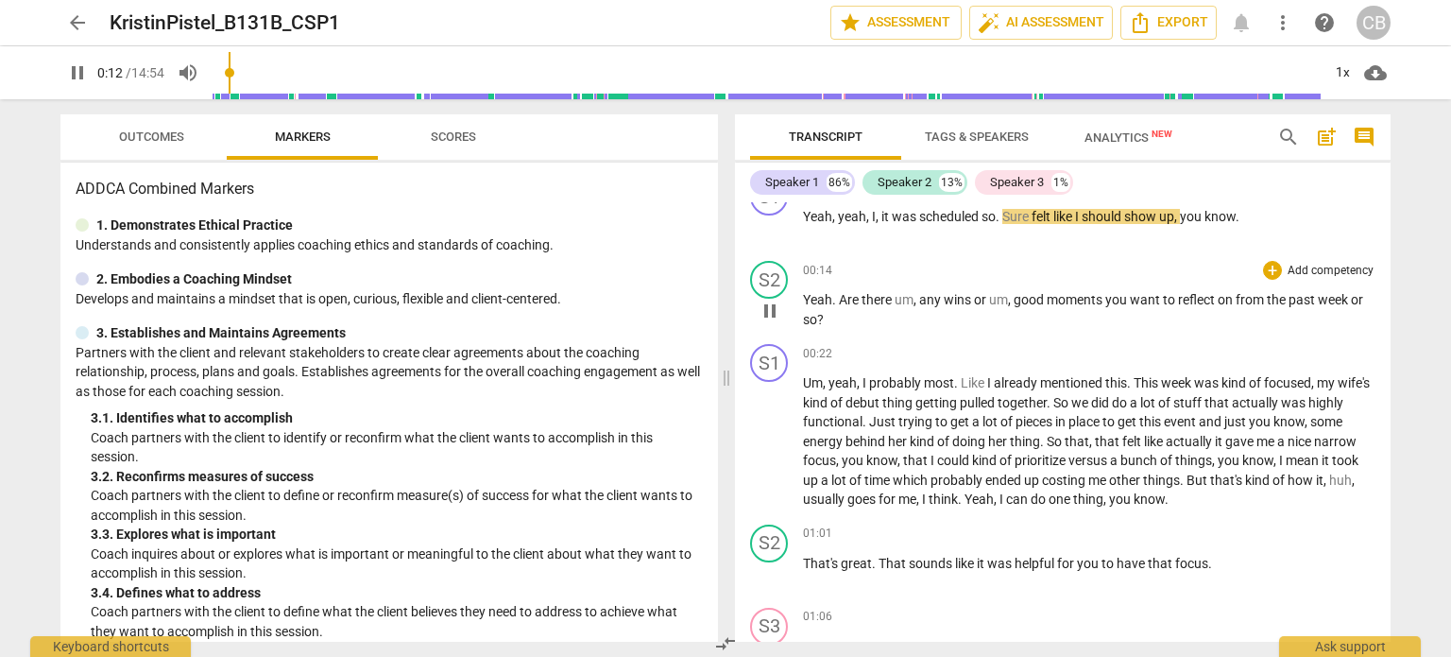
scroll to position [199, 0]
type input "22"
click at [79, 29] on span "arrow_back" at bounding box center [77, 22] width 23 height 23
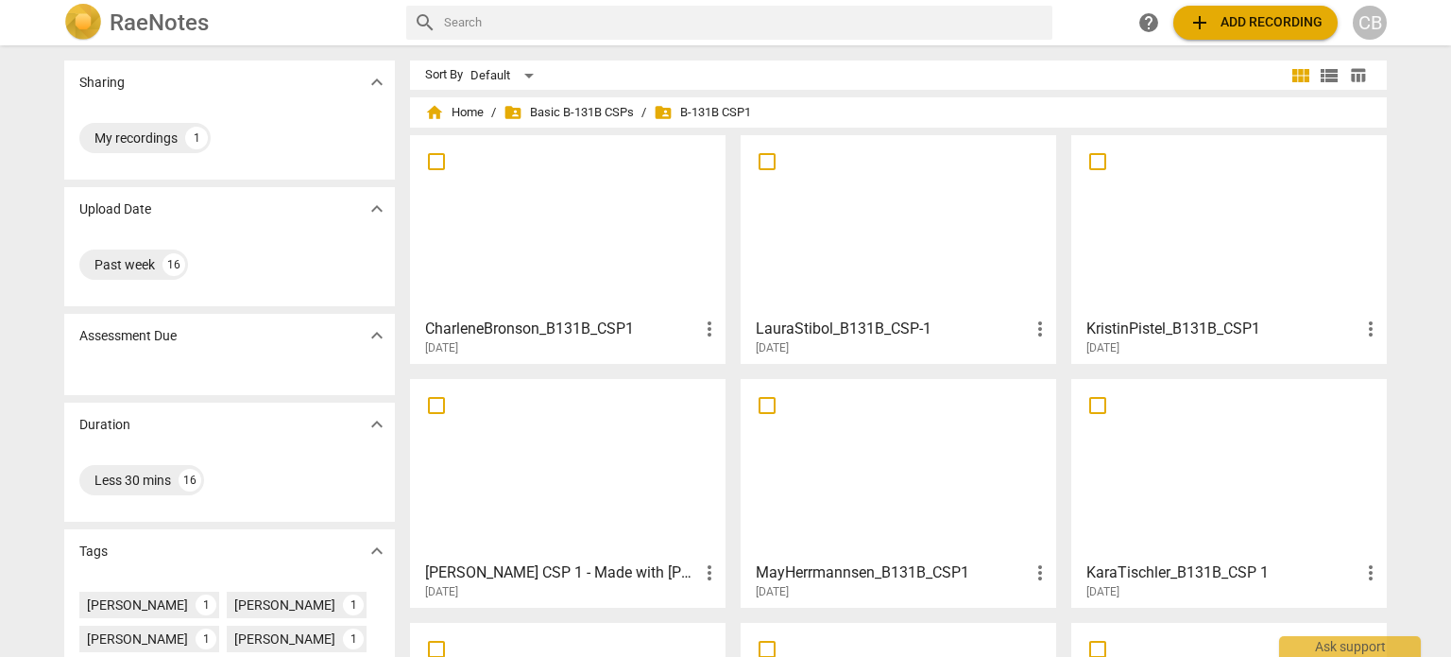
click at [592, 231] on div at bounding box center [568, 225] width 302 height 167
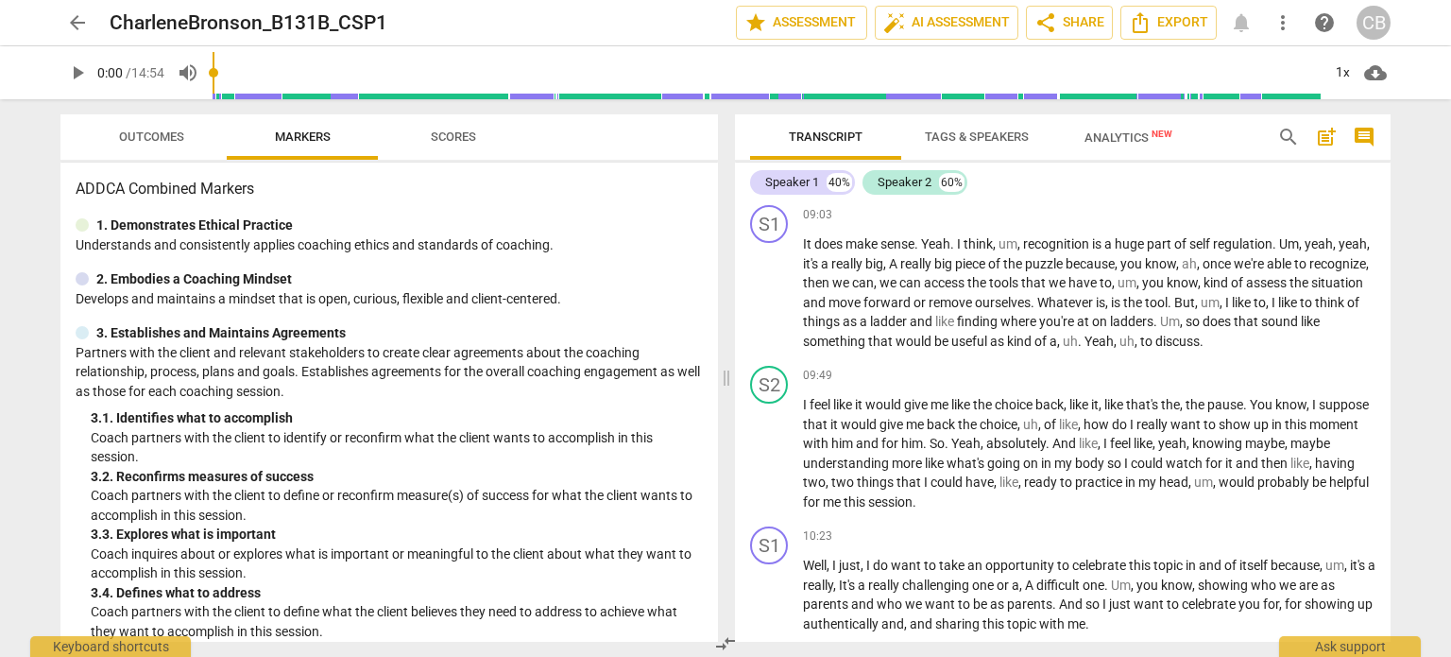
click at [76, 28] on span "arrow_back" at bounding box center [77, 22] width 23 height 23
